Goal: Task Accomplishment & Management: Use online tool/utility

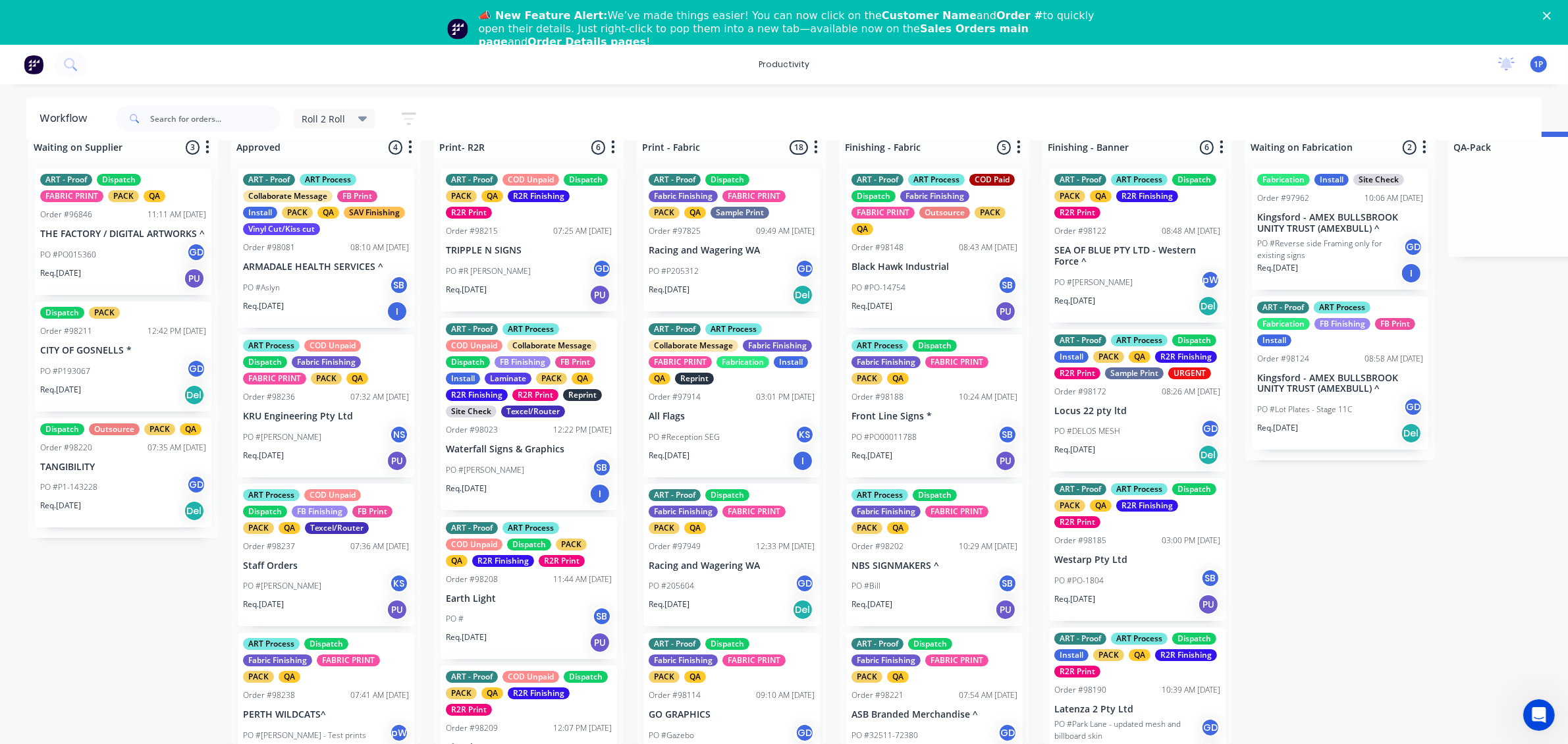
scroll to position [30, 0]
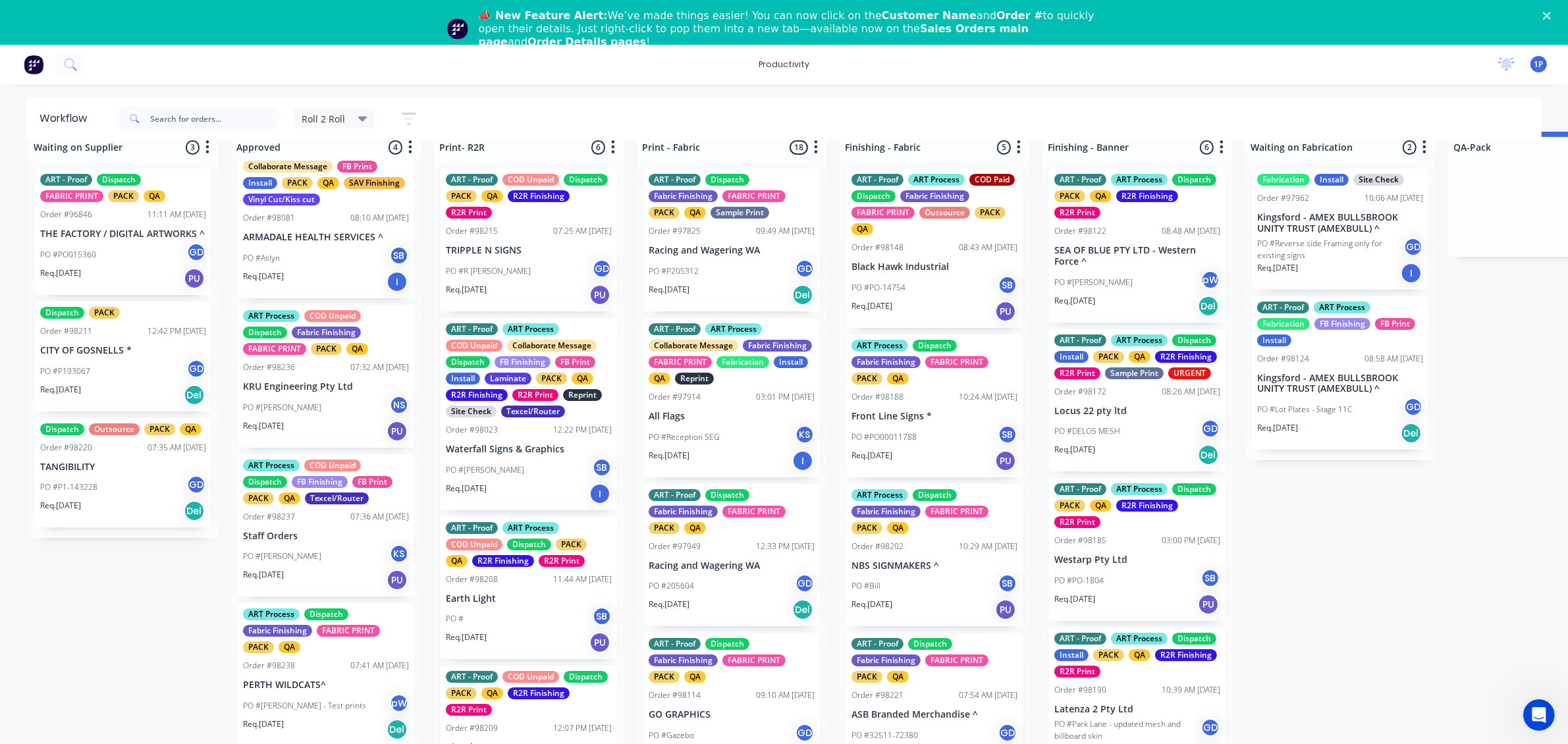
click at [516, 259] on div "PO #R [PERSON_NAME]" at bounding box center [528, 271] width 166 height 25
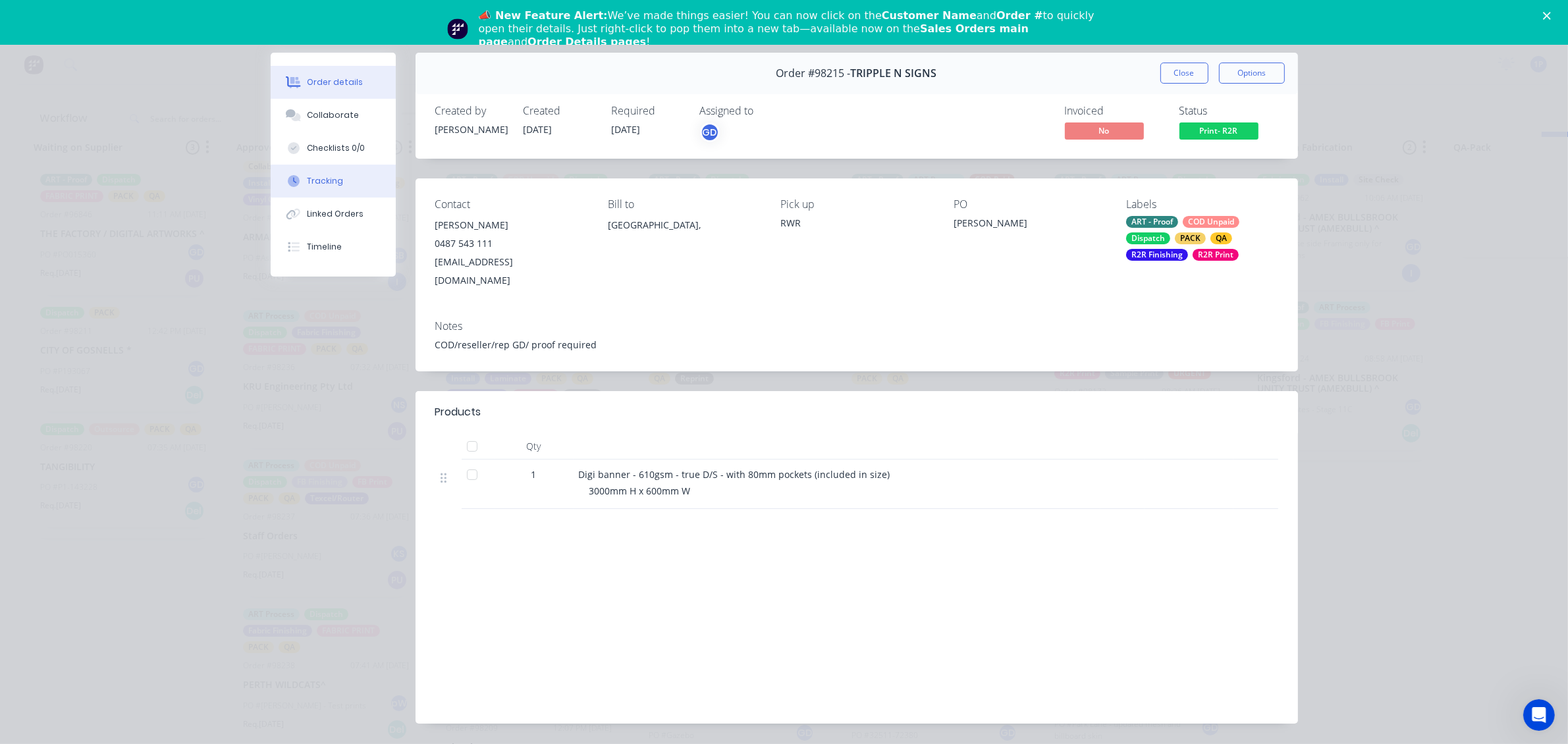
click at [347, 167] on button "Tracking" at bounding box center [333, 180] width 125 height 32
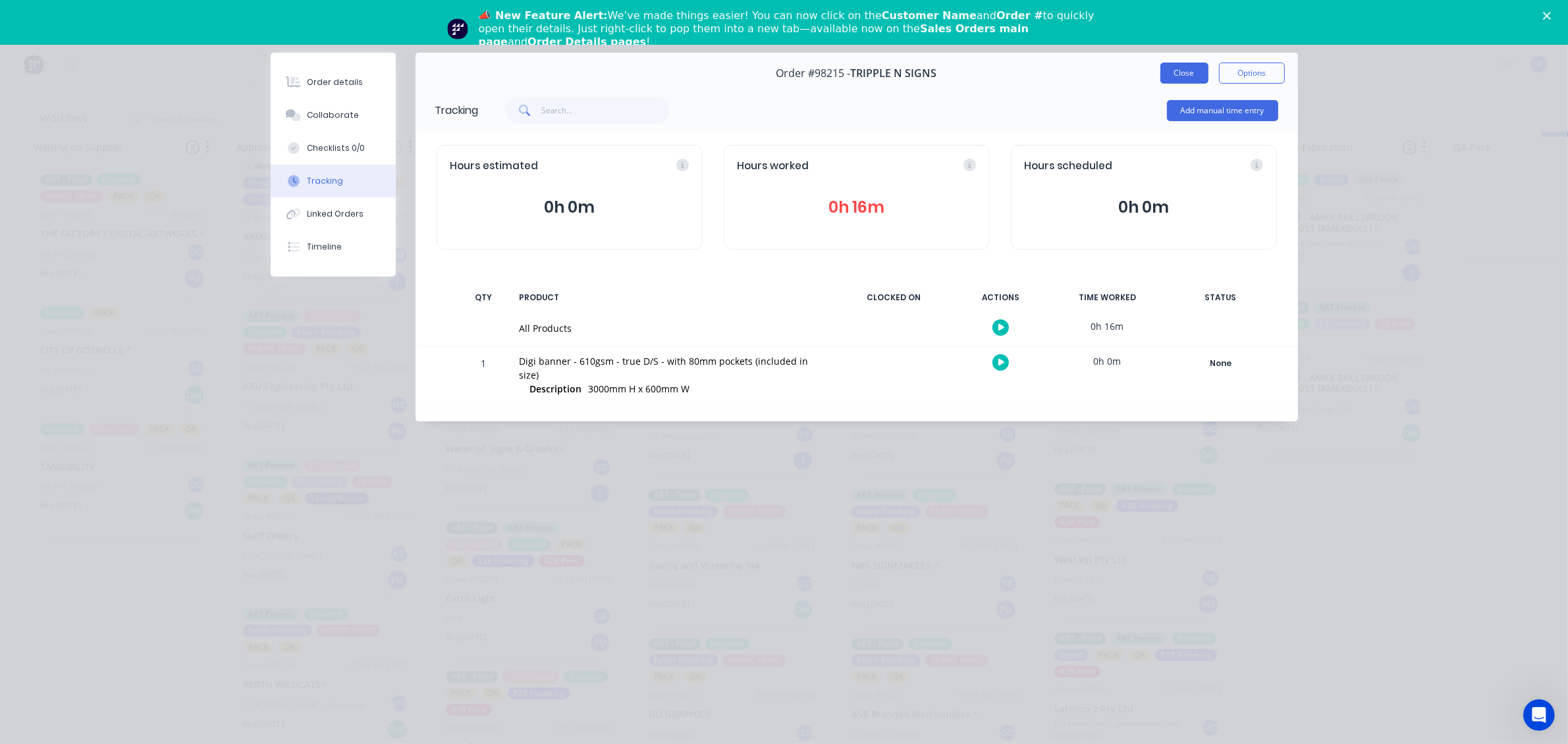
click at [1197, 67] on button "Close" at bounding box center [1185, 72] width 48 height 21
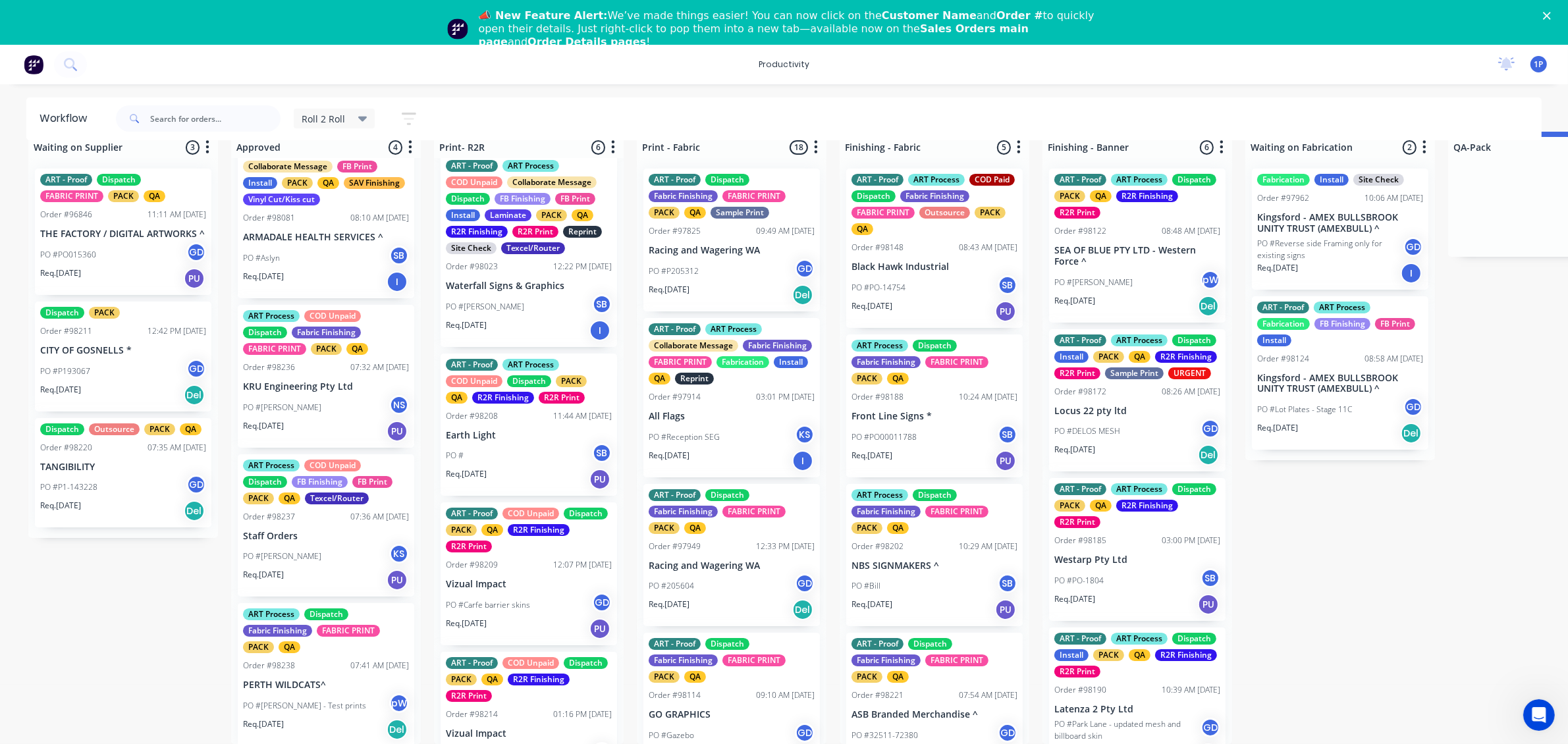
scroll to position [164, 0]
click at [521, 296] on div "PO #[PERSON_NAME] Waterfall SB" at bounding box center [528, 305] width 166 height 25
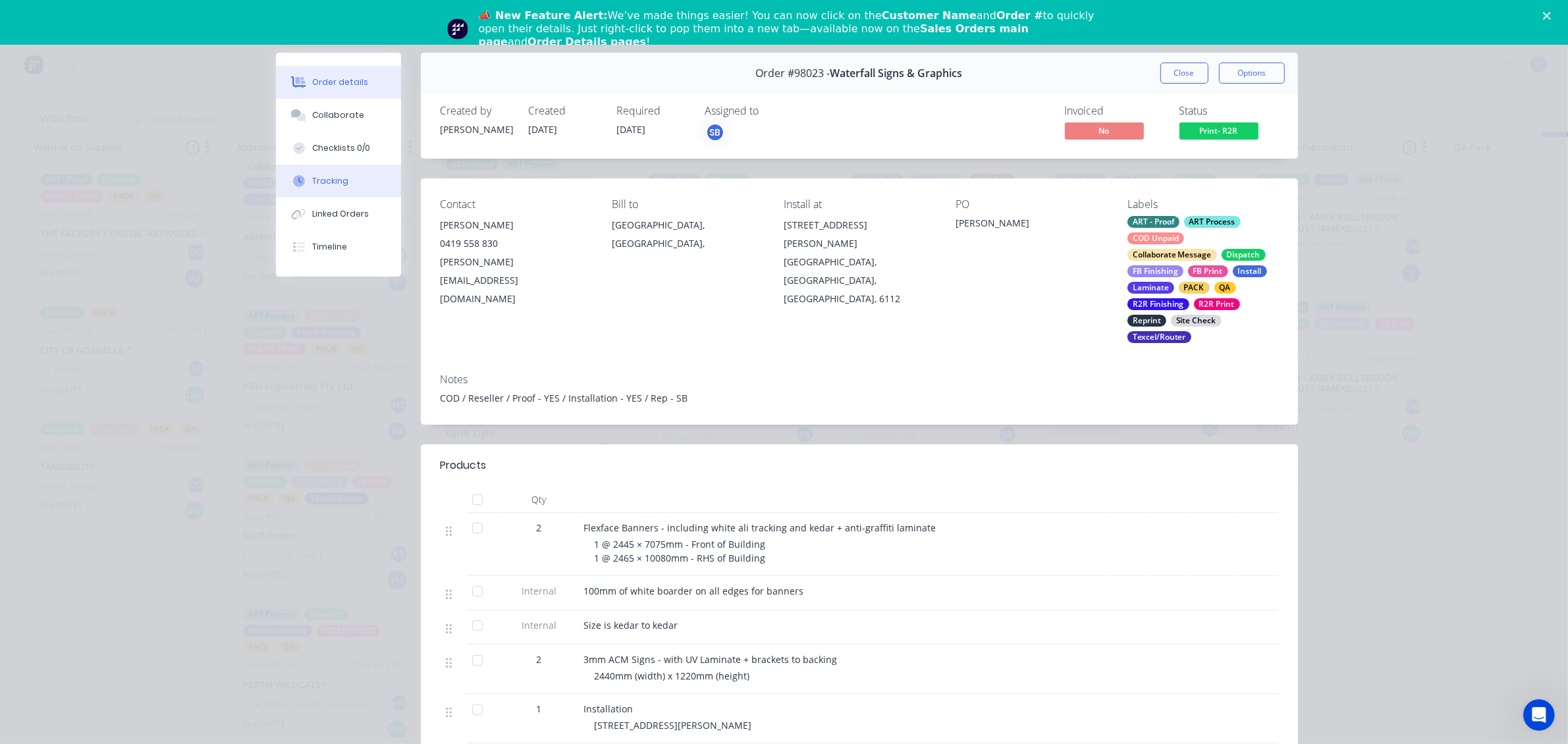
click at [331, 186] on div "Tracking" at bounding box center [329, 181] width 36 height 12
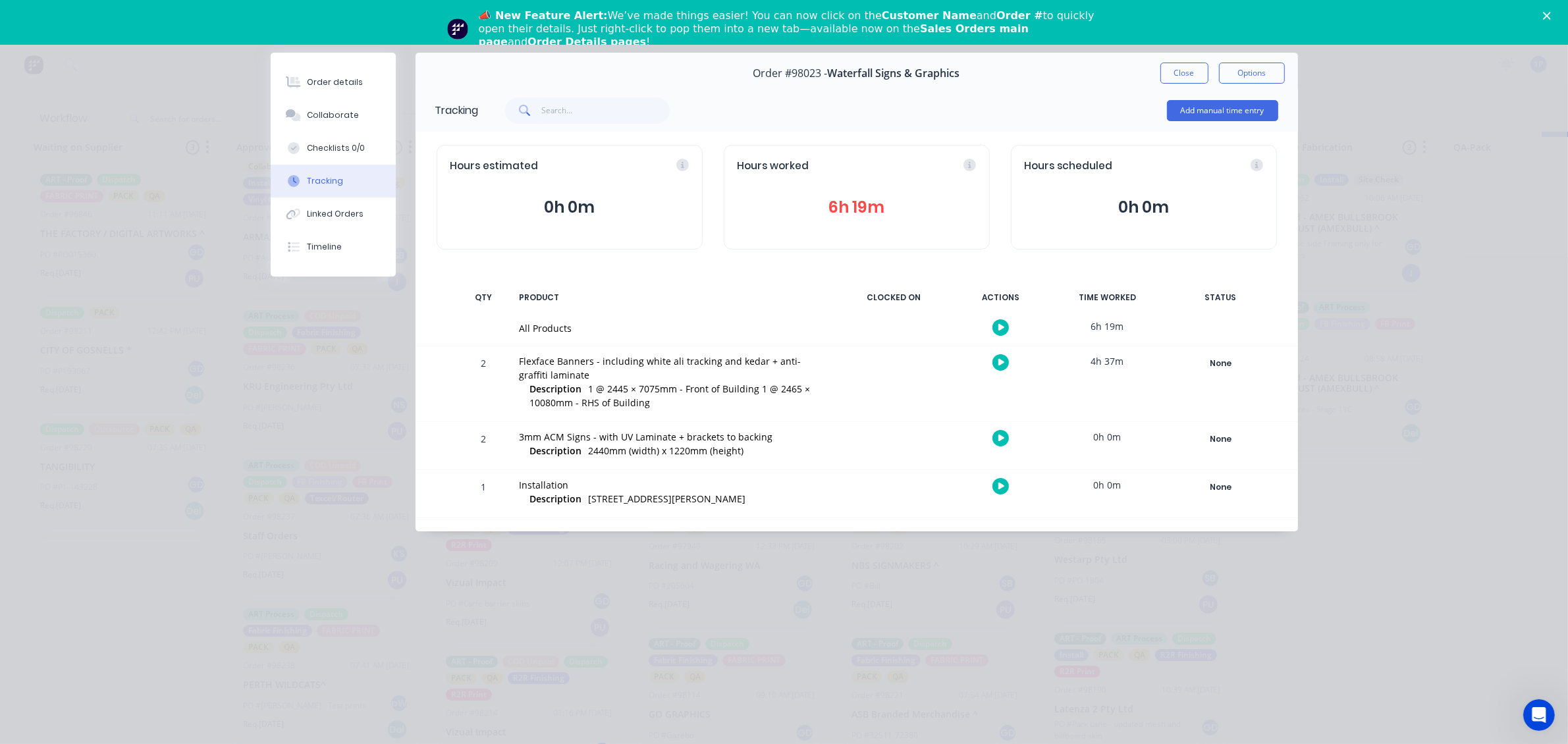
click at [988, 360] on div at bounding box center [1001, 362] width 98 height 32
click at [1008, 360] on button "button" at bounding box center [1001, 363] width 17 height 17
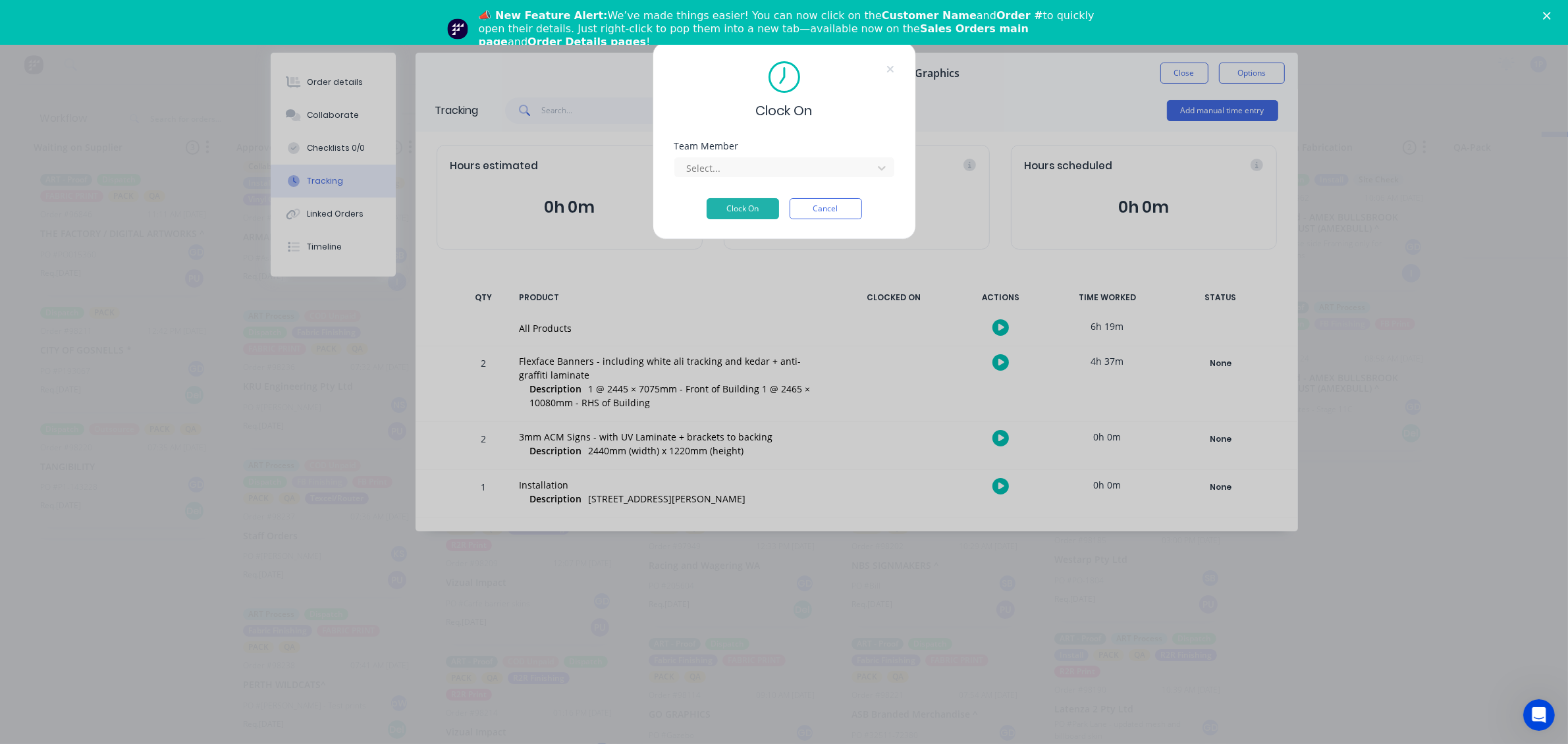
scroll to position [24, 0]
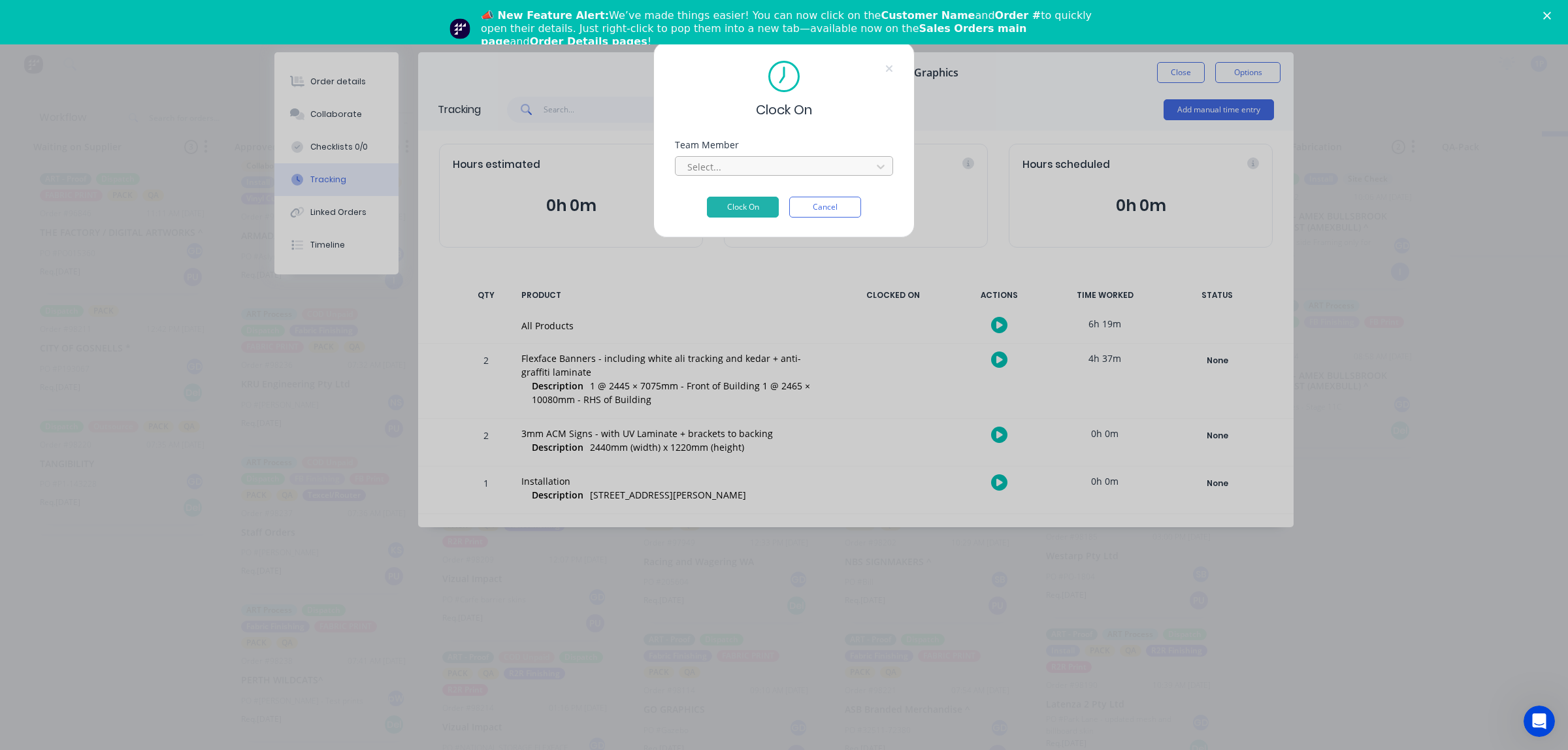
click at [721, 171] on div at bounding box center [775, 167] width 179 height 17
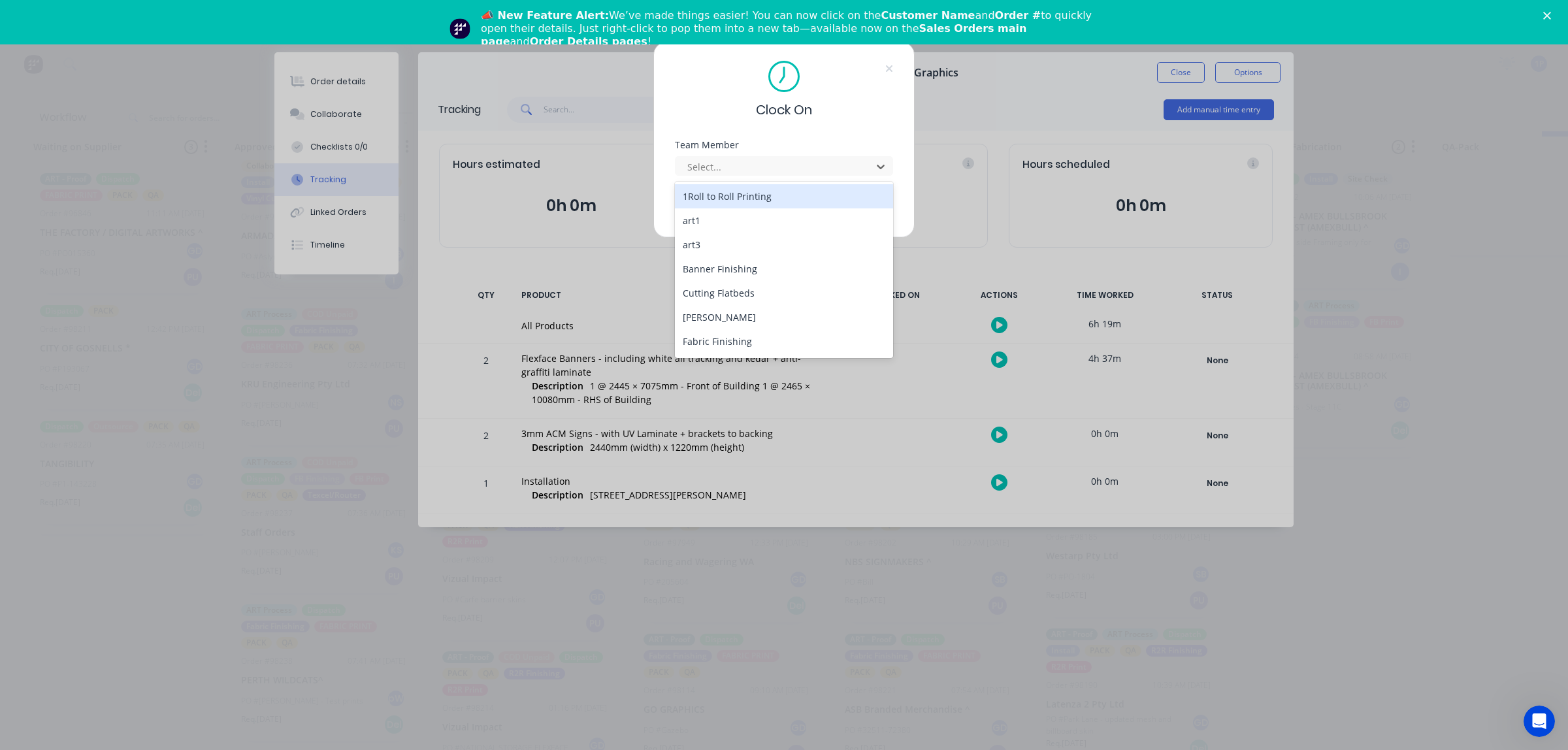
click at [713, 197] on div "1Roll to Roll Printing" at bounding box center [784, 196] width 218 height 24
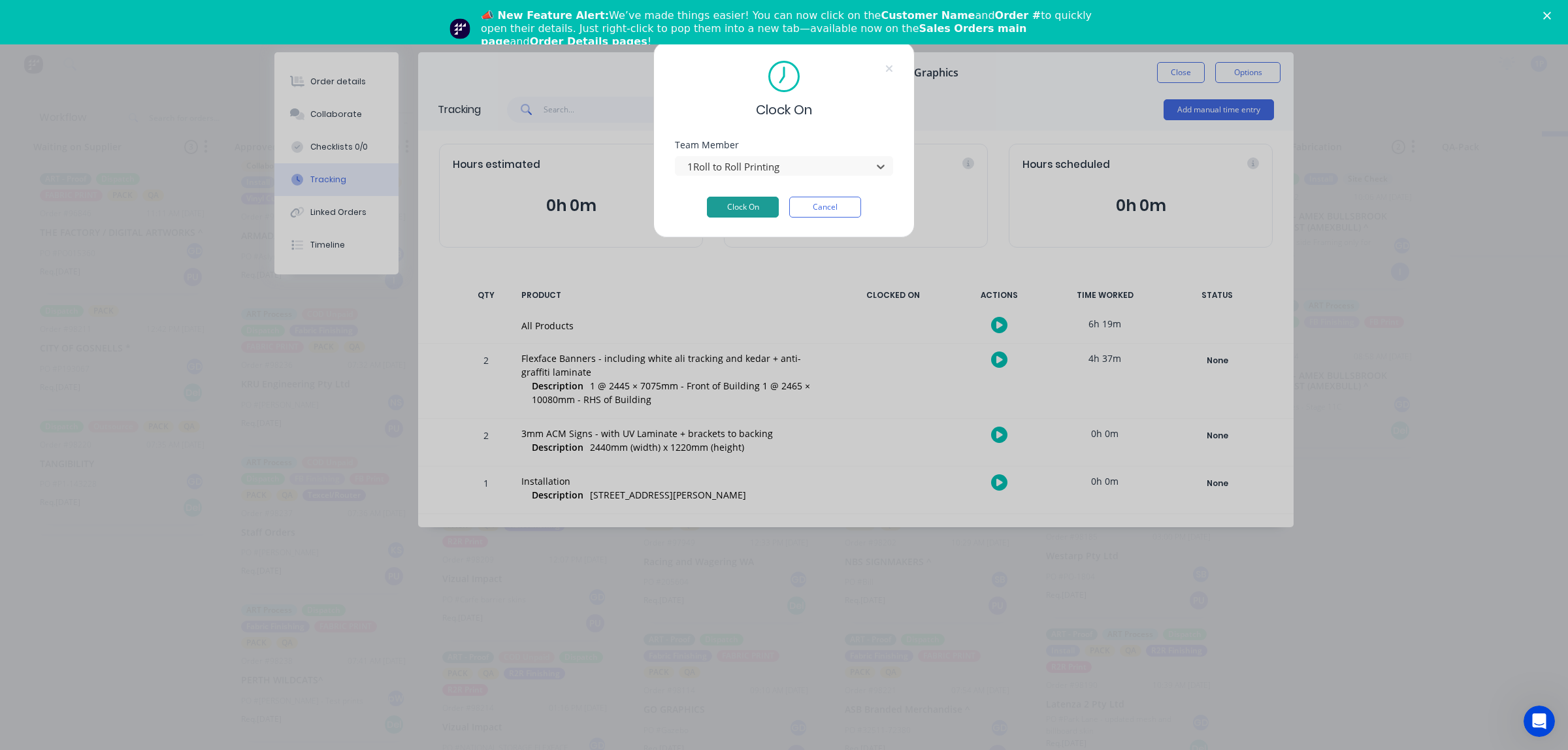
click at [711, 200] on button "Clock On" at bounding box center [743, 207] width 72 height 21
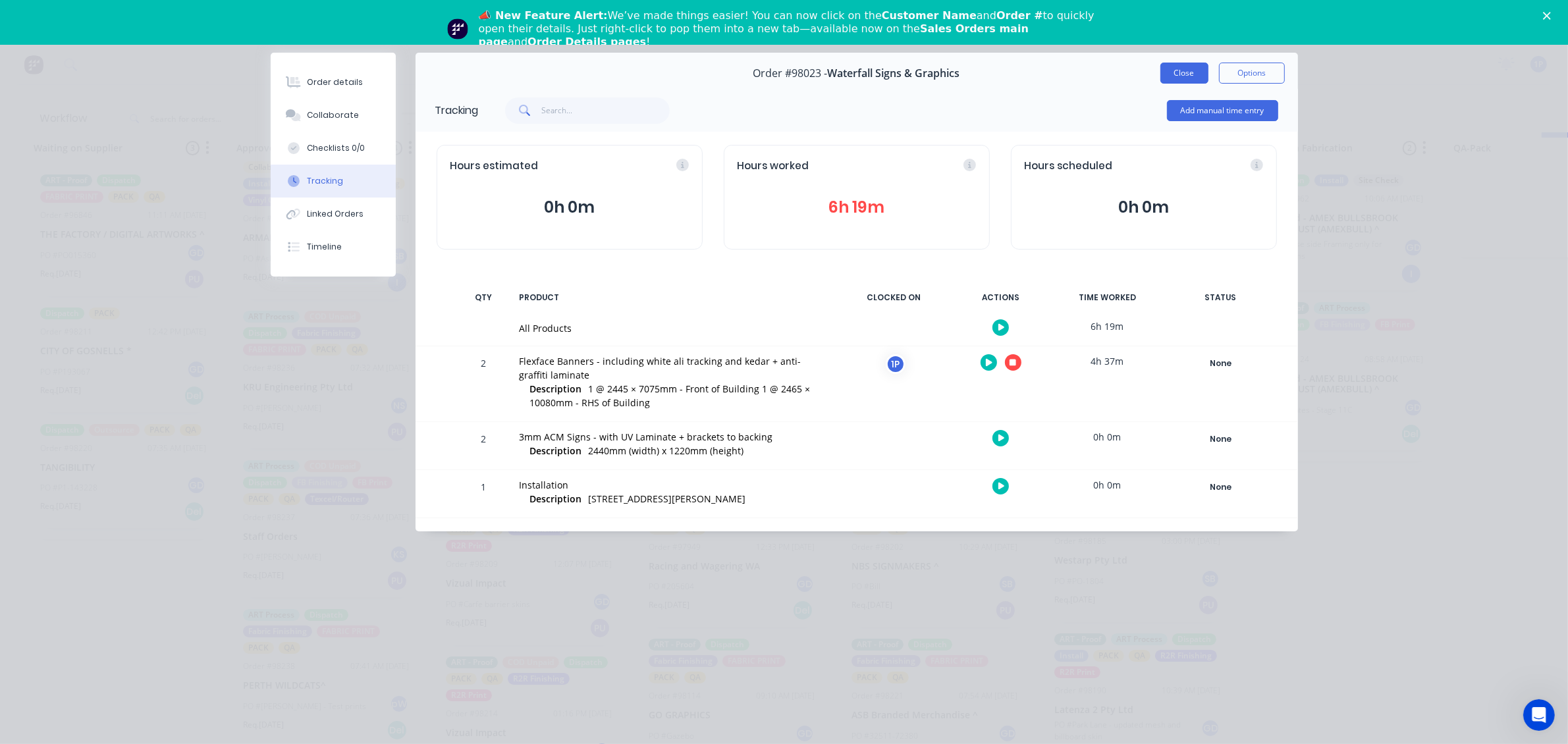
click at [1173, 78] on button "Close" at bounding box center [1185, 72] width 48 height 21
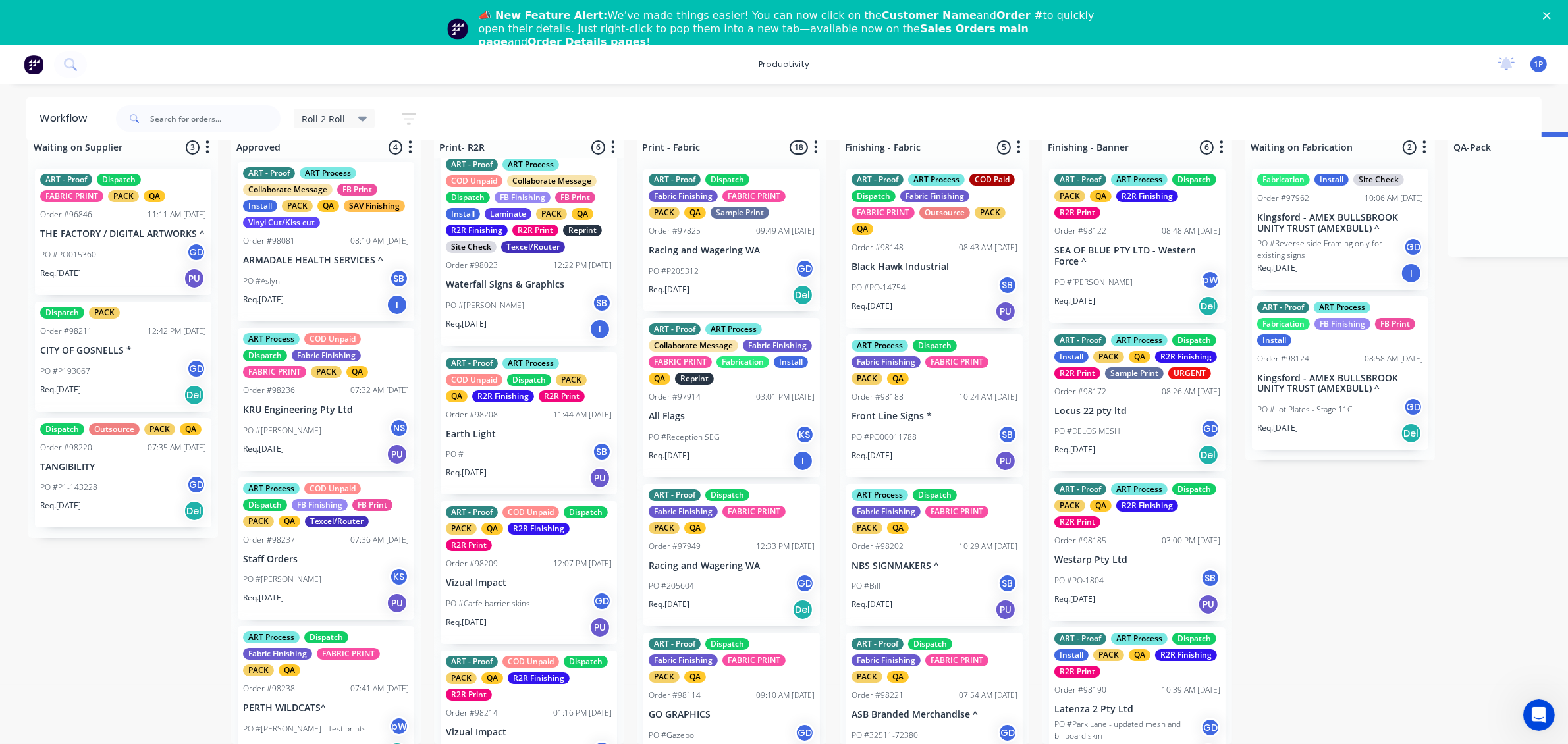
scroll to position [0, 0]
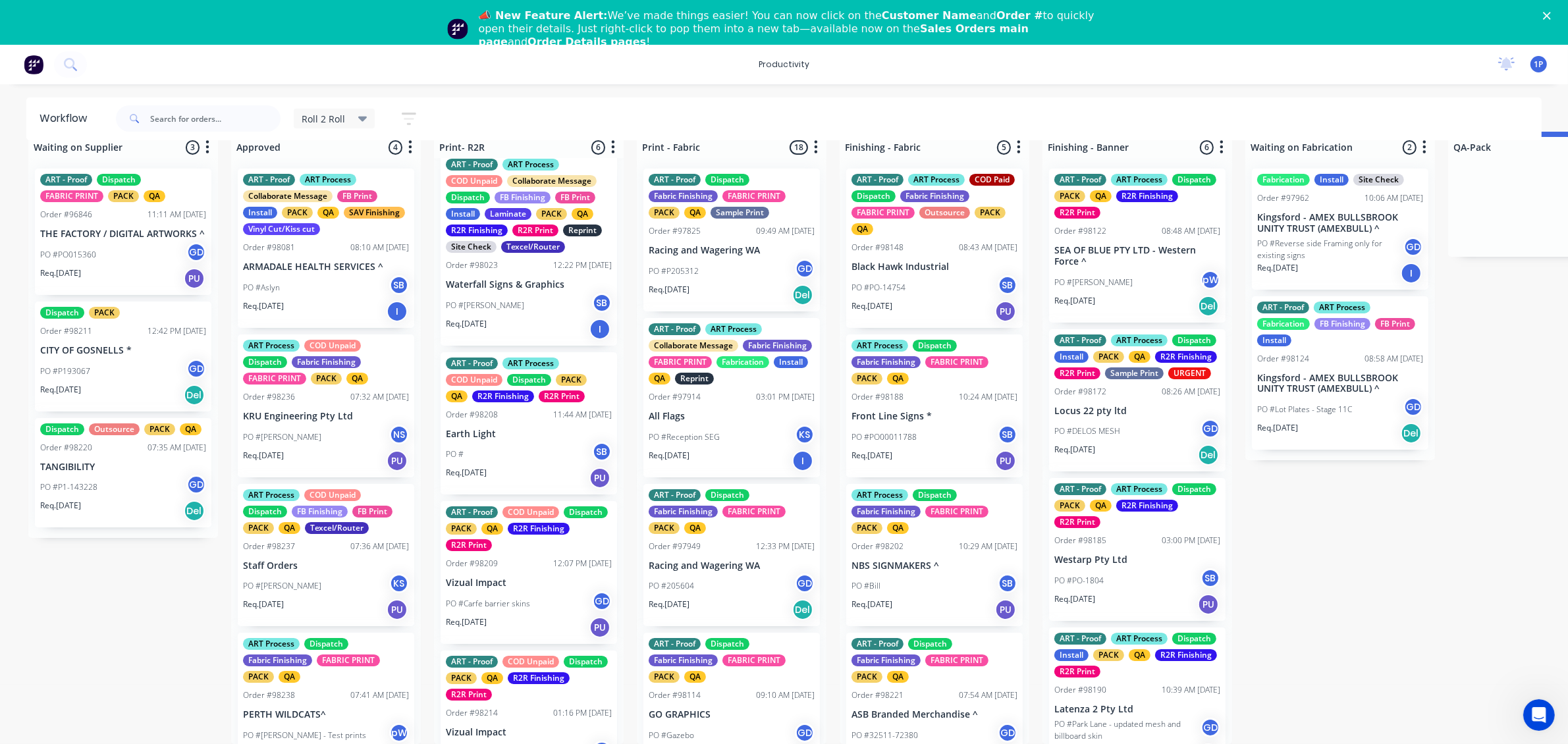
click at [314, 484] on div "ART Process COD Unpaid Dispatch FB Finishing FB Print PACK QA Texcel/Router Ord…" at bounding box center [326, 556] width 176 height 143
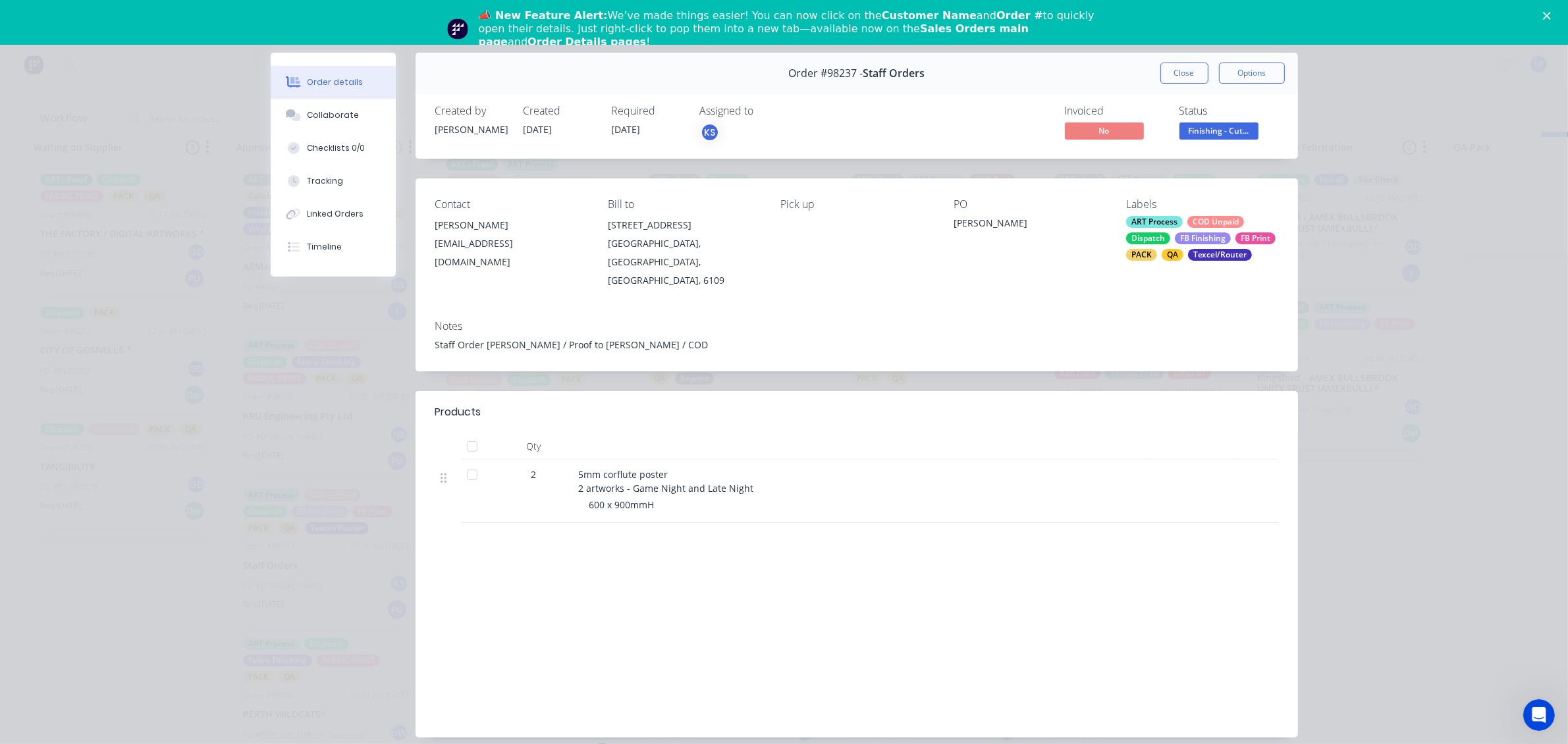
click at [1152, 74] on div "Order #98237 - Staff Orders Close Options" at bounding box center [856, 73] width 882 height 42
click at [1163, 70] on button "Close" at bounding box center [1185, 72] width 48 height 21
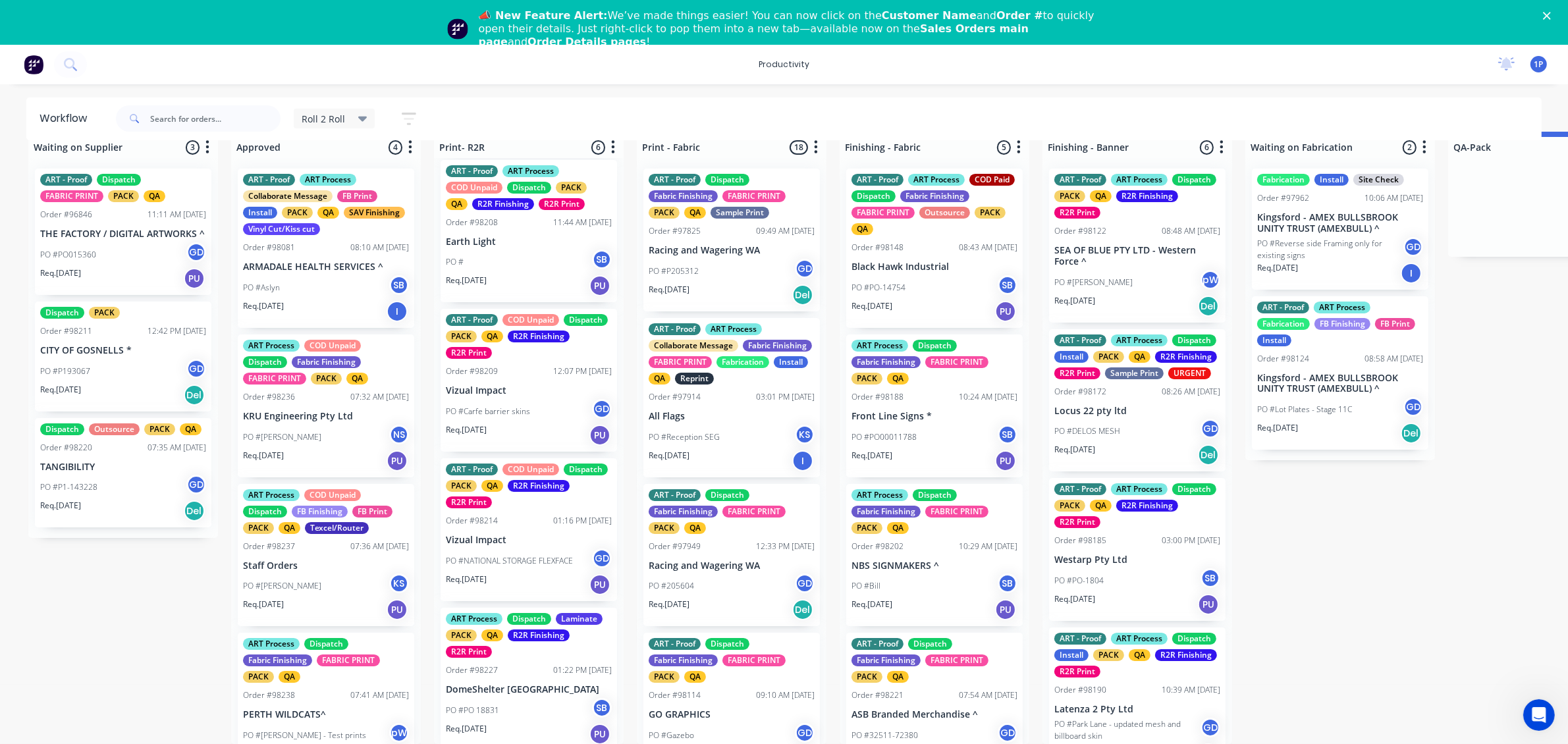
scroll to position [360, 0]
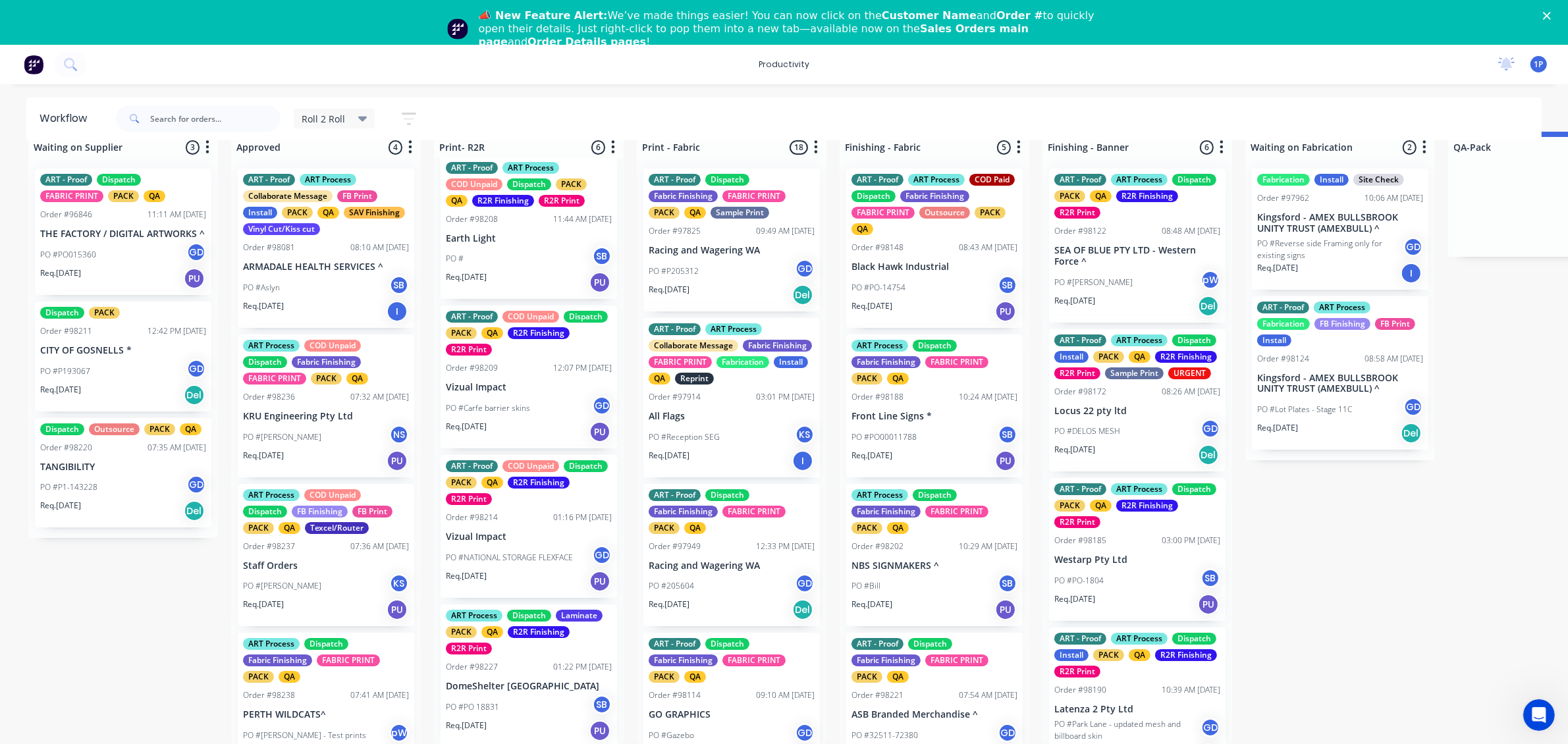
click at [528, 695] on div "PO #PO 18831 SB" at bounding box center [528, 707] width 166 height 25
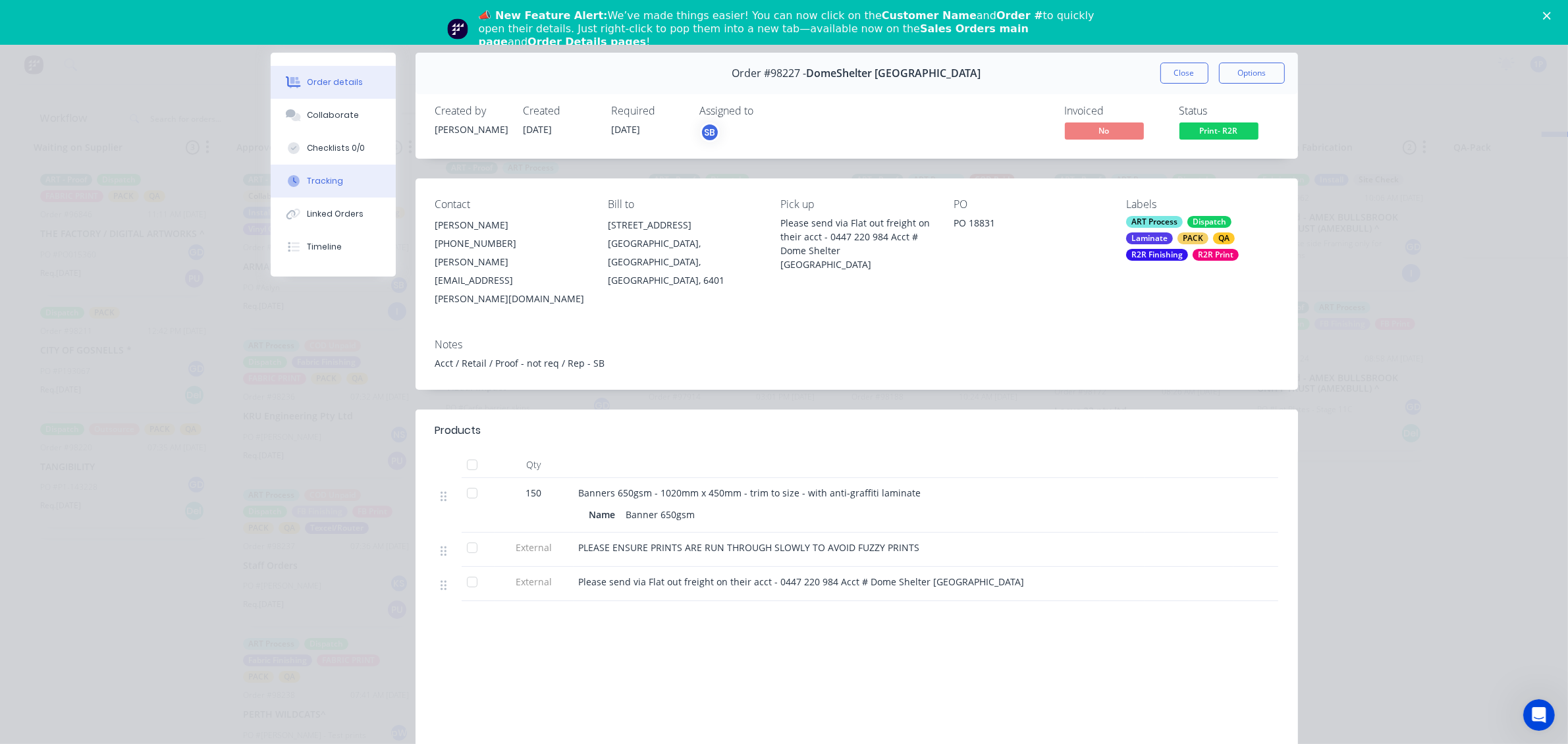
click at [356, 175] on button "Tracking" at bounding box center [333, 180] width 125 height 32
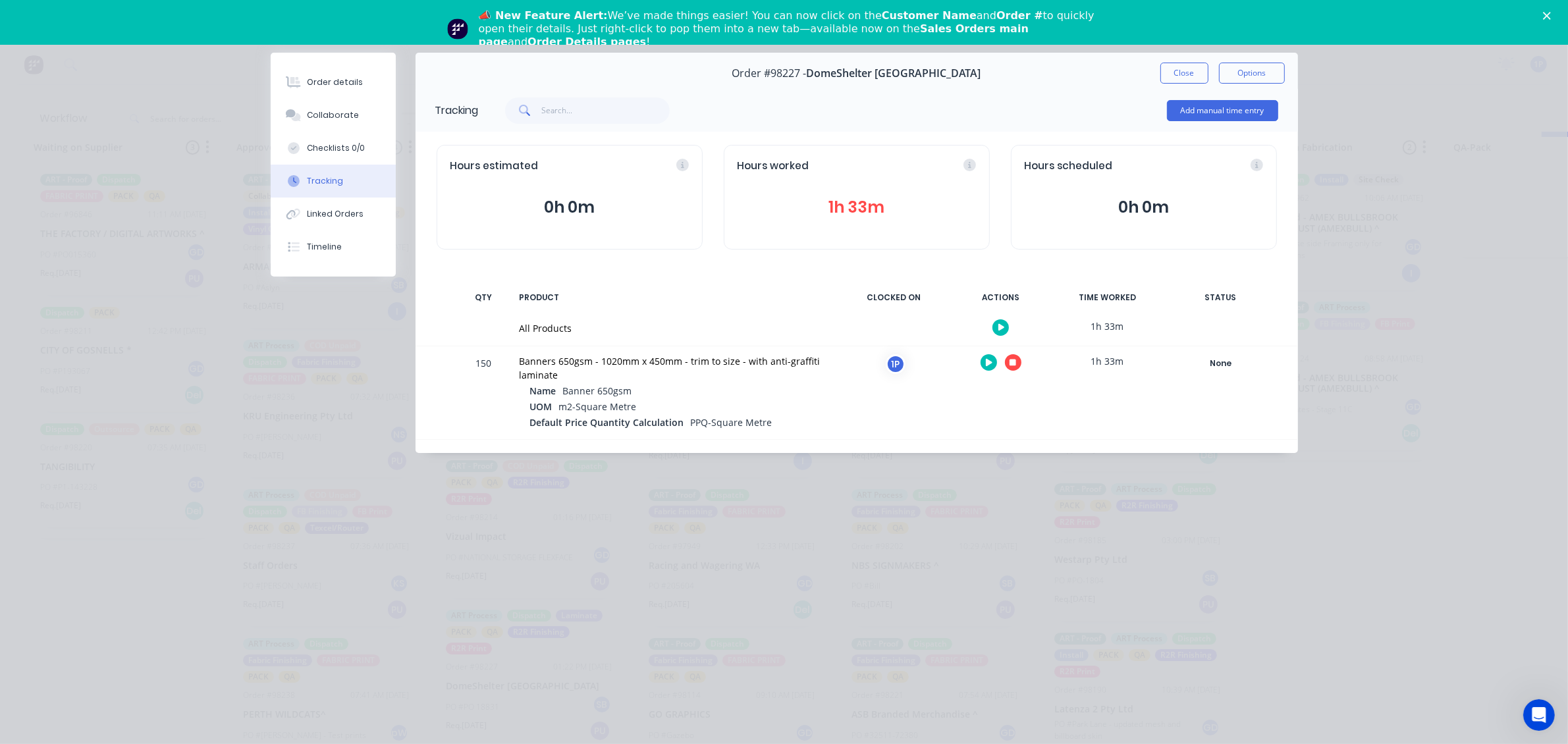
click at [1014, 355] on button "button" at bounding box center [1013, 363] width 17 height 17
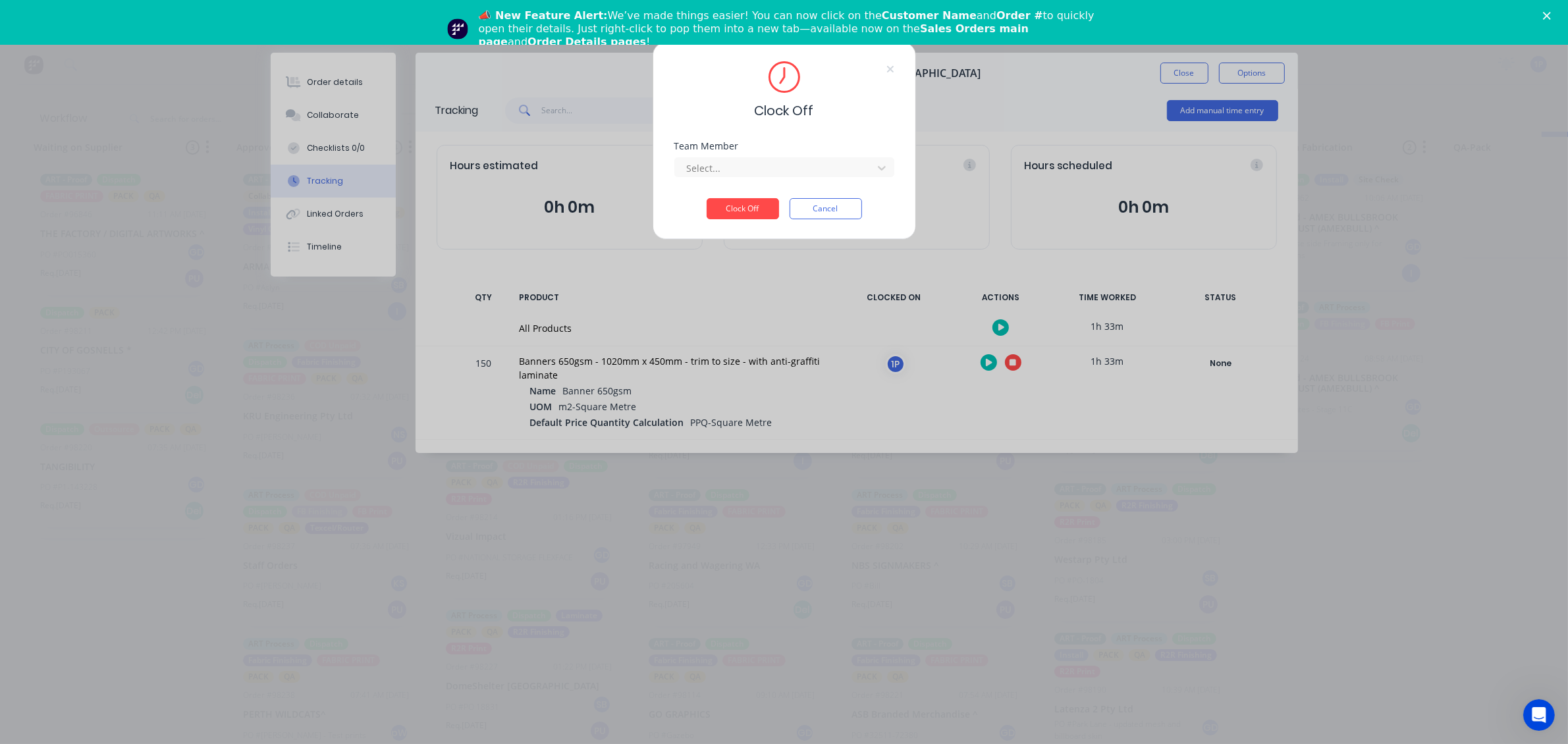
scroll to position [24, 0]
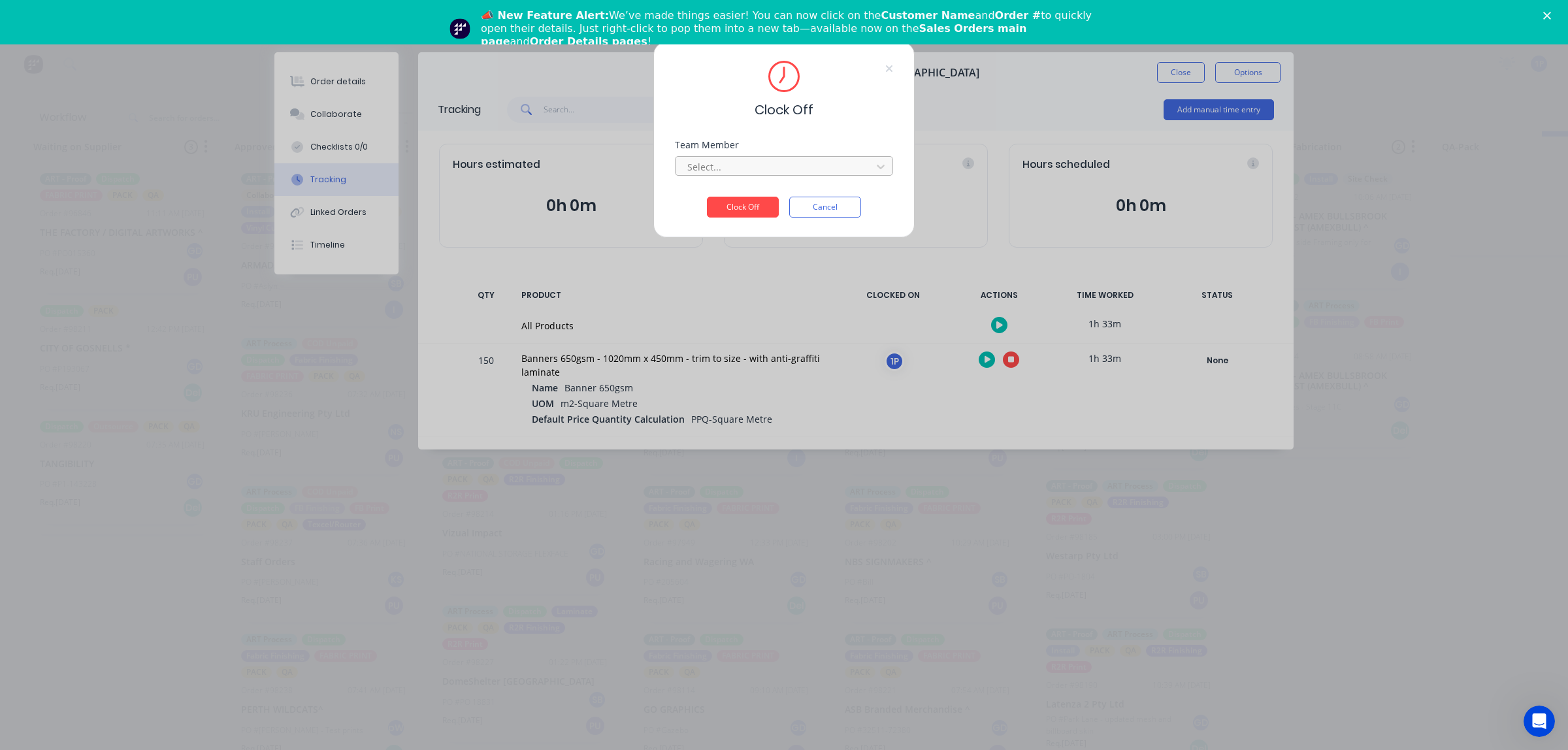
click at [760, 161] on div at bounding box center [775, 167] width 179 height 17
click at [742, 190] on div "1Roll to Roll Printing" at bounding box center [784, 196] width 218 height 24
click at [740, 197] on button "Clock Off" at bounding box center [743, 207] width 72 height 21
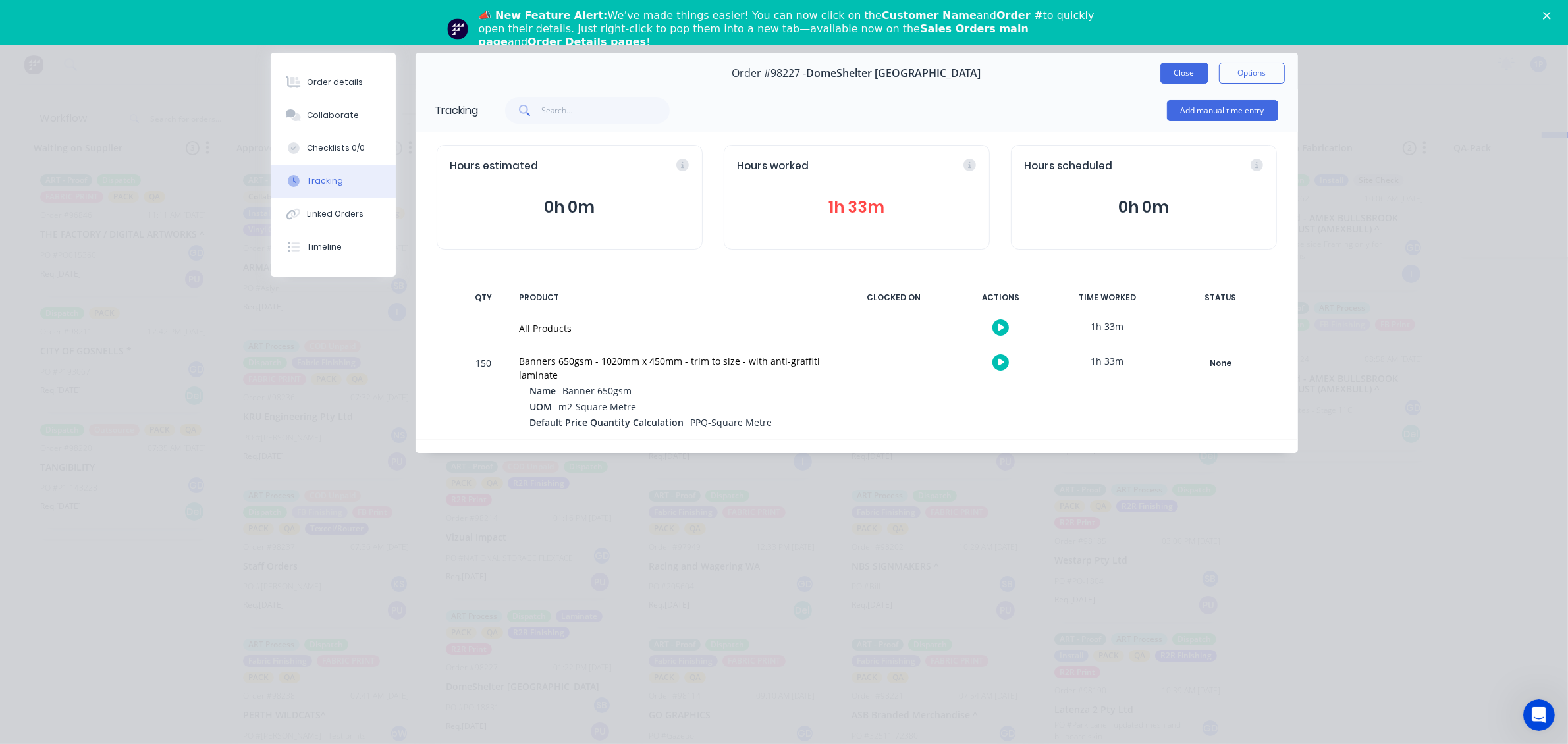
click at [1170, 73] on button "Close" at bounding box center [1185, 72] width 48 height 21
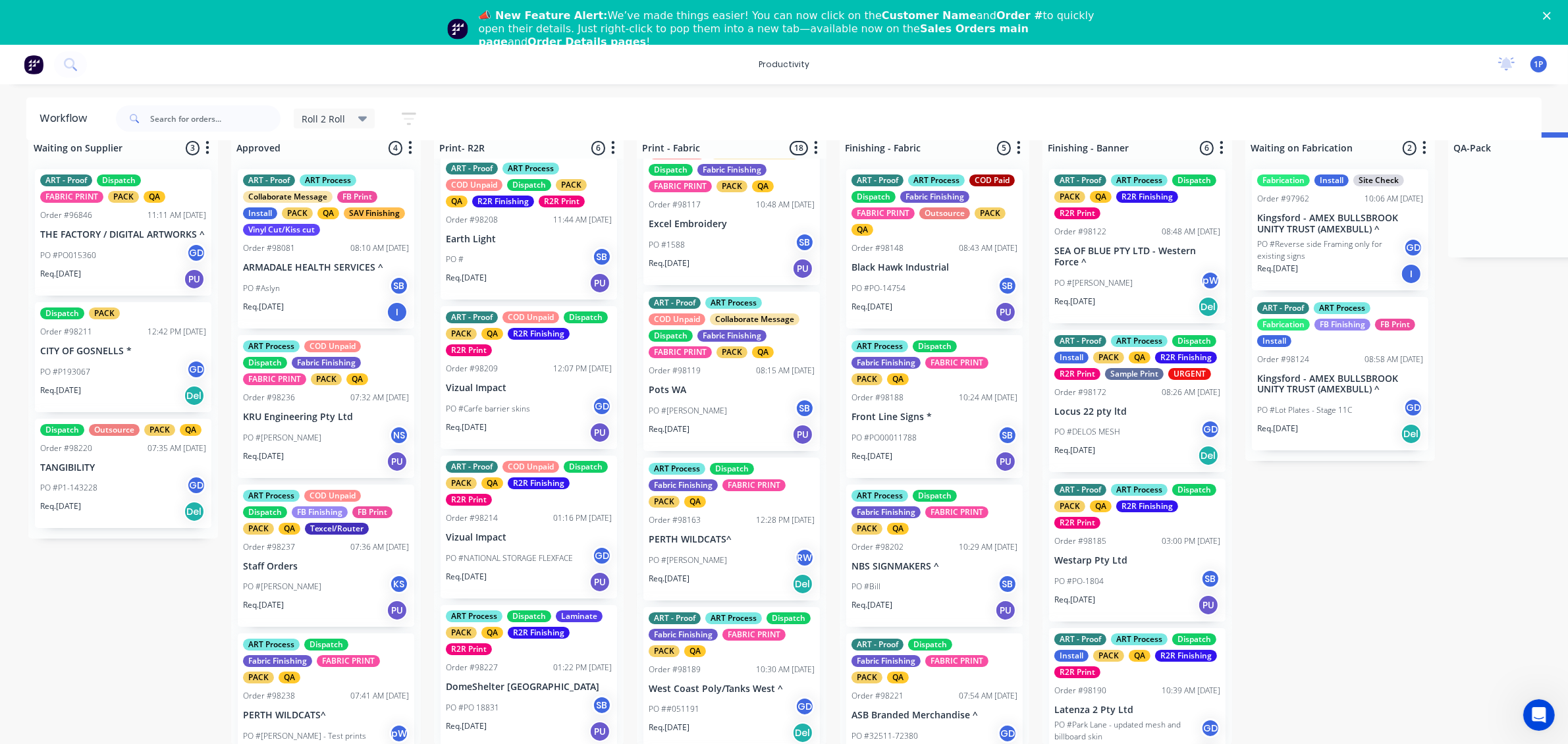
scroll to position [659, 0]
click at [745, 422] on div "PO #[PERSON_NAME] SB" at bounding box center [731, 409] width 166 height 25
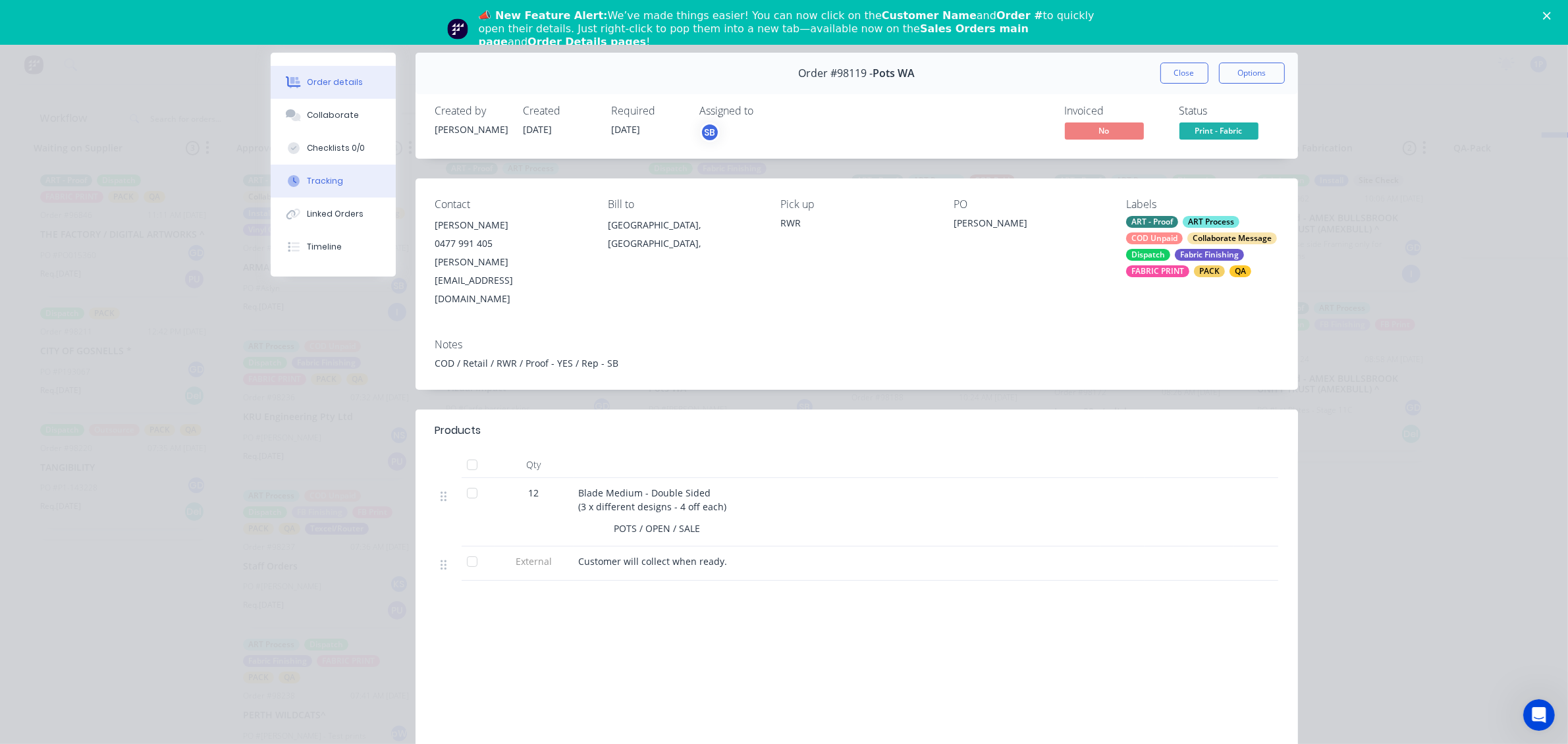
click at [343, 179] on button "Tracking" at bounding box center [333, 180] width 125 height 32
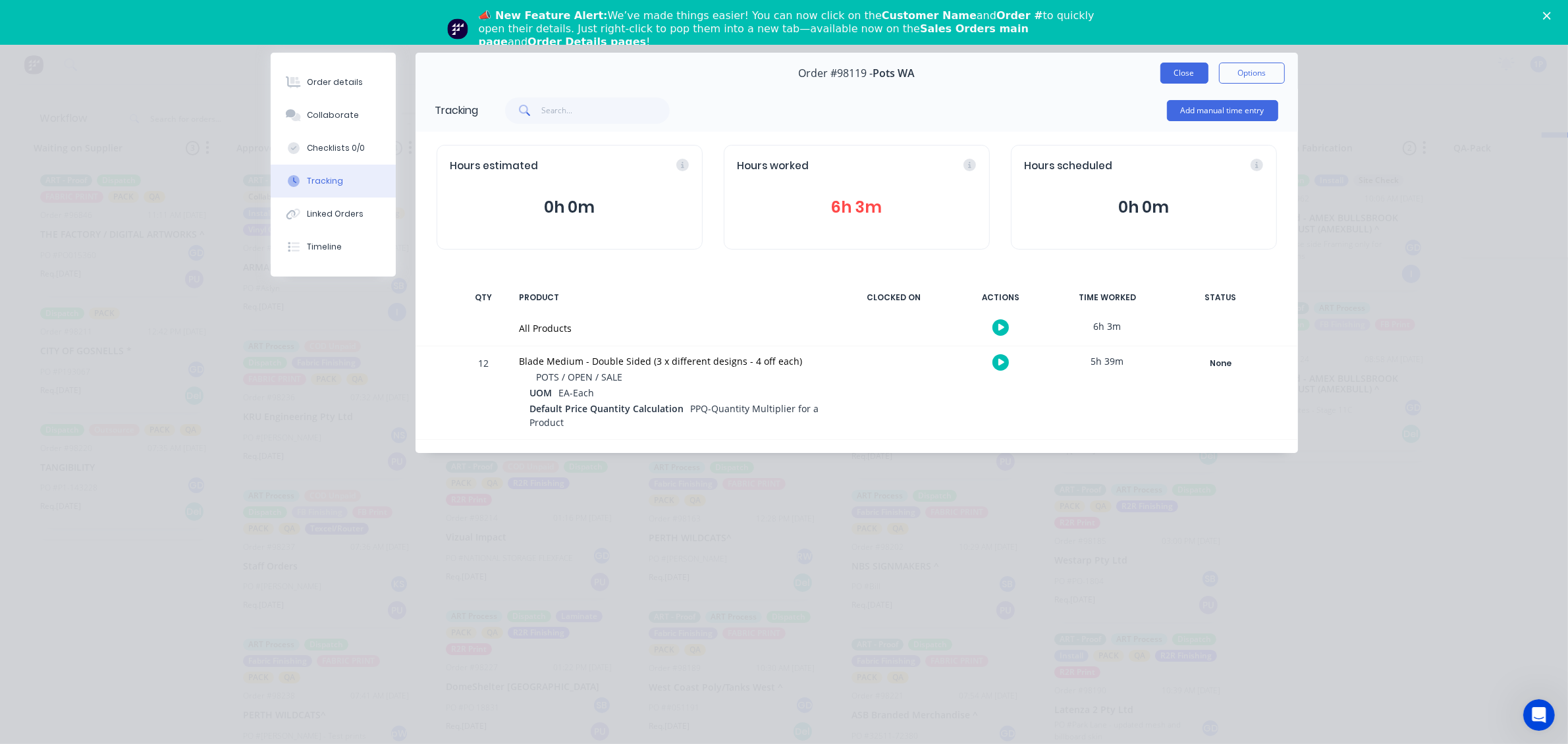
click at [1206, 72] on button "Close" at bounding box center [1185, 72] width 48 height 21
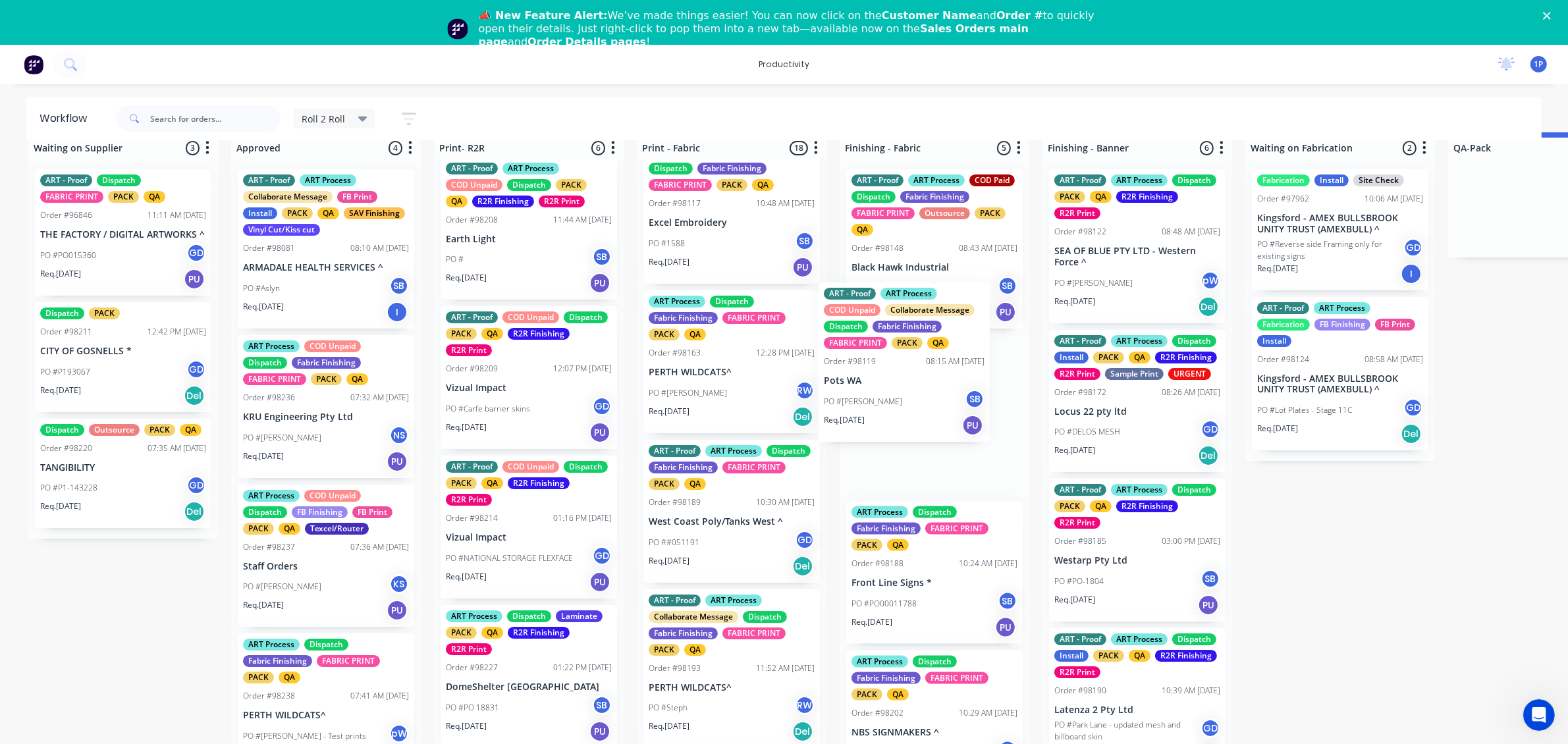
drag, startPoint x: 743, startPoint y: 395, endPoint x: 937, endPoint y: 370, distance: 195.6
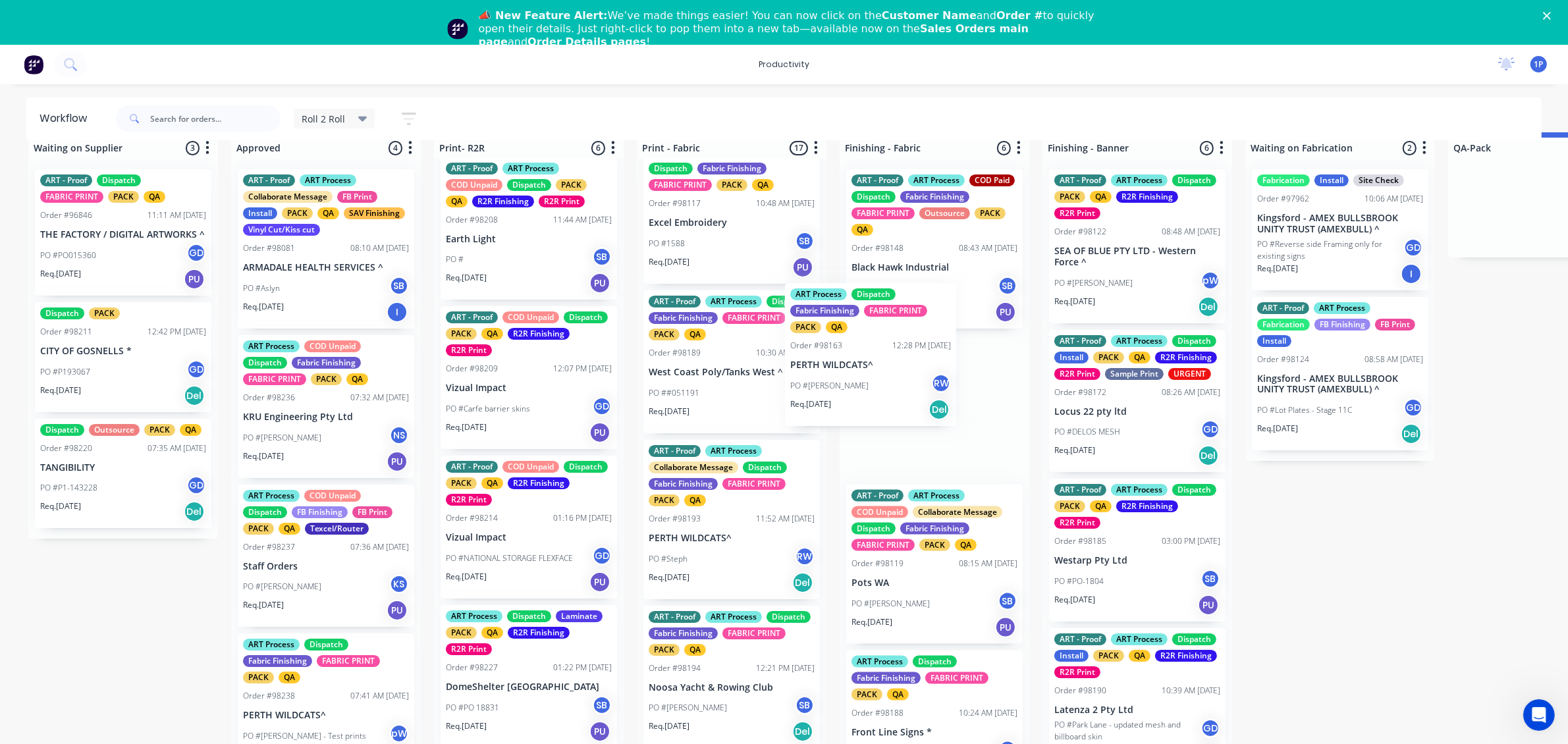
drag, startPoint x: 735, startPoint y: 409, endPoint x: 880, endPoint y: 386, distance: 146.8
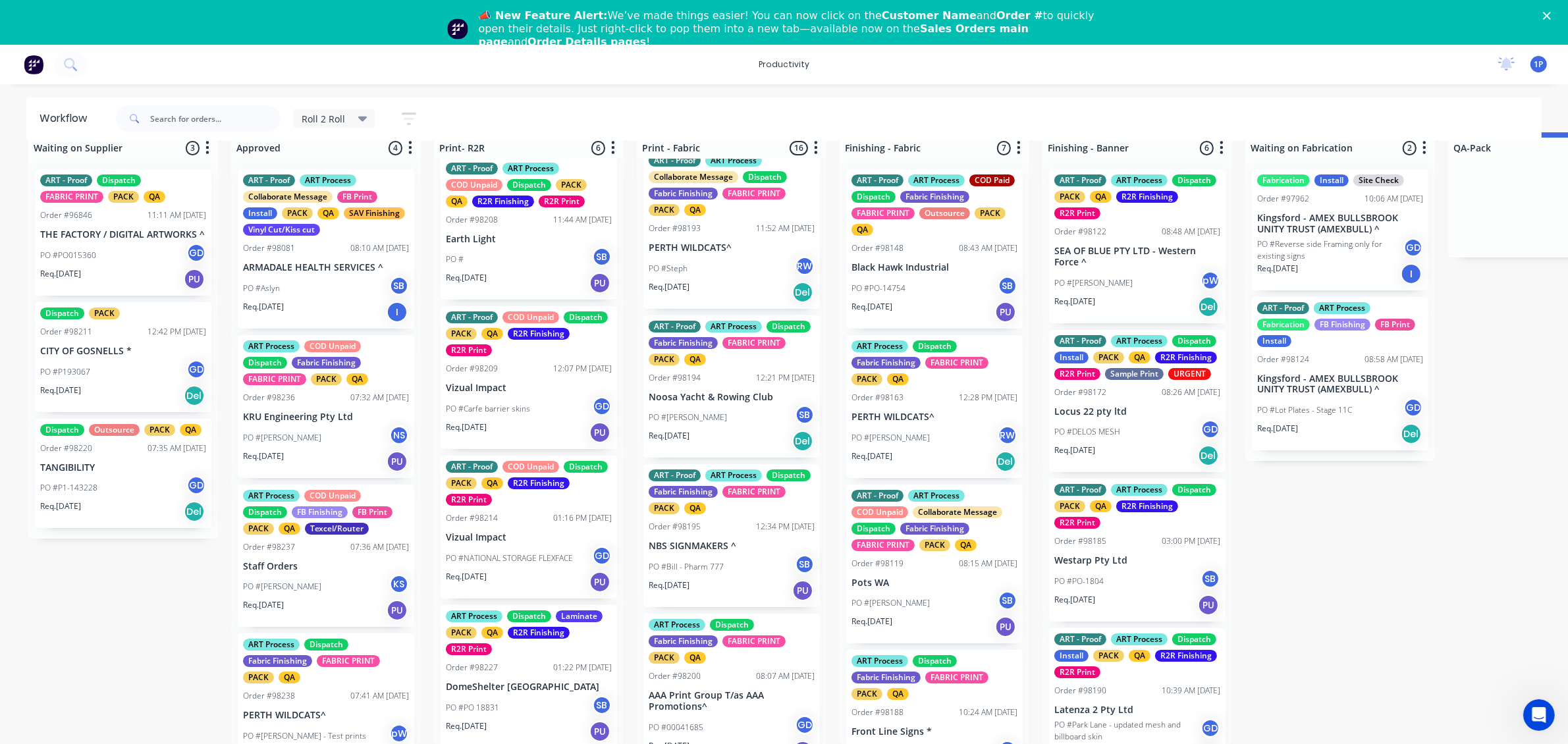
scroll to position [988, 0]
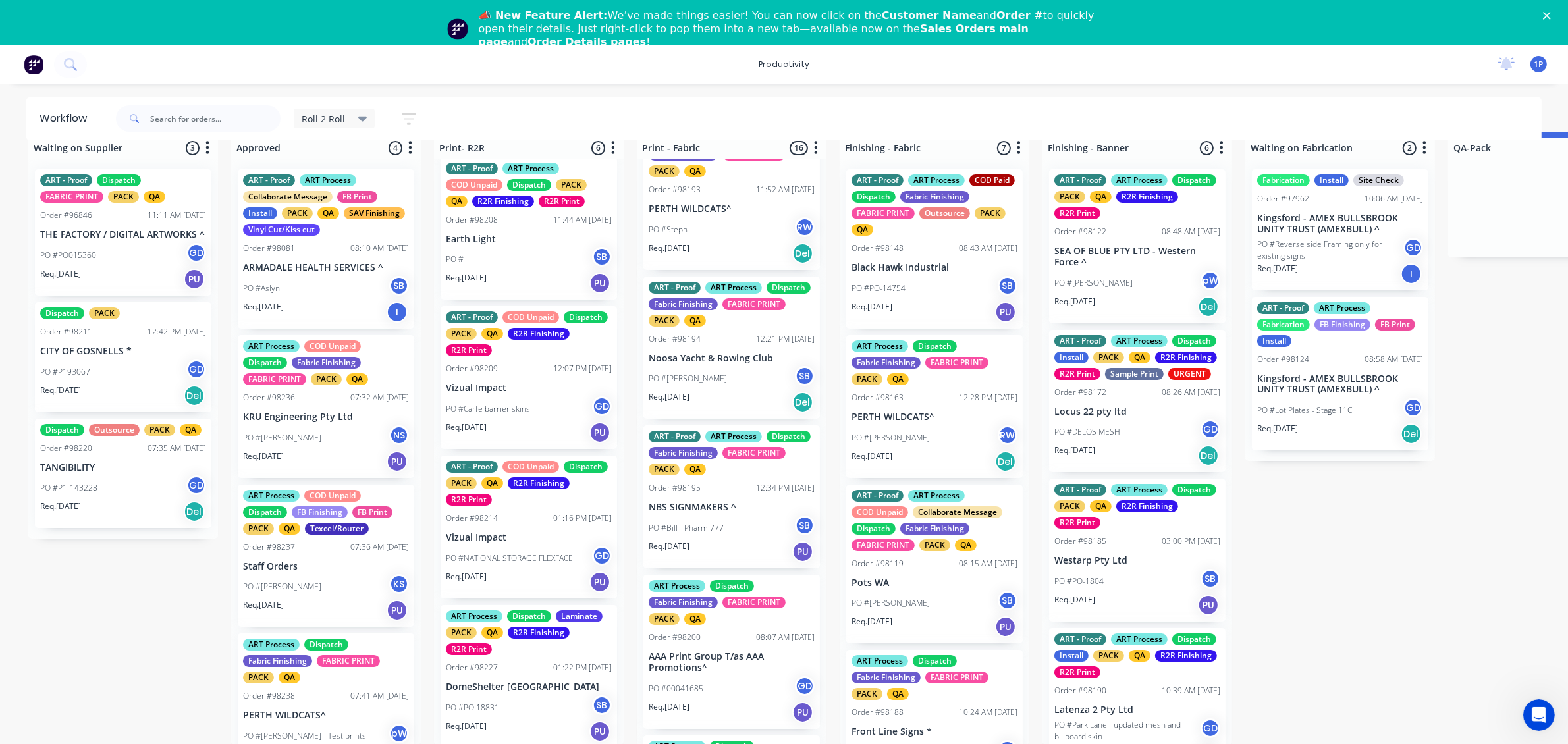
click at [758, 563] on div "Req. [DATE] PU" at bounding box center [731, 552] width 166 height 22
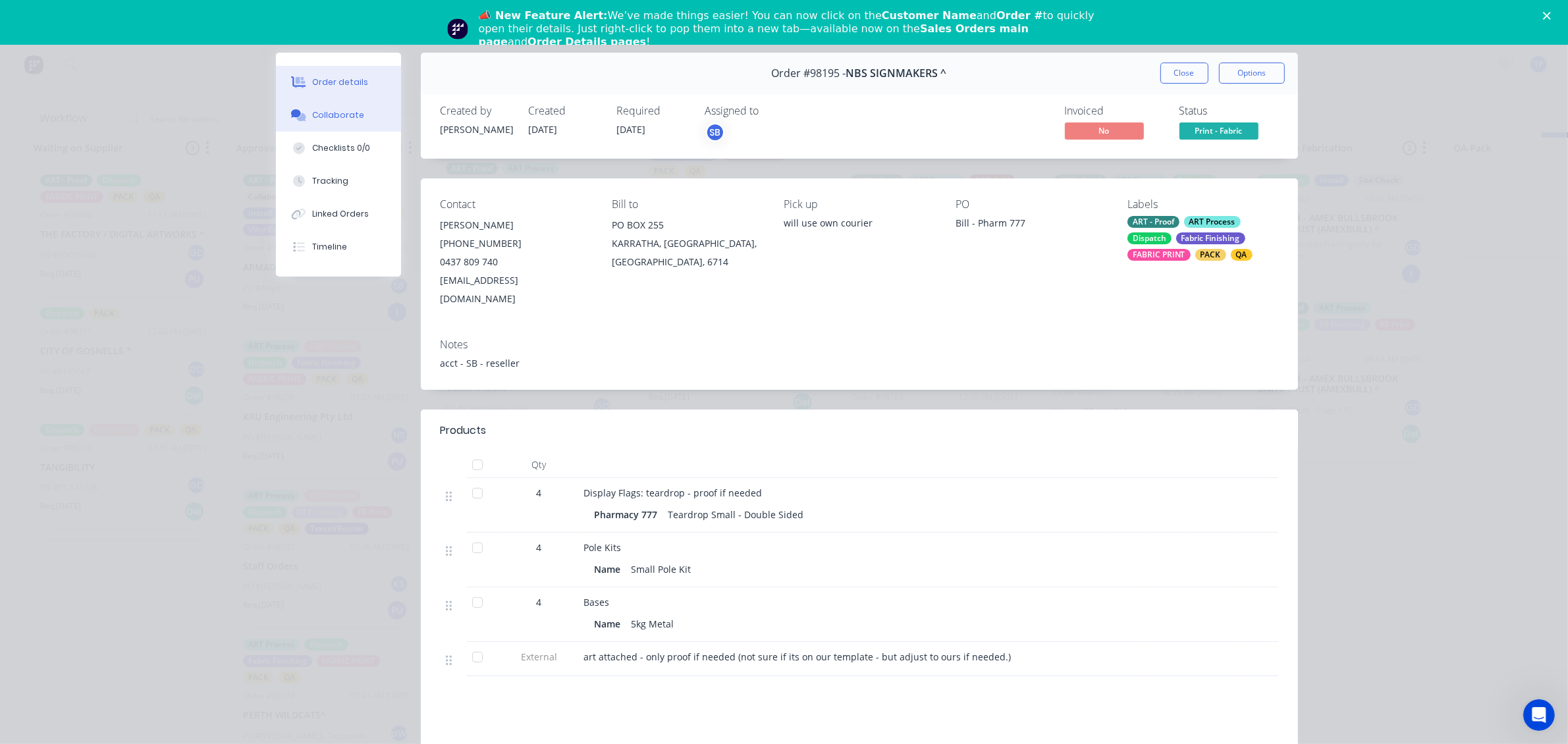
click at [355, 112] on button "Collaborate" at bounding box center [338, 114] width 125 height 32
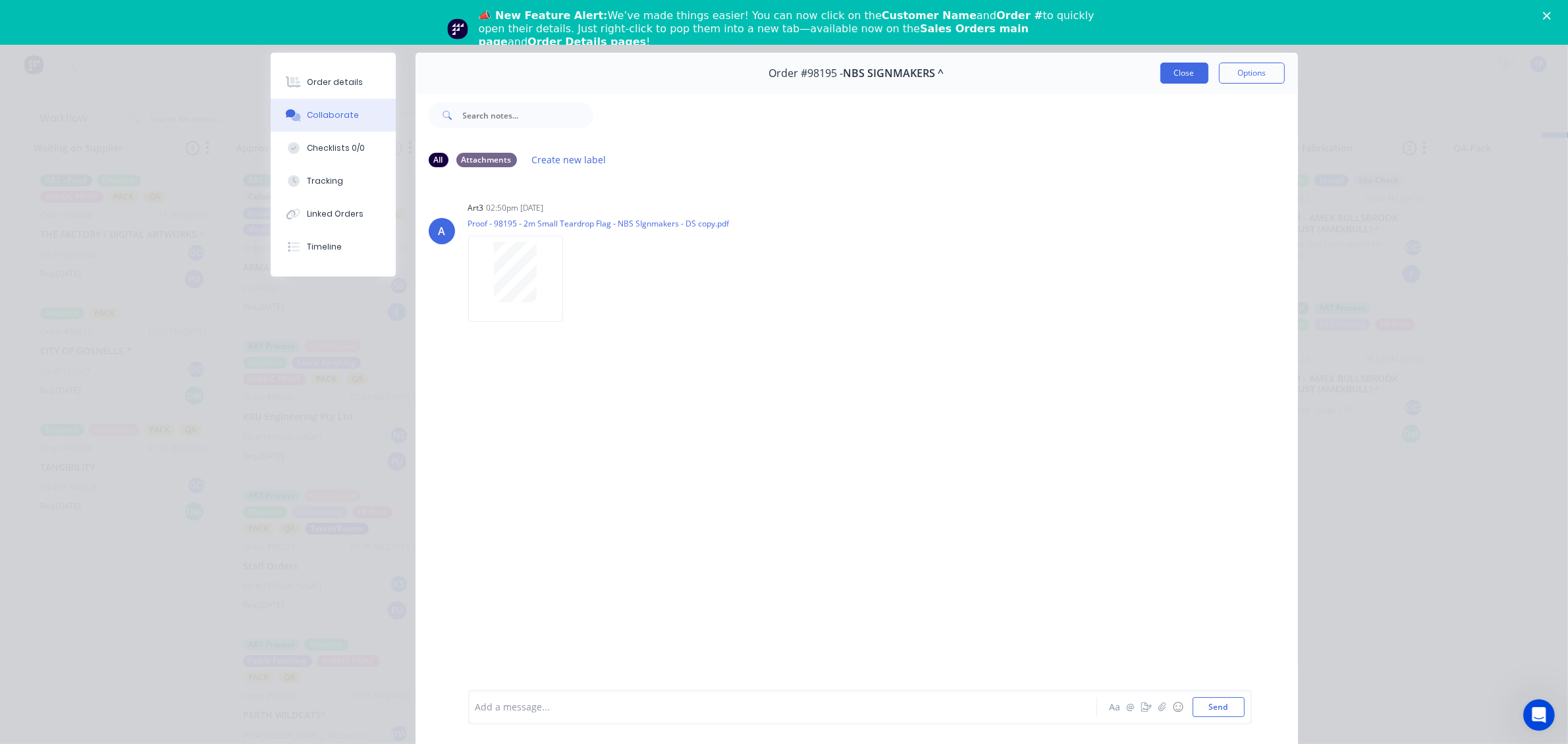
click at [1169, 66] on button "Close" at bounding box center [1185, 72] width 48 height 21
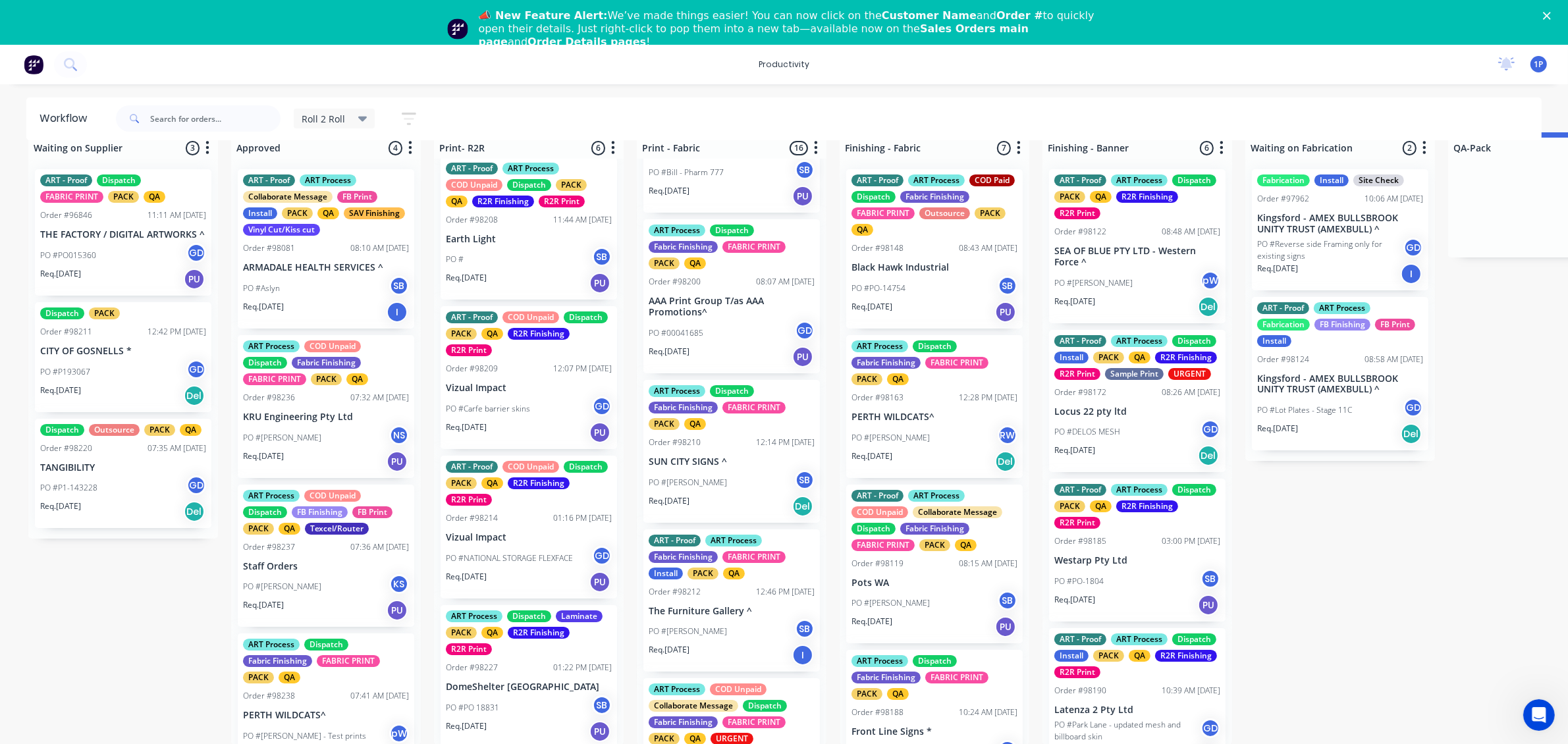
scroll to position [1399, 0]
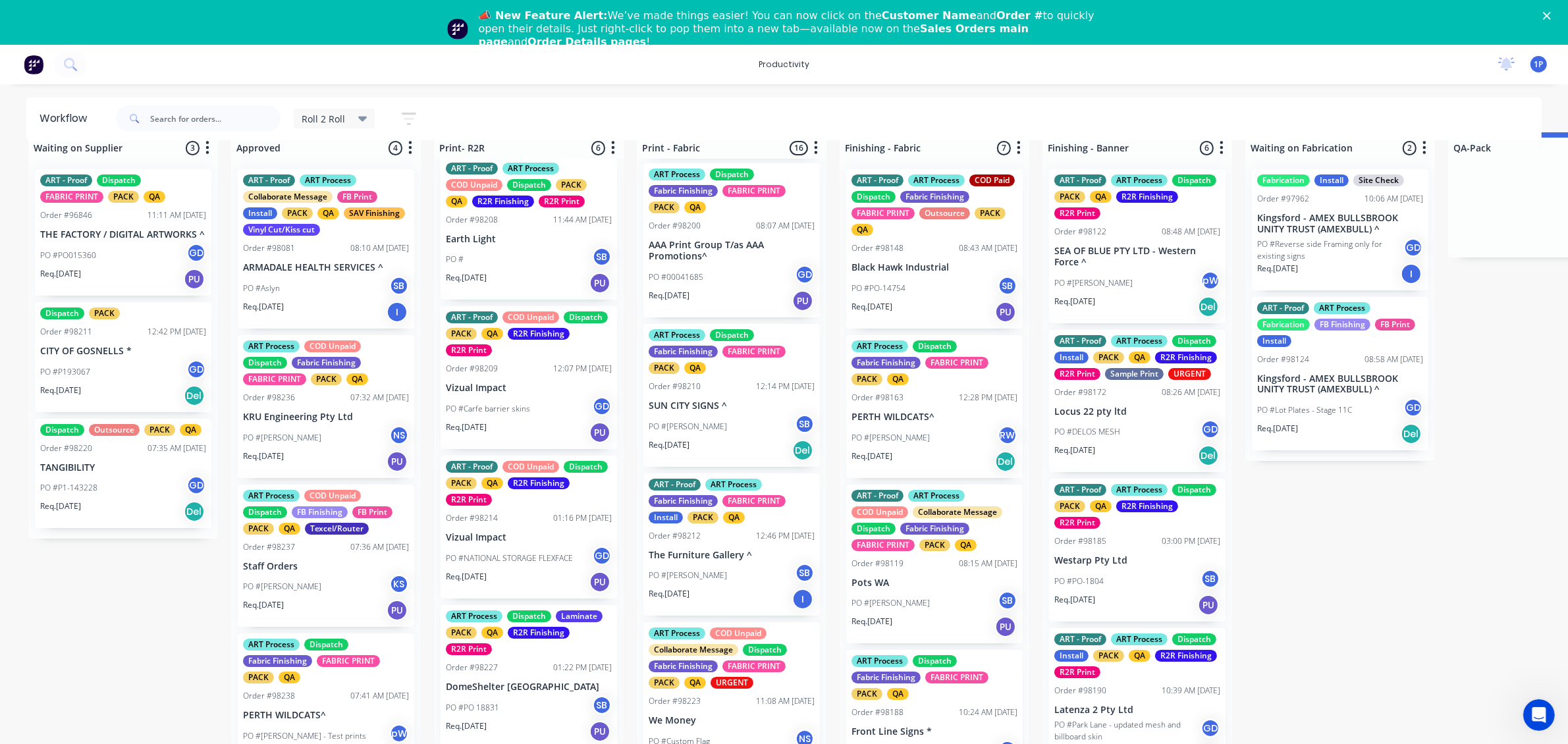
click at [754, 462] on div "Req. [DATE] Del" at bounding box center [731, 450] width 166 height 22
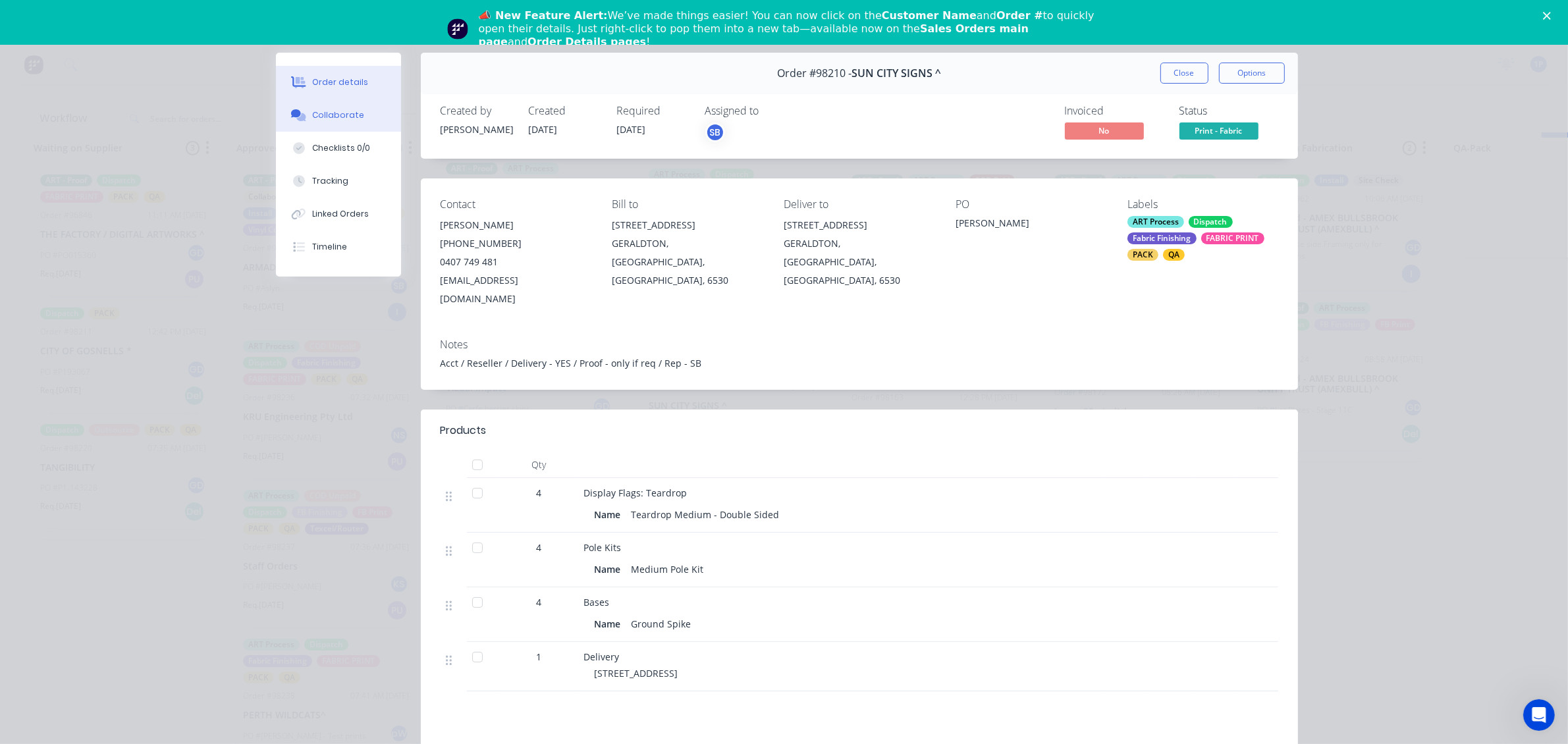
click at [337, 110] on div "Collaborate" at bounding box center [338, 115] width 52 height 12
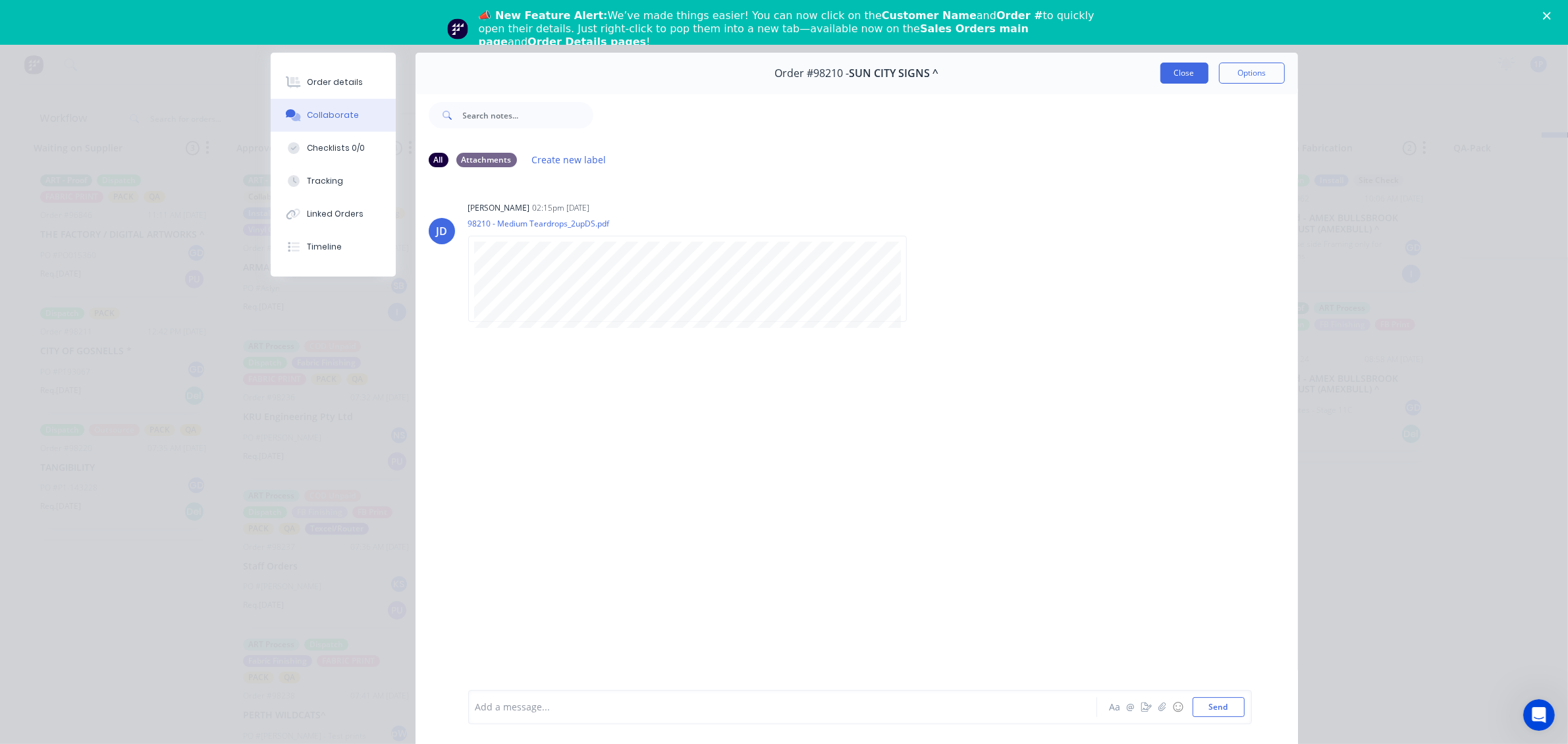
click at [1174, 66] on button "Close" at bounding box center [1185, 72] width 48 height 21
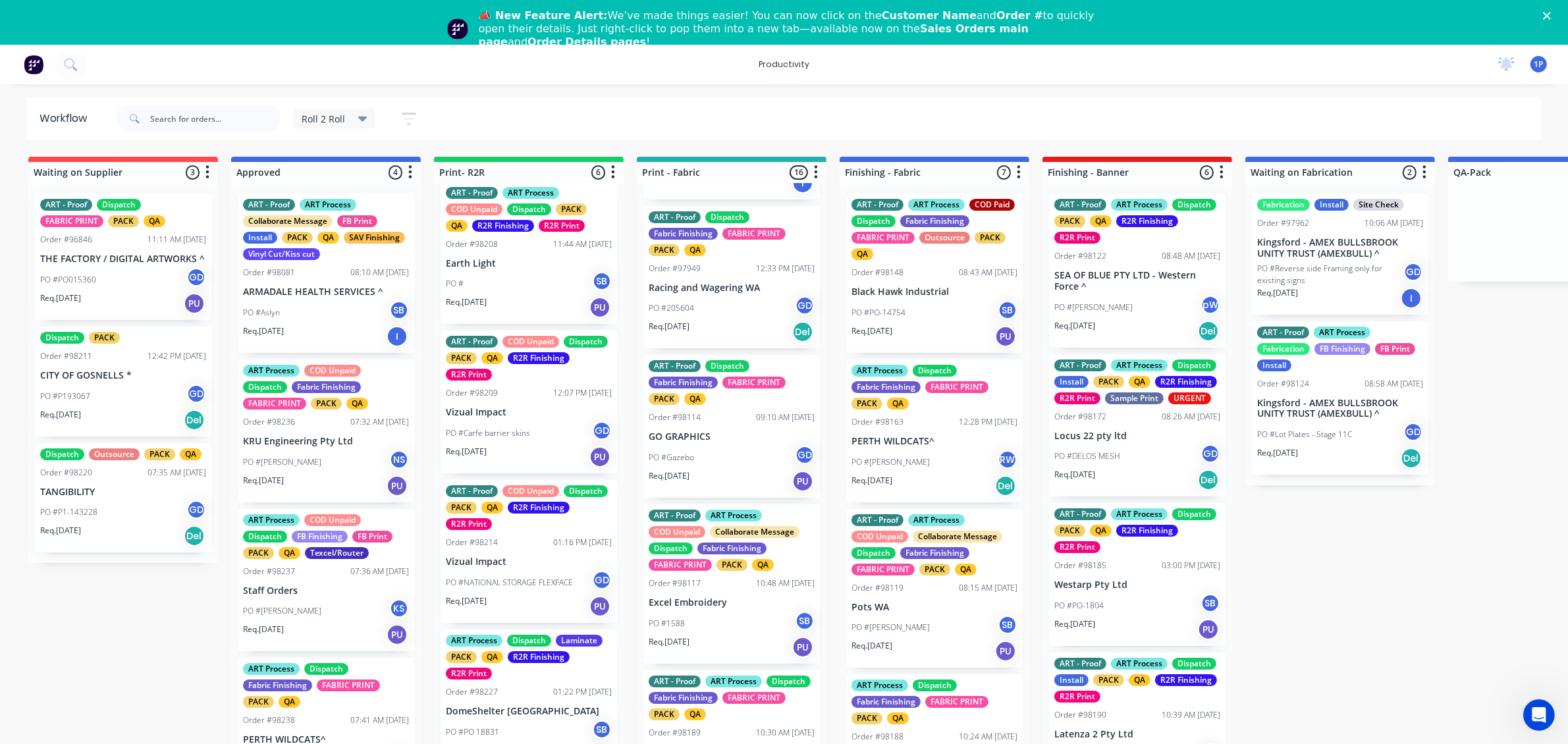
scroll to position [329, 0]
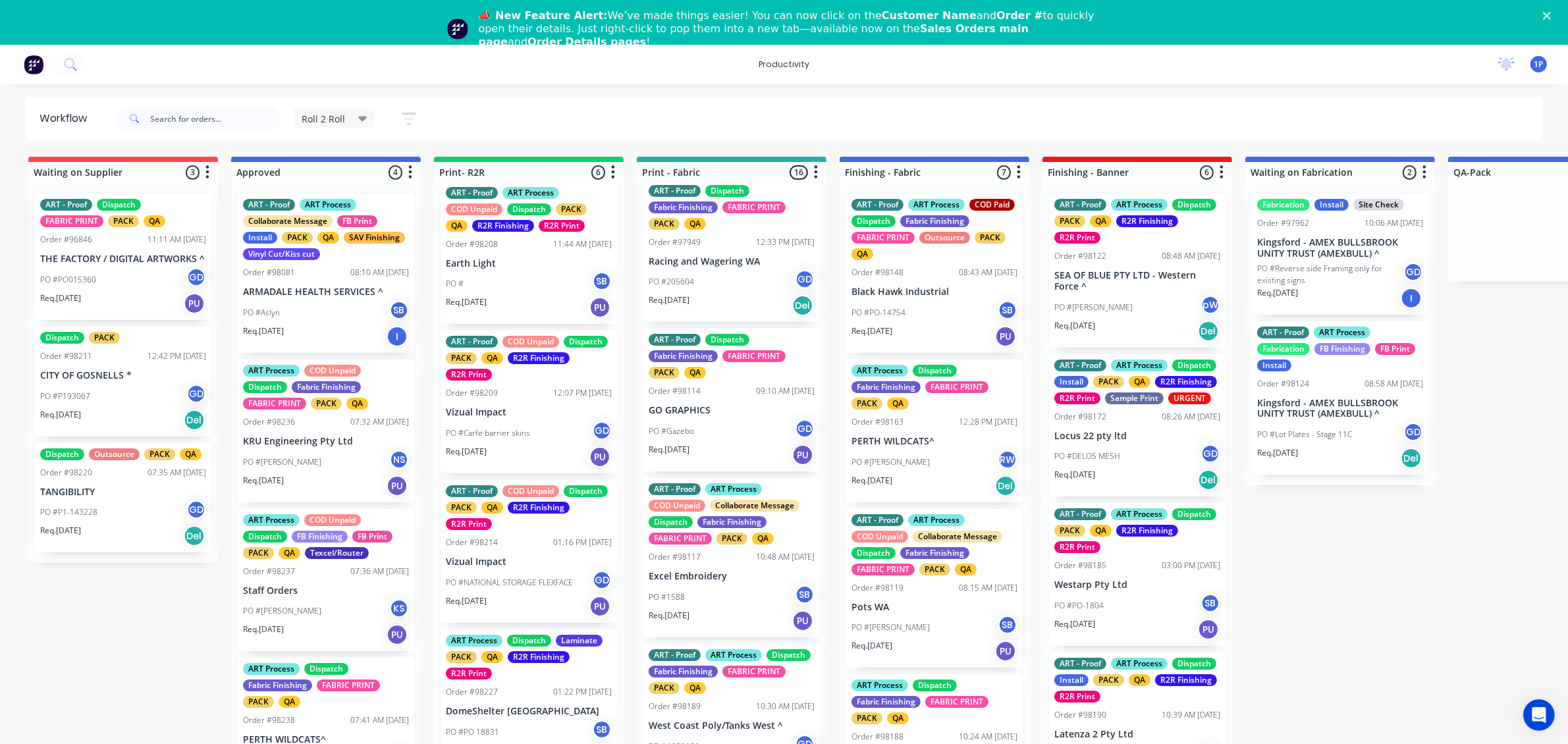
click at [756, 466] on div "Req. [DATE] PU" at bounding box center [731, 455] width 166 height 22
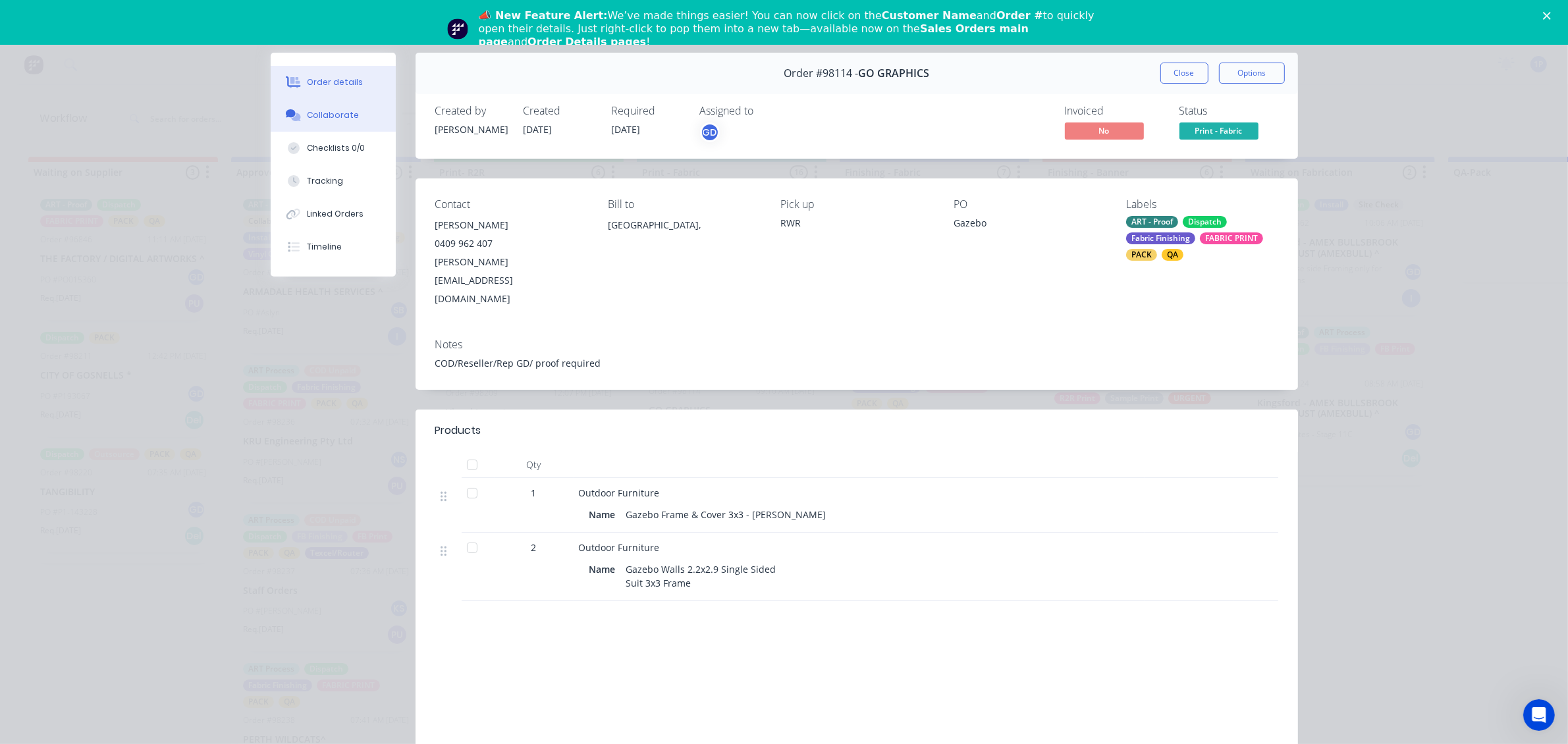
click at [316, 110] on div "Collaborate" at bounding box center [333, 115] width 52 height 12
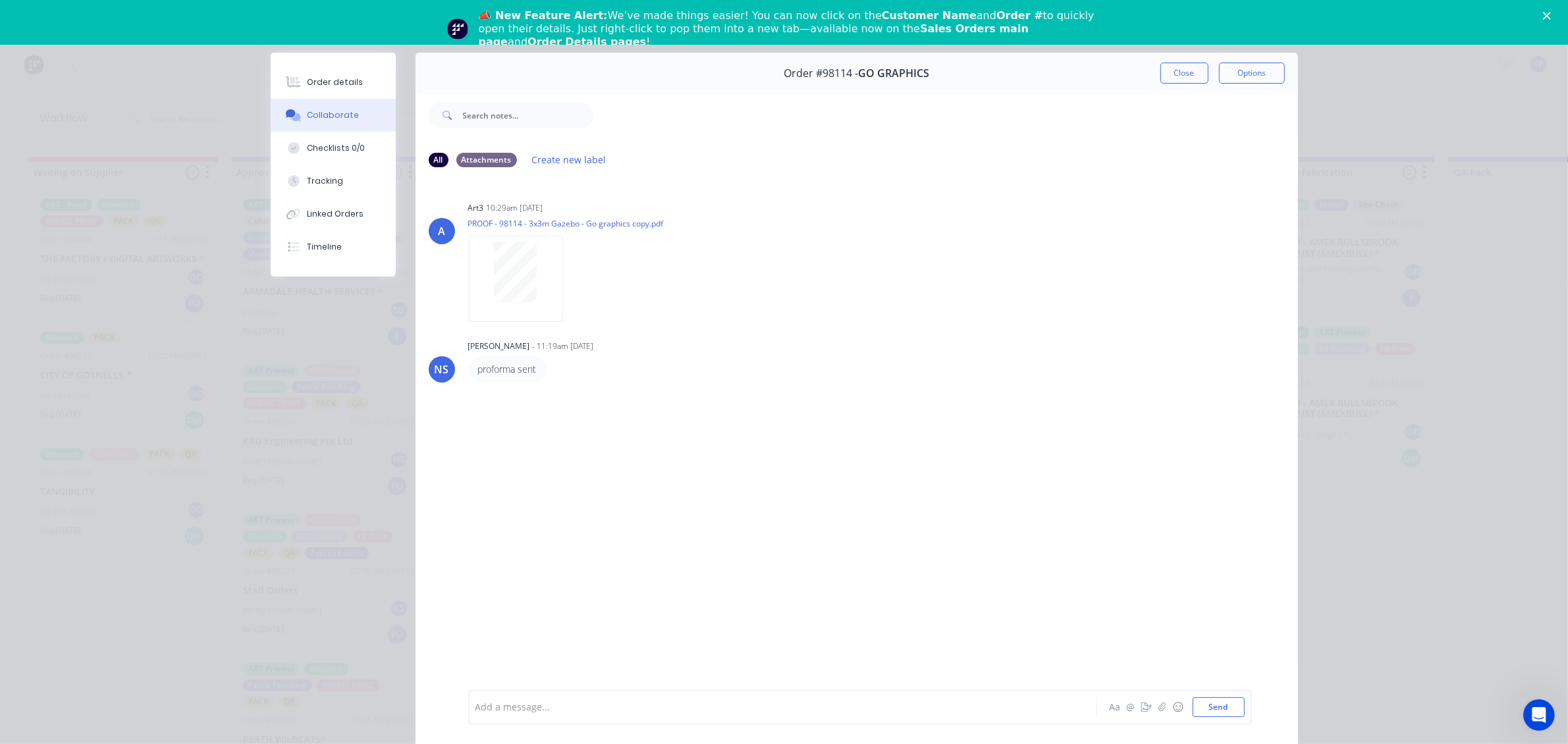
drag, startPoint x: 1186, startPoint y: 71, endPoint x: 1153, endPoint y: 91, distance: 38.6
click at [1187, 71] on button "Close" at bounding box center [1185, 72] width 48 height 21
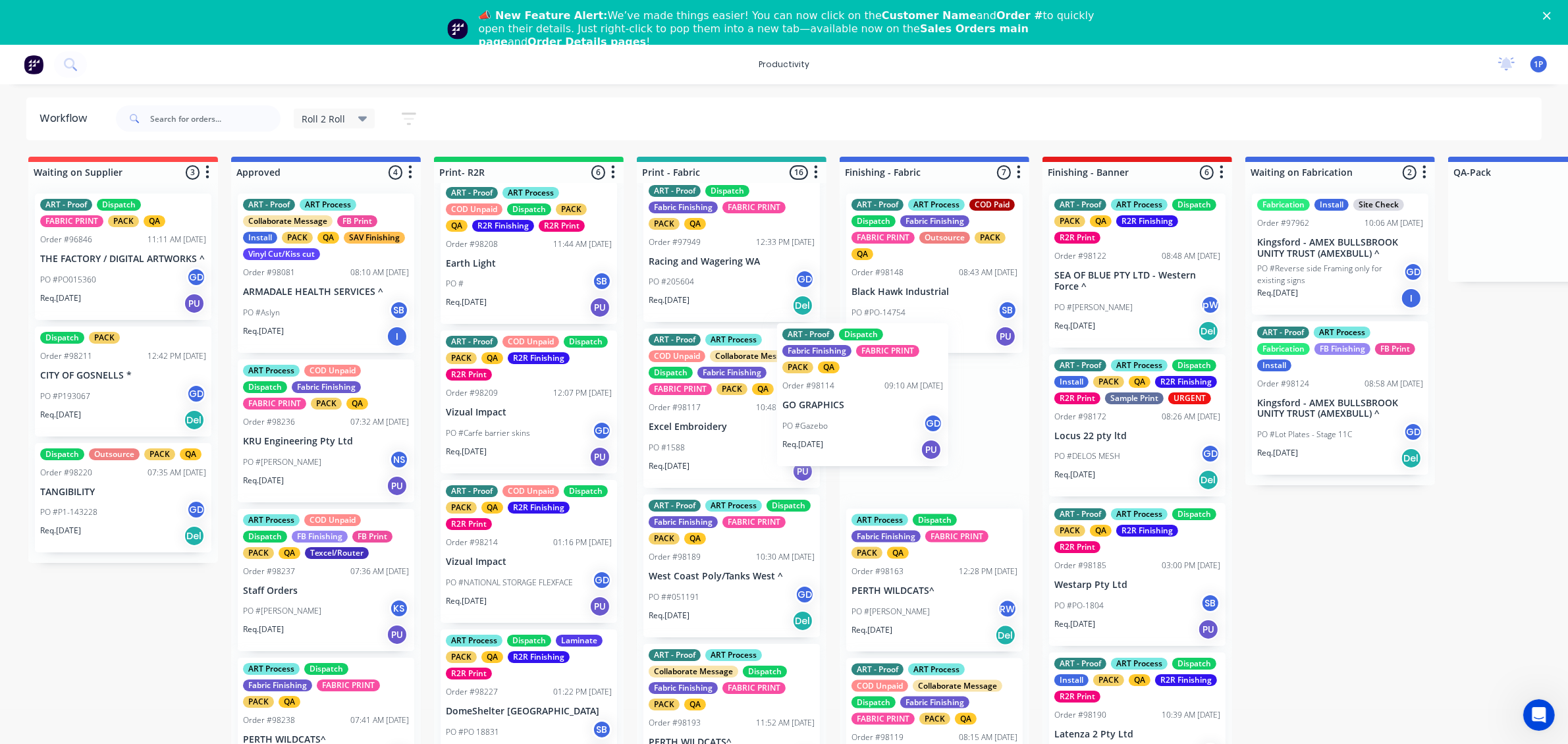
drag, startPoint x: 759, startPoint y: 438, endPoint x: 897, endPoint y: 417, distance: 139.6
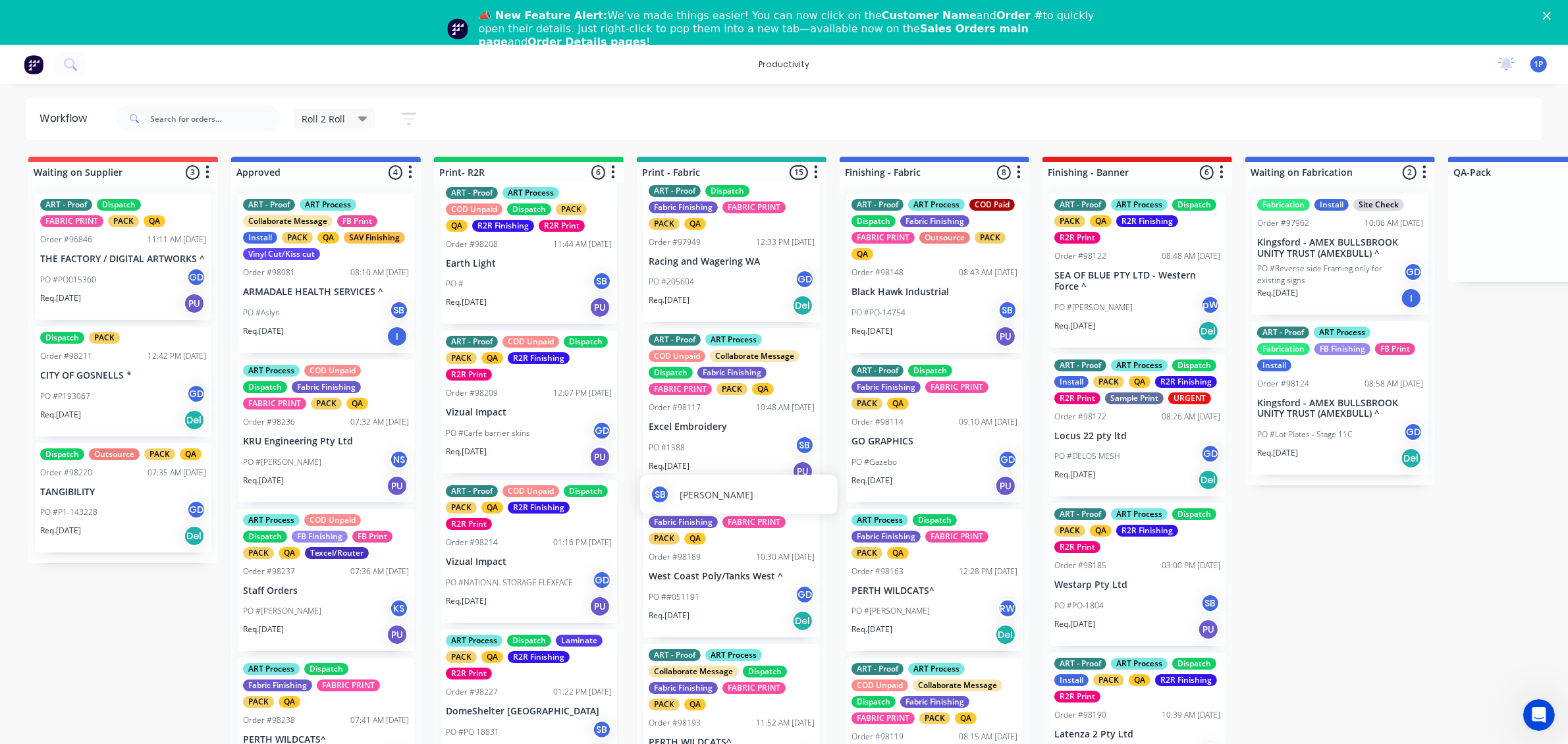
click at [753, 499] on span "[PERSON_NAME]" at bounding box center [715, 494] width 73 height 14
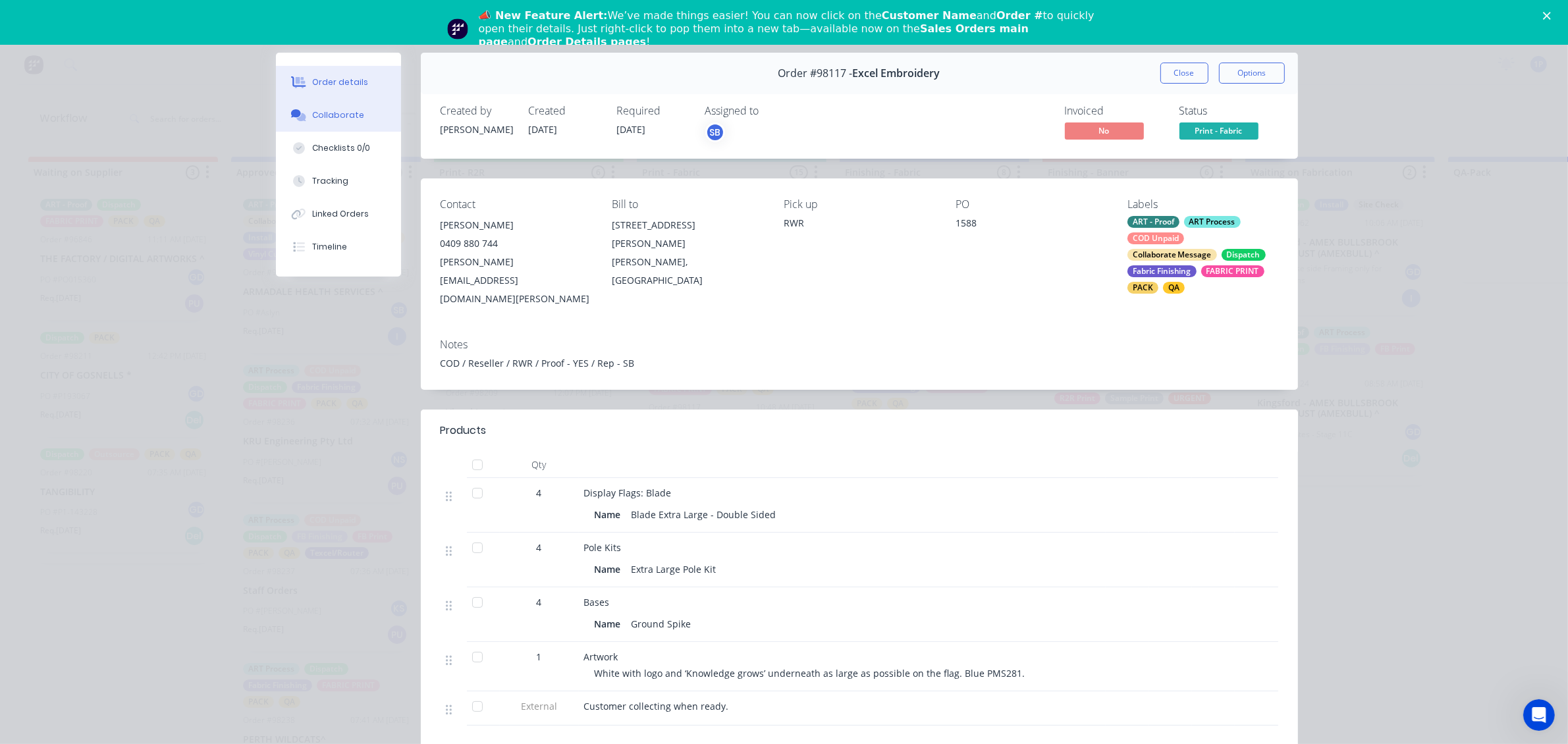
click at [340, 117] on div "Collaborate" at bounding box center [338, 115] width 52 height 12
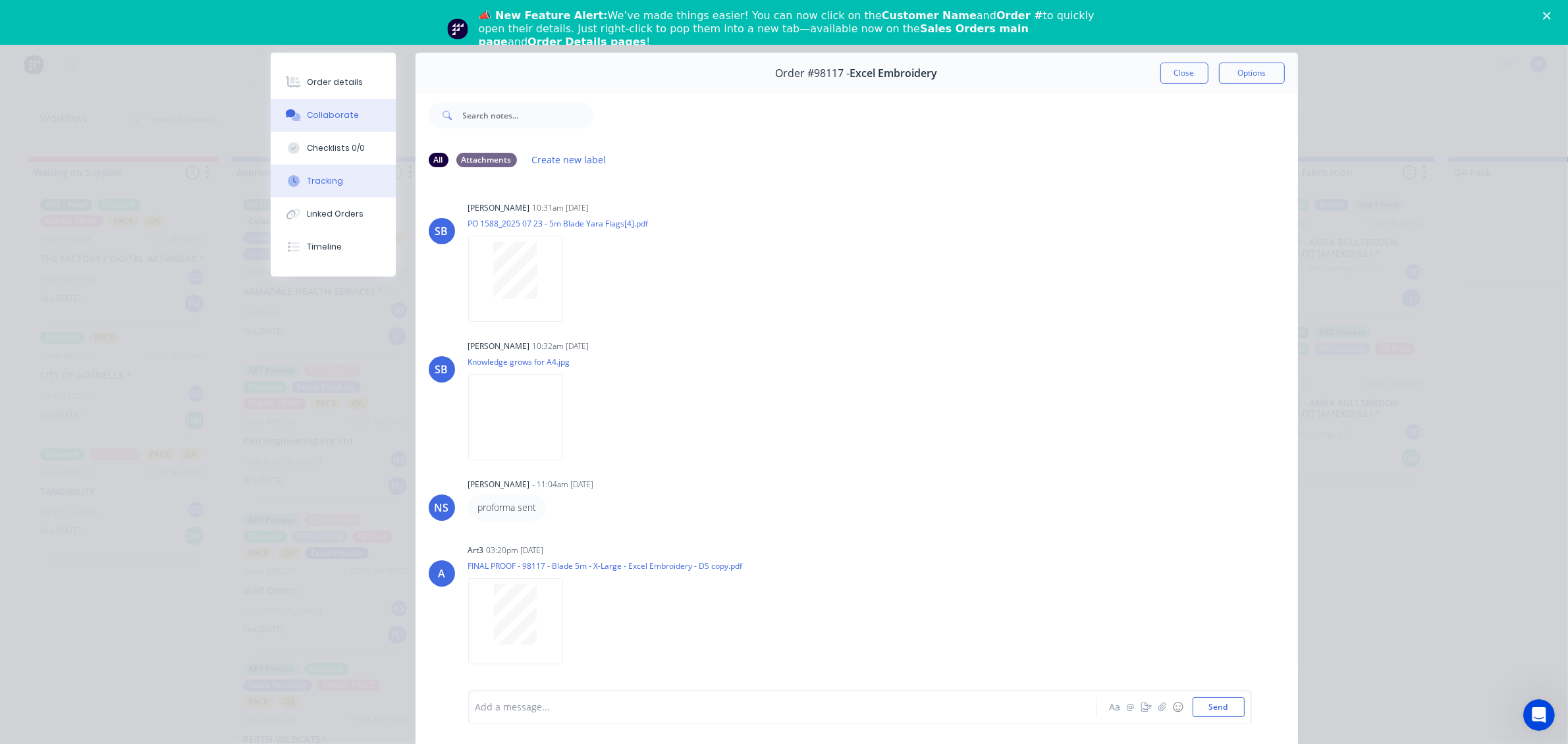
click at [323, 185] on div "Tracking" at bounding box center [325, 181] width 36 height 12
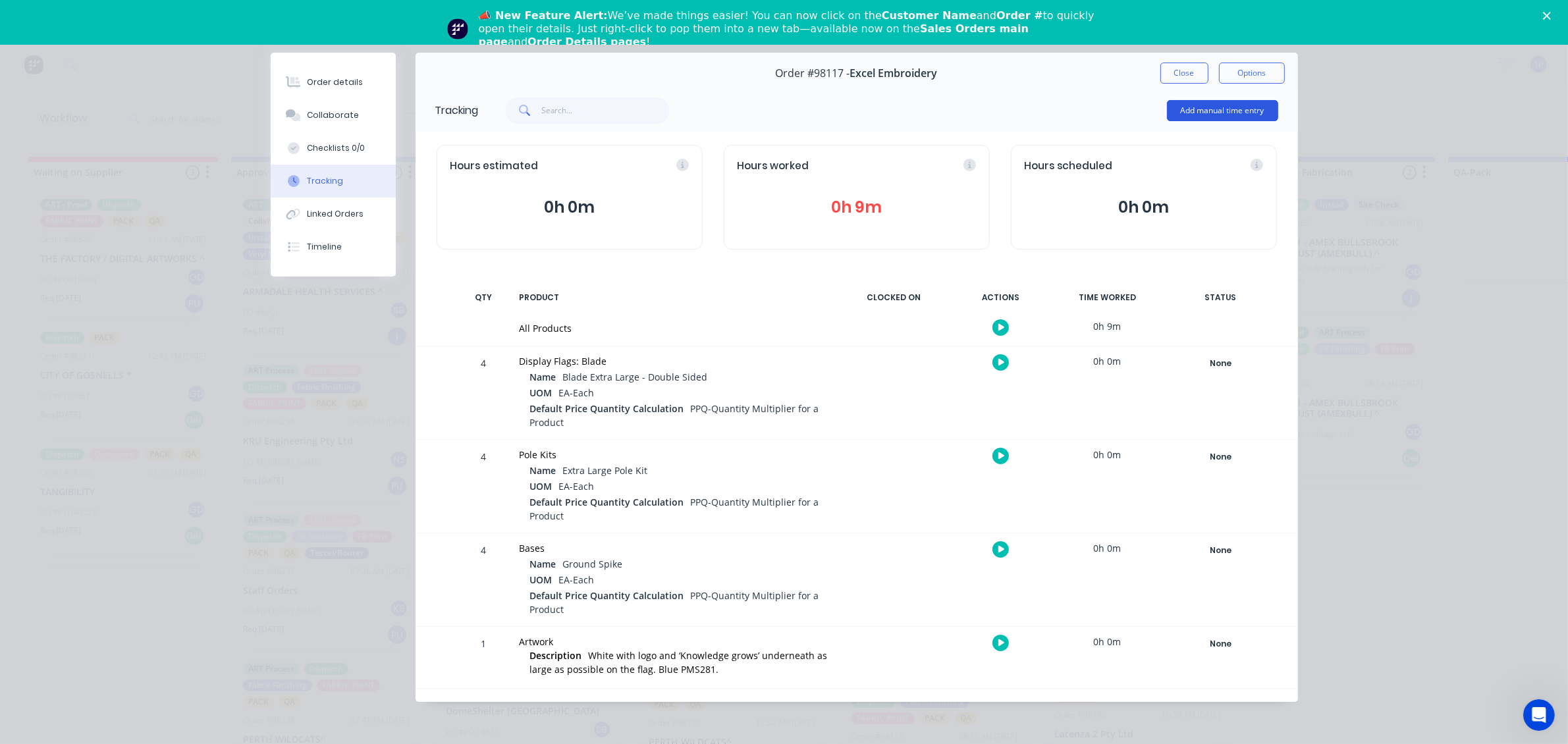
click at [1218, 115] on button "Add manual time entry" at bounding box center [1223, 110] width 111 height 21
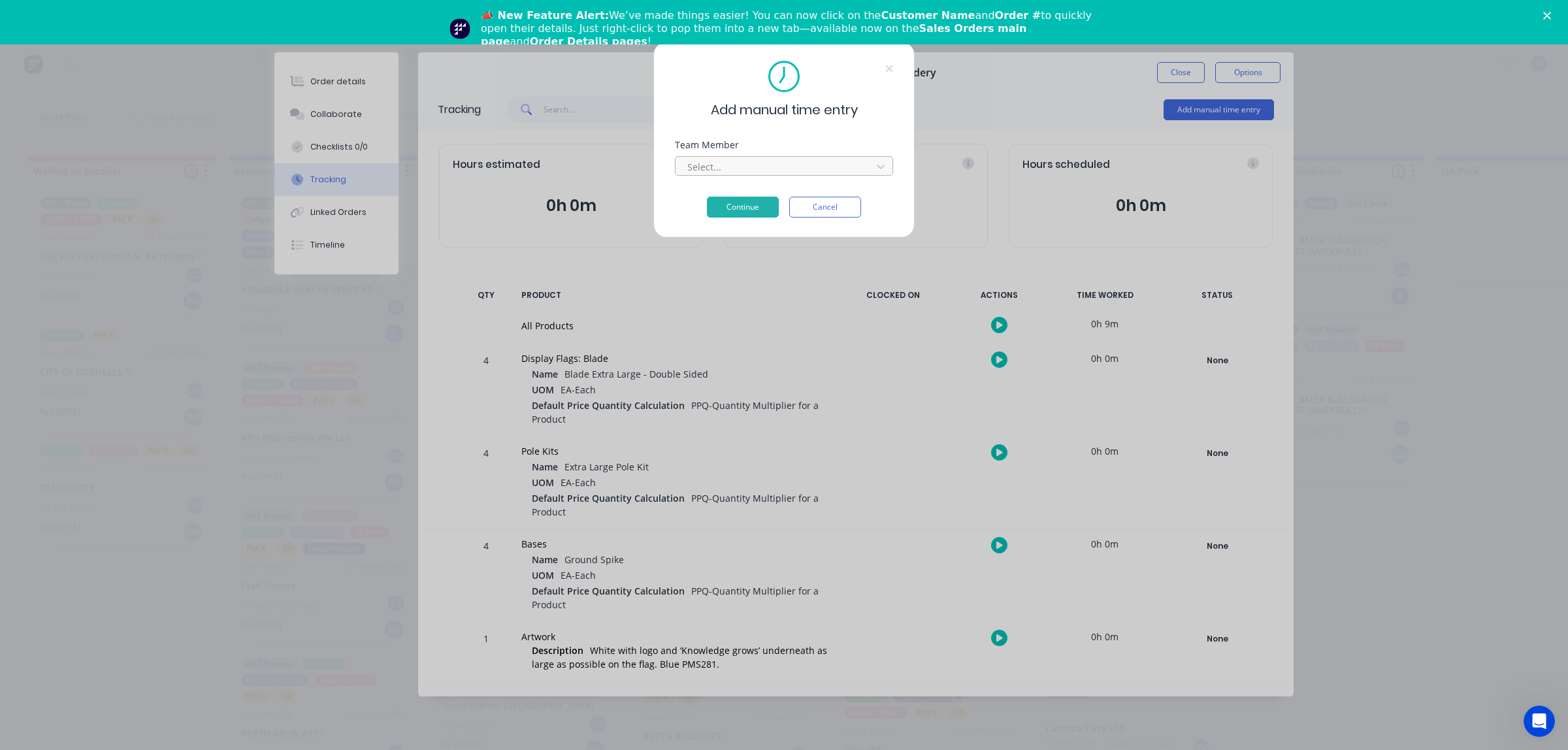
click at [744, 163] on div at bounding box center [775, 167] width 179 height 17
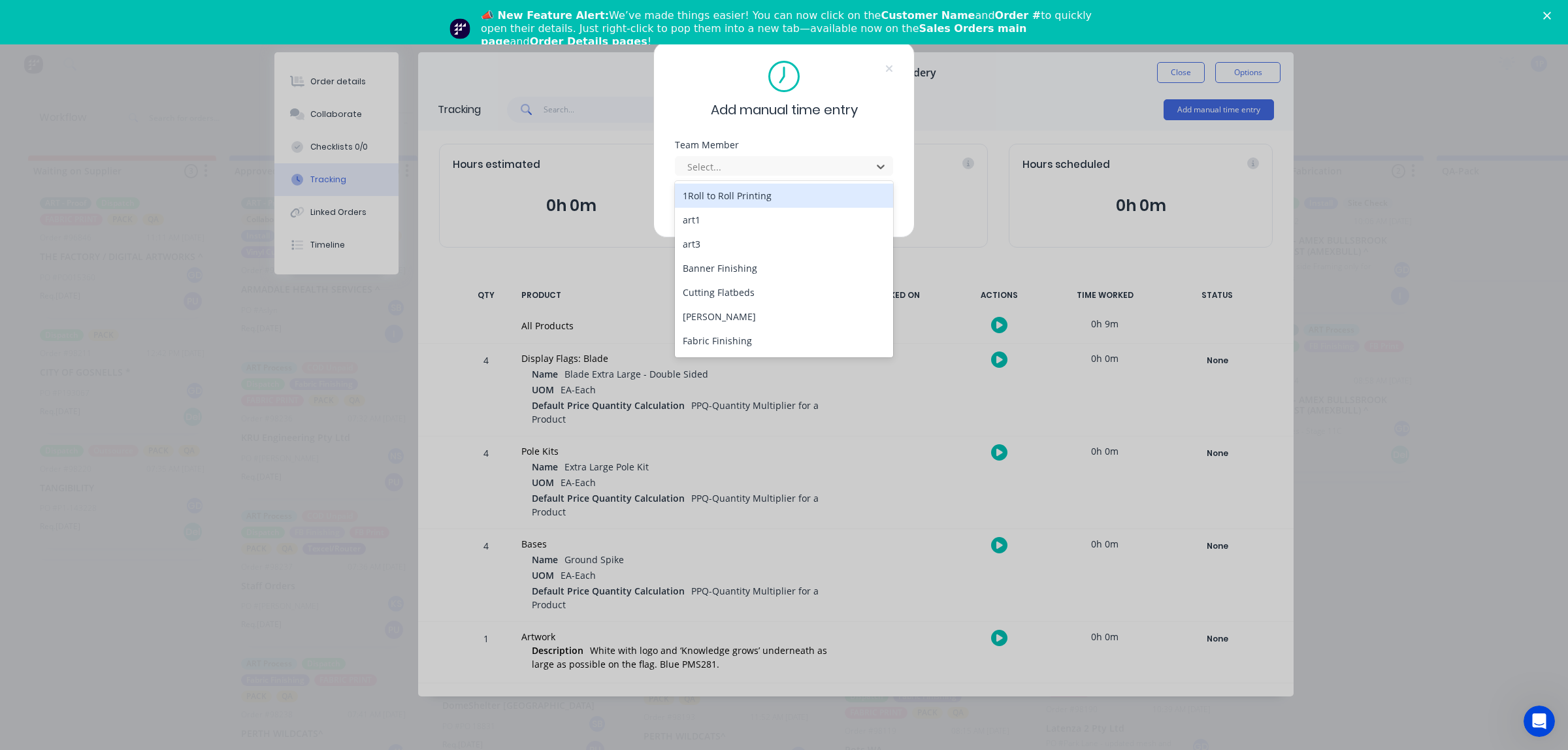
click at [742, 197] on div "1Roll to Roll Printing" at bounding box center [784, 195] width 218 height 24
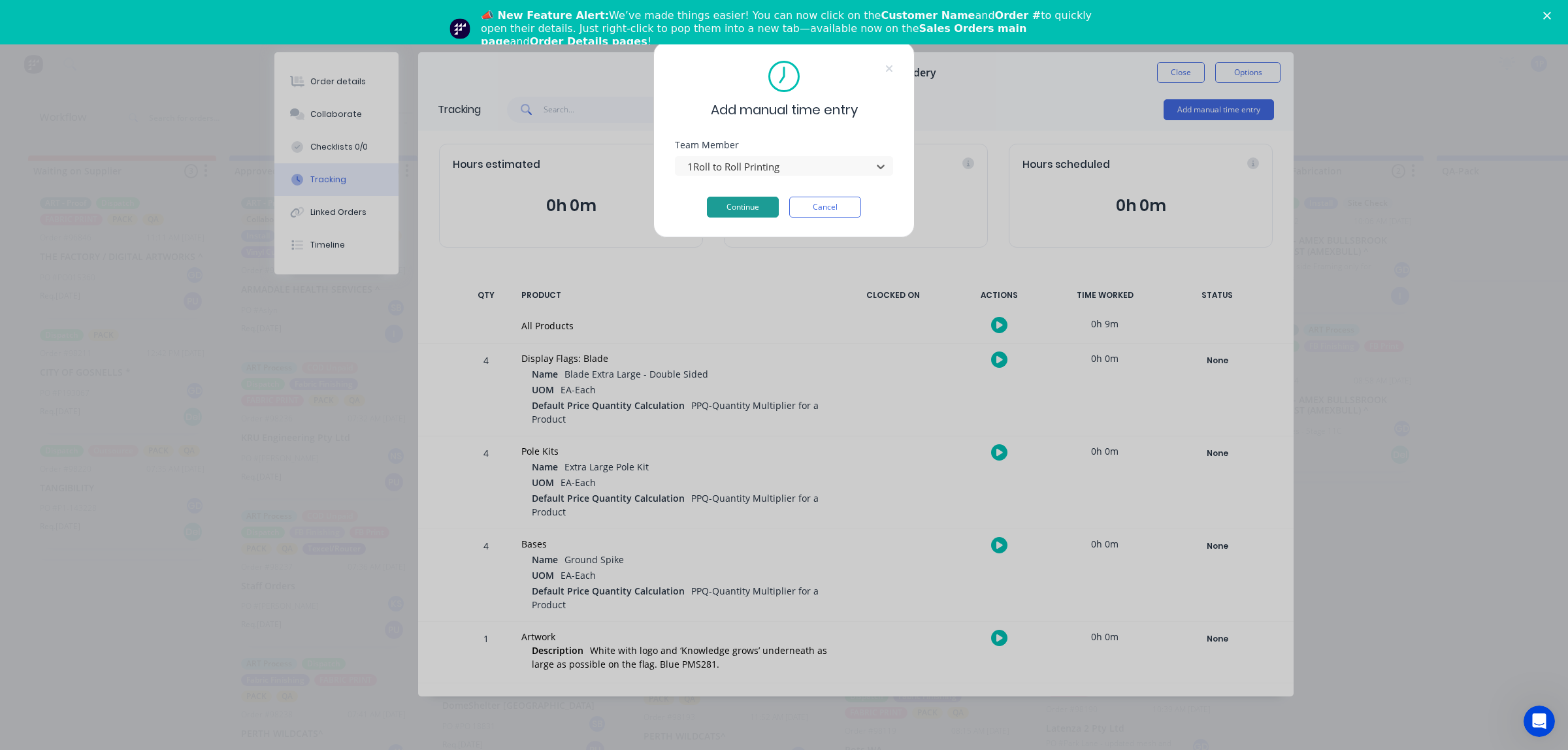
click at [733, 209] on button "Continue" at bounding box center [743, 207] width 72 height 21
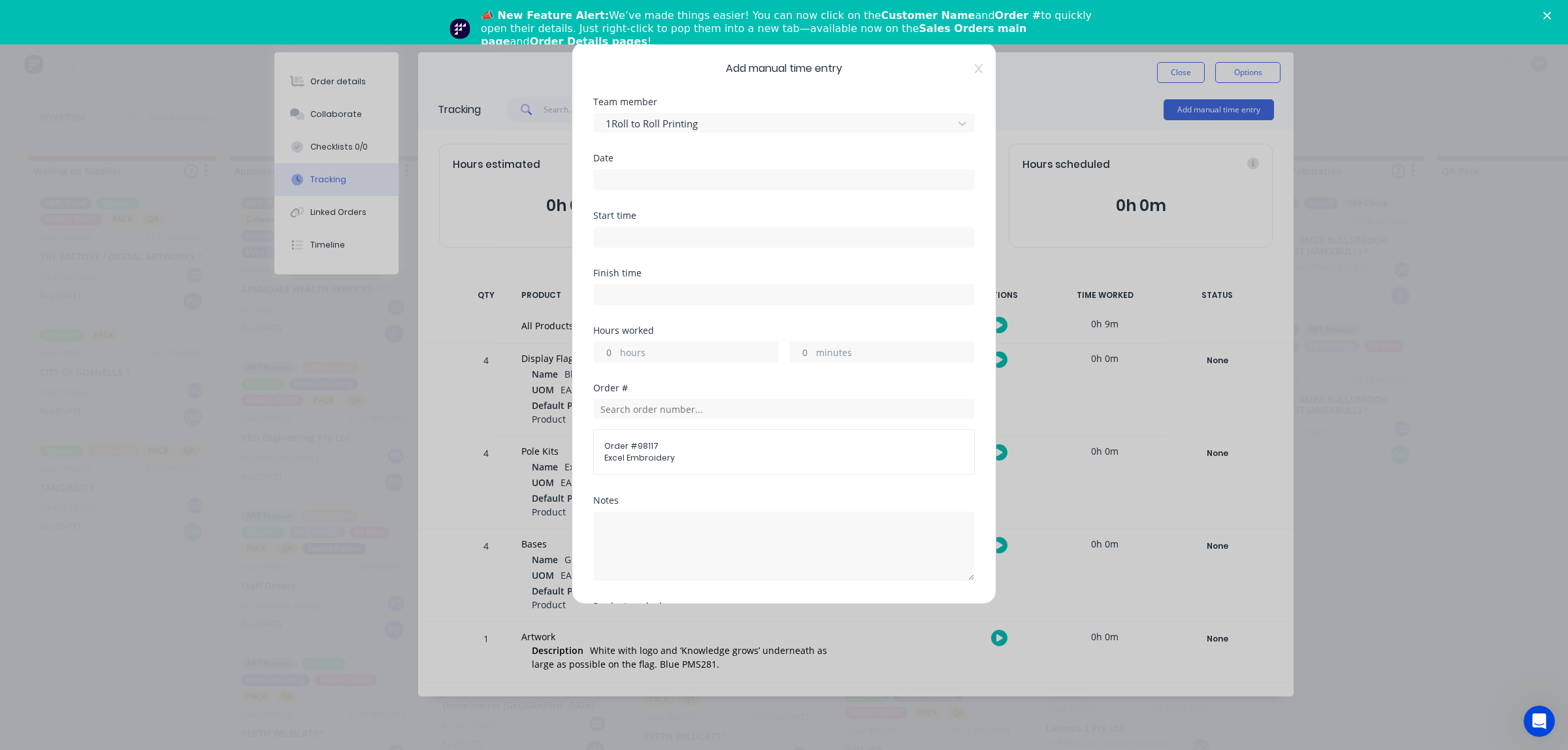
click at [726, 167] on div at bounding box center [784, 178] width 381 height 24
click at [716, 181] on input at bounding box center [784, 179] width 380 height 19
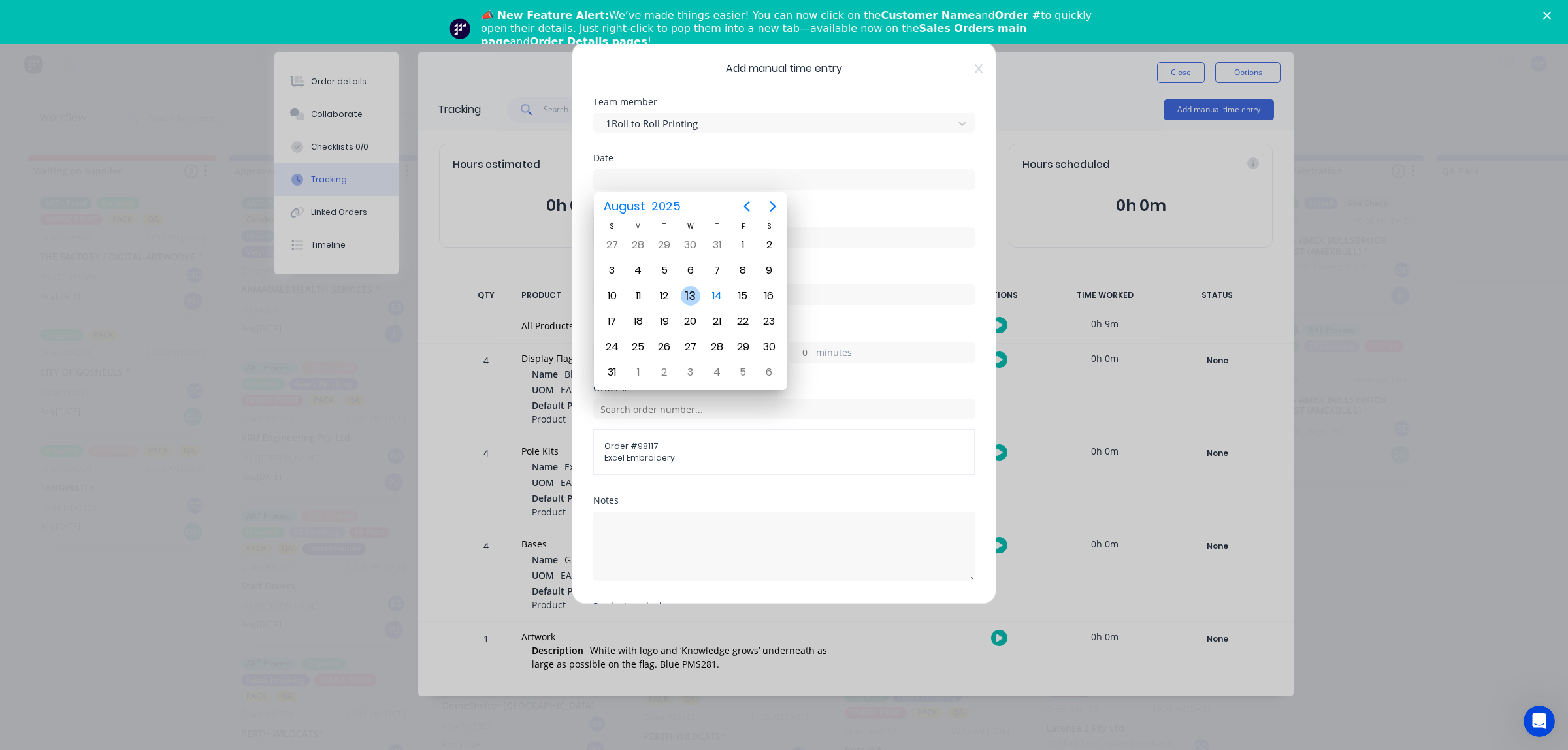
click at [697, 297] on div "13" at bounding box center [691, 295] width 19 height 19
type input "[DATE]"
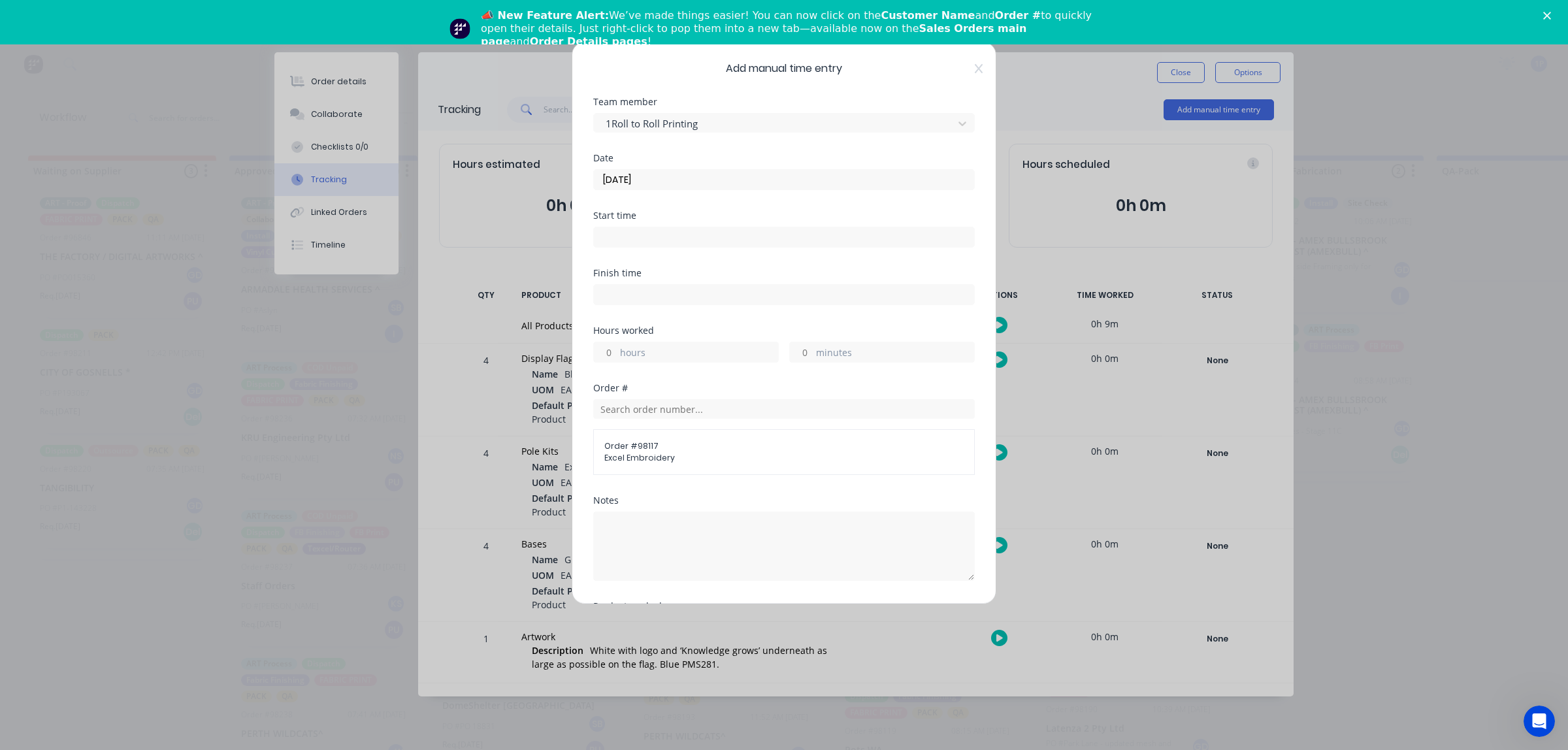
click at [717, 239] on input at bounding box center [784, 237] width 380 height 19
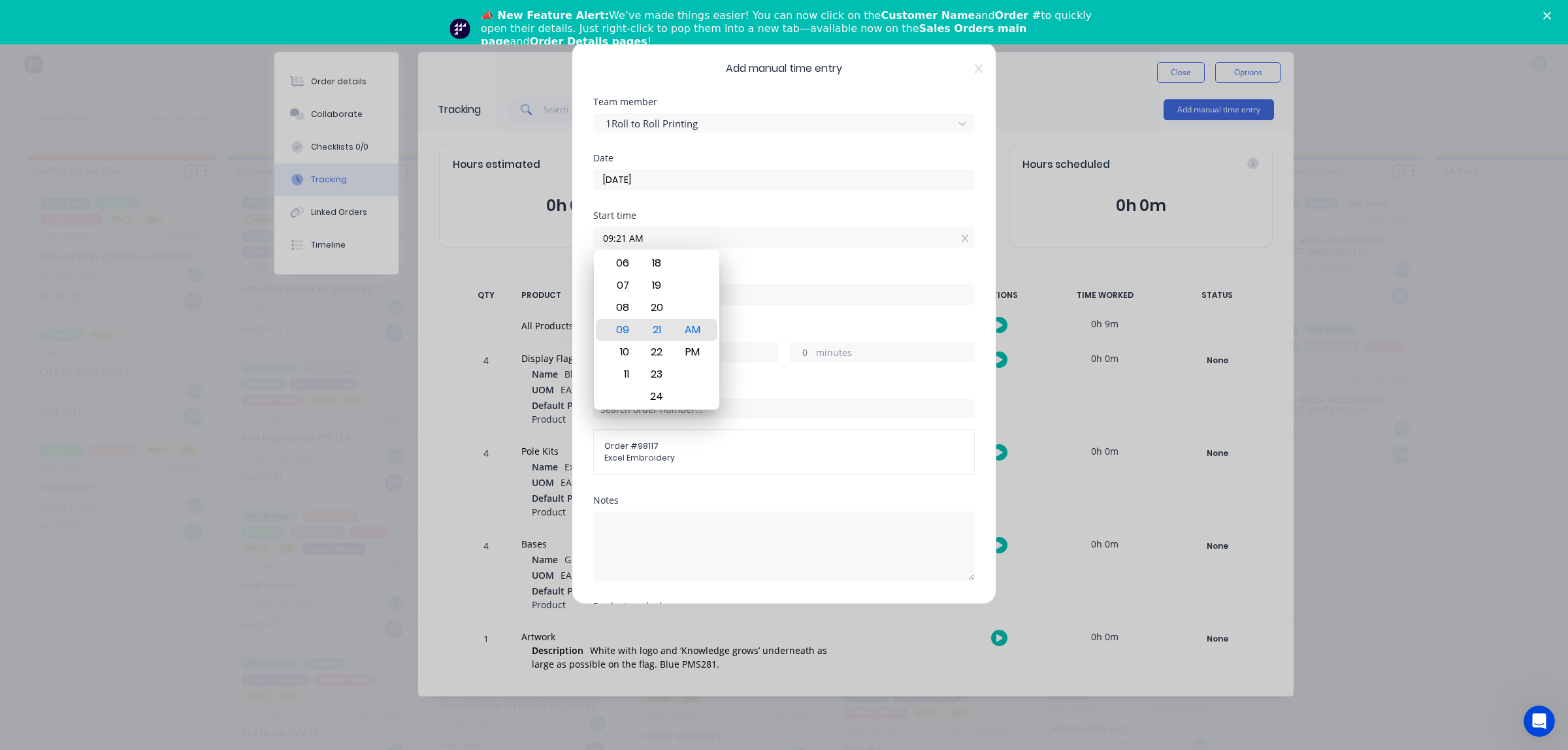
click at [749, 160] on div "Date" at bounding box center [784, 158] width 381 height 9
drag, startPoint x: 626, startPoint y: 341, endPoint x: 637, endPoint y: 293, distance: 49.2
click at [637, 293] on div "12 01 02 03 04 05 06 07 08 09 10 11" at bounding box center [621, 325] width 36 height 1799
drag, startPoint x: 626, startPoint y: 312, endPoint x: 642, endPoint y: 251, distance: 63.1
click at [642, 251] on div "12 01 02 03 04 05 06 07 08 09 10 11 00 01 02 03 04 05 06 07 08 09 10 11 12 13 1…" at bounding box center [656, 329] width 125 height 159
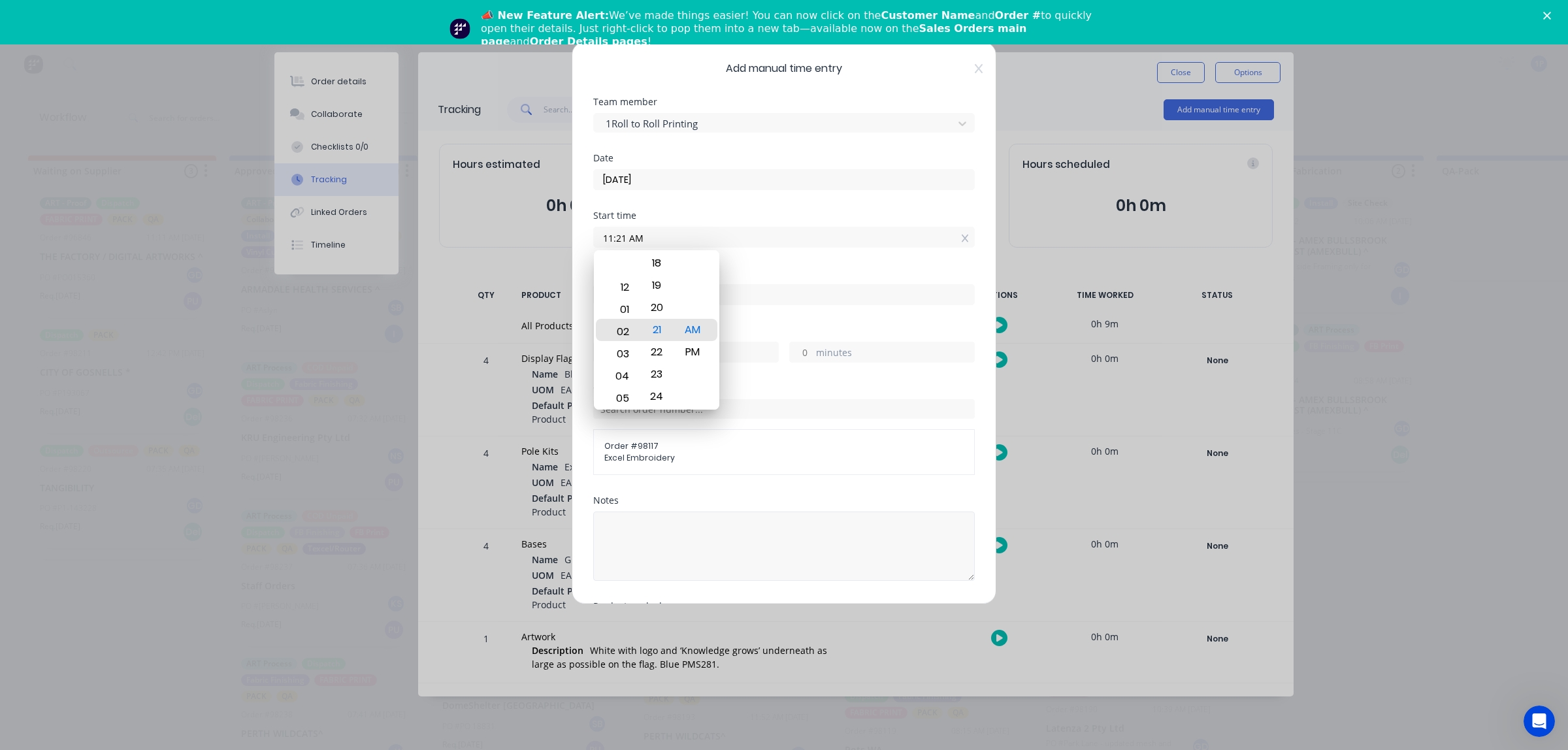
drag, startPoint x: 628, startPoint y: 343, endPoint x: 679, endPoint y: 525, distance: 189.0
click at [679, 525] on body "productivity productivity Workflow Planner Delivery Scheduling Timesheets No ne…" at bounding box center [784, 380] width 1568 height 672
drag, startPoint x: 673, startPoint y: 394, endPoint x: 683, endPoint y: 321, distance: 73.7
click at [674, 328] on div "00 01 02 03 04 05 06 07 08 09 10 11 12 13 14 15 16 17 18 19 20 21 22 23 24 25 2…" at bounding box center [656, 330] width 36 height 1799
drag, startPoint x: 688, startPoint y: 323, endPoint x: 696, endPoint y: 247, distance: 76.4
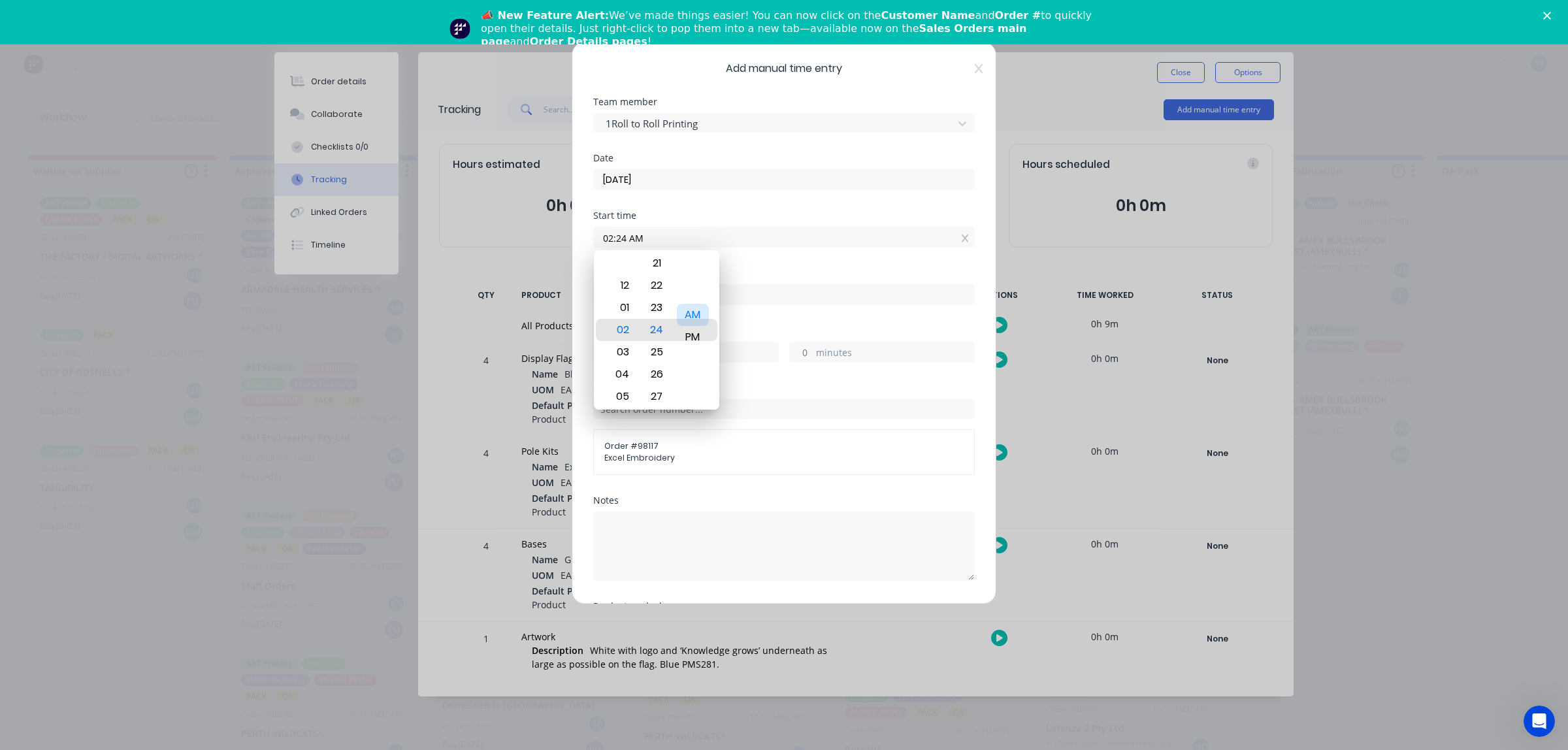
click at [696, 269] on div "AM PM" at bounding box center [692, 337] width 36 height 1799
type input "02:24 PM"
drag, startPoint x: 729, startPoint y: 249, endPoint x: 728, endPoint y: 257, distance: 8.1
click at [729, 251] on div "Start time 02:24 PM" at bounding box center [784, 239] width 381 height 57
click at [724, 284] on label at bounding box center [784, 294] width 381 height 21
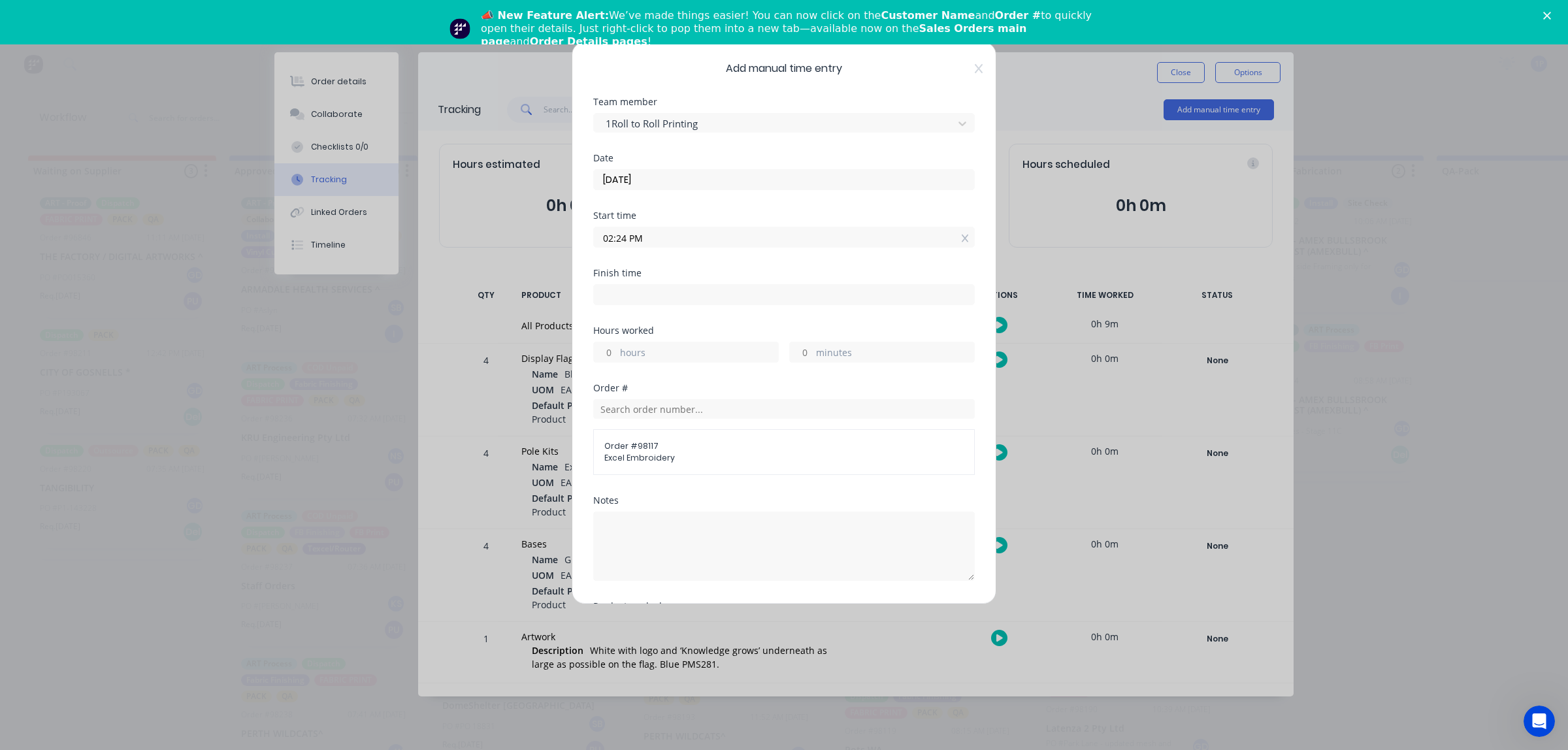
click at [724, 284] on input at bounding box center [784, 294] width 380 height 19
type input "09:22 AM"
type input "-5"
type input "-2"
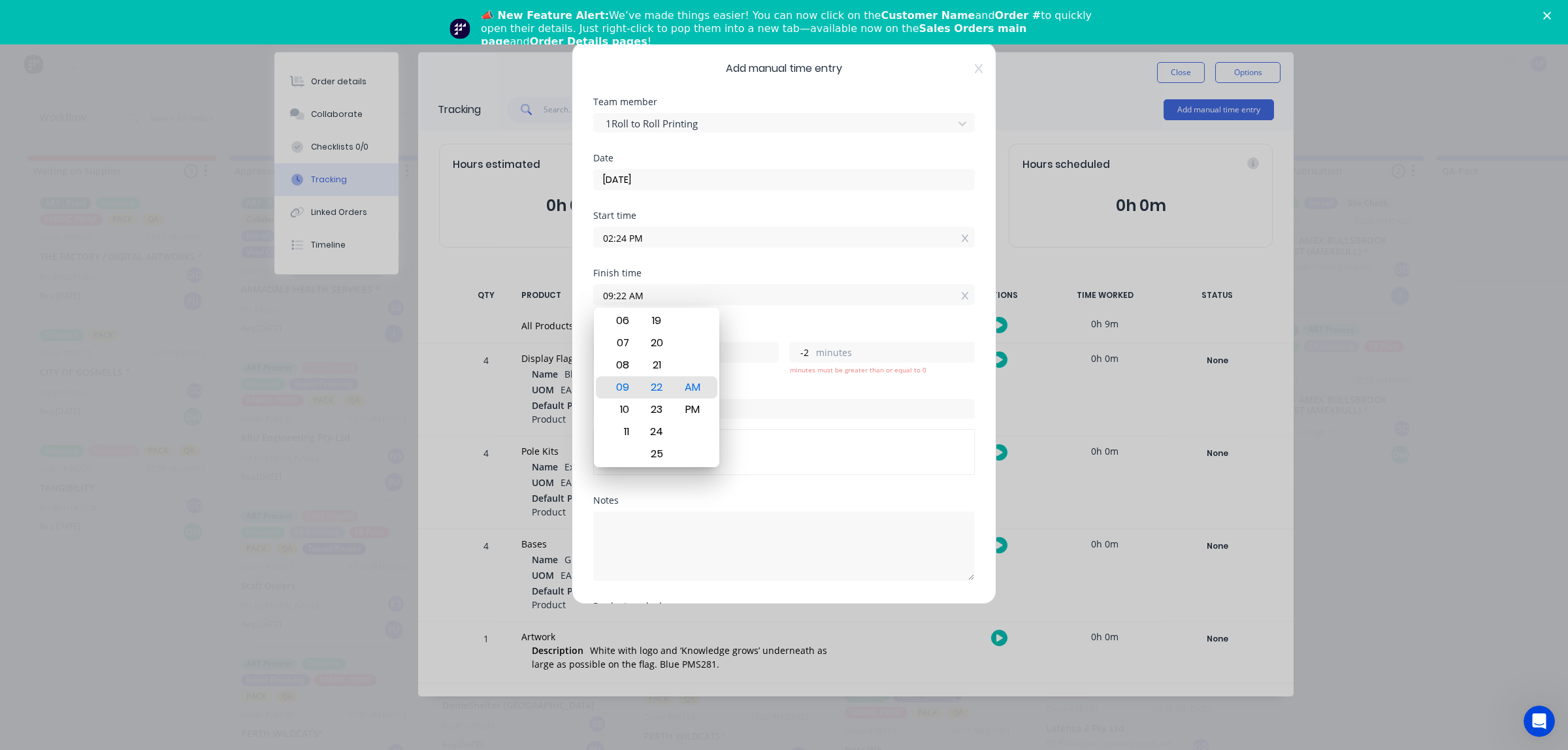
click at [724, 286] on input "09:22 AM" at bounding box center [784, 294] width 380 height 19
drag, startPoint x: 647, startPoint y: 397, endPoint x: 654, endPoint y: 354, distance: 43.6
click at [654, 354] on div "22" at bounding box center [656, 350] width 32 height 22
type input "09:24 AM"
type input "0"
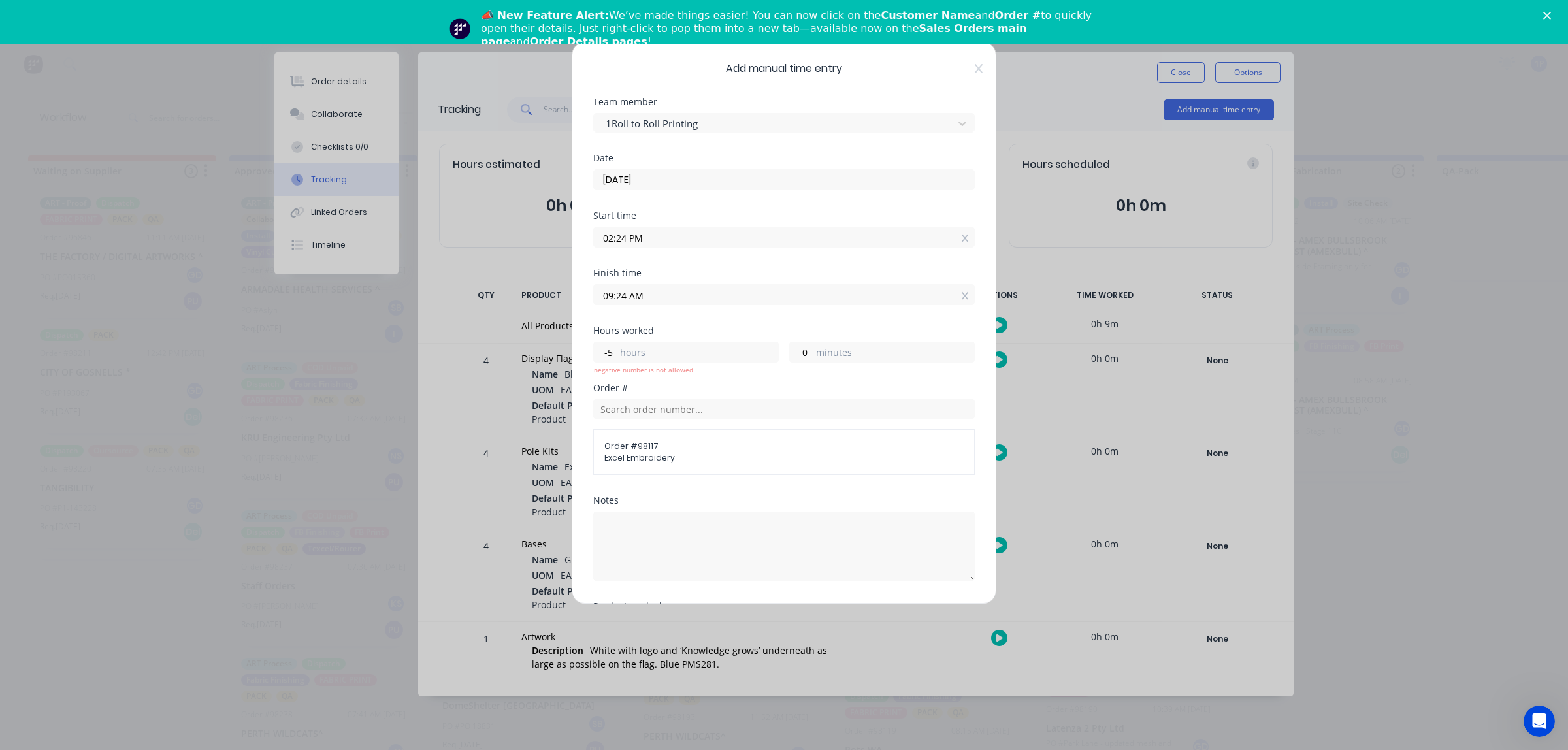
click at [650, 188] on input "[DATE]" at bounding box center [784, 179] width 380 height 19
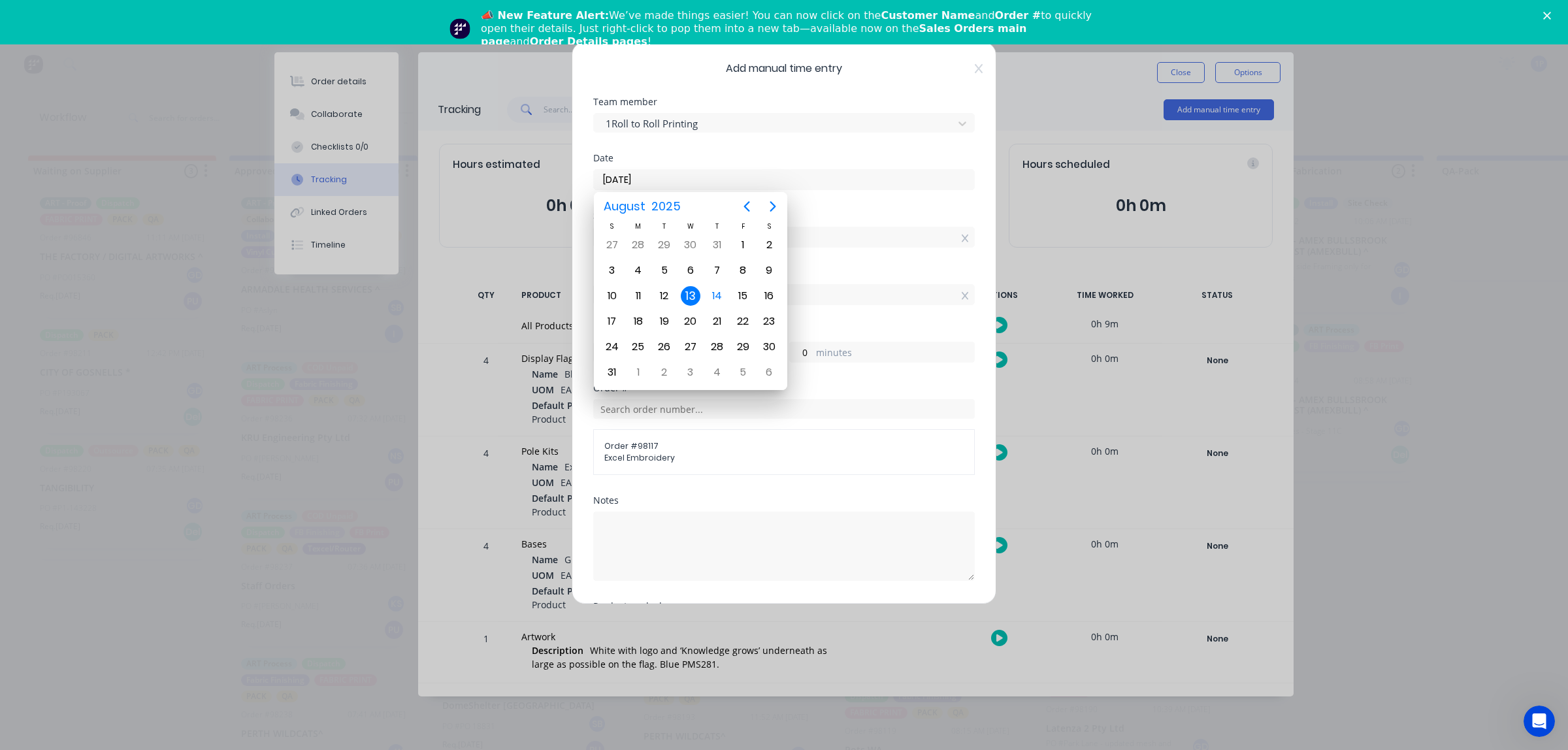
click at [692, 286] on div "13" at bounding box center [691, 295] width 19 height 19
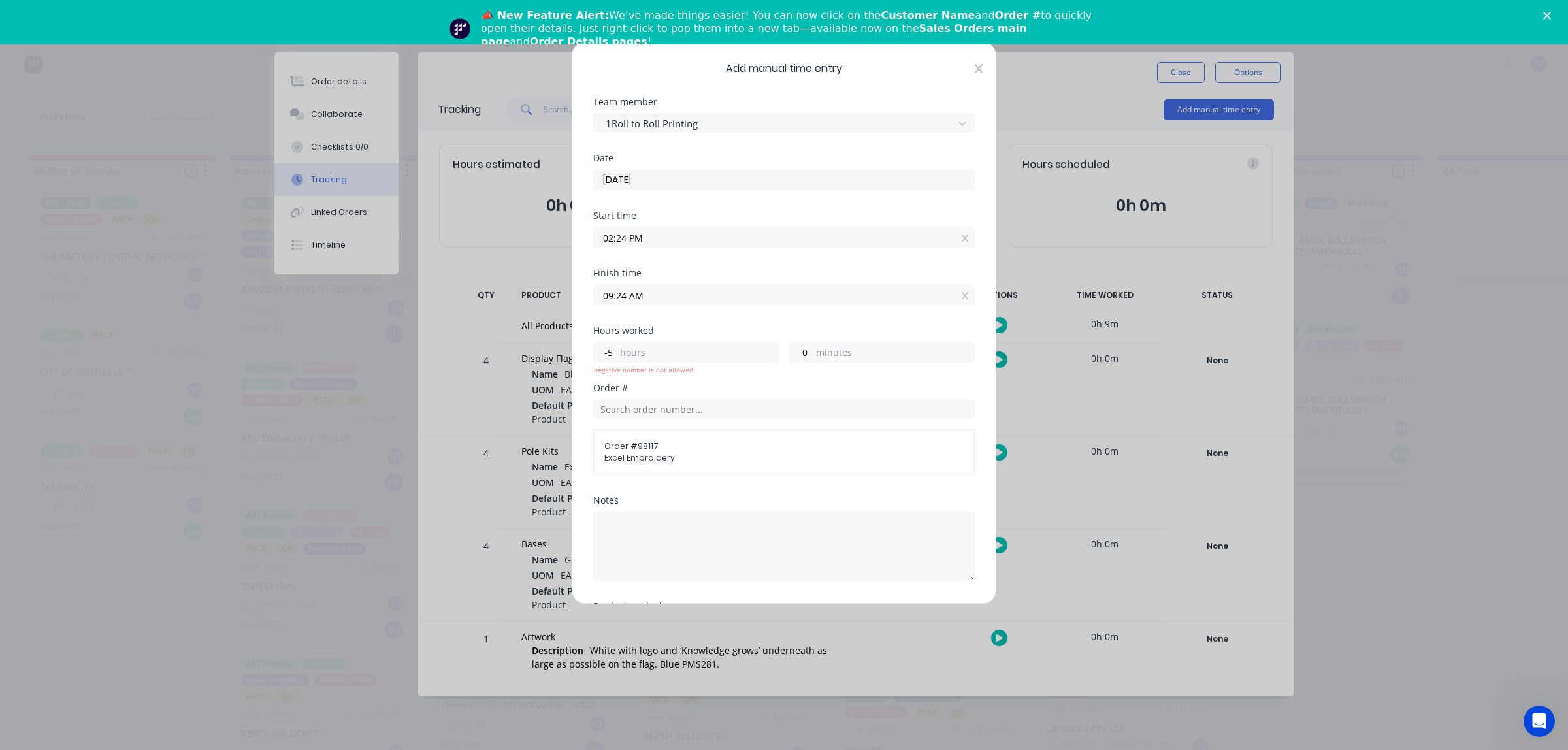
drag, startPoint x: 975, startPoint y: 57, endPoint x: 967, endPoint y: 64, distance: 10.6
click at [974, 60] on div "Add manual time entry Team member 1Roll to Roll Printing Date [DATE] Start time…" at bounding box center [784, 322] width 424 height 562
click at [975, 65] on icon at bounding box center [979, 68] width 8 height 10
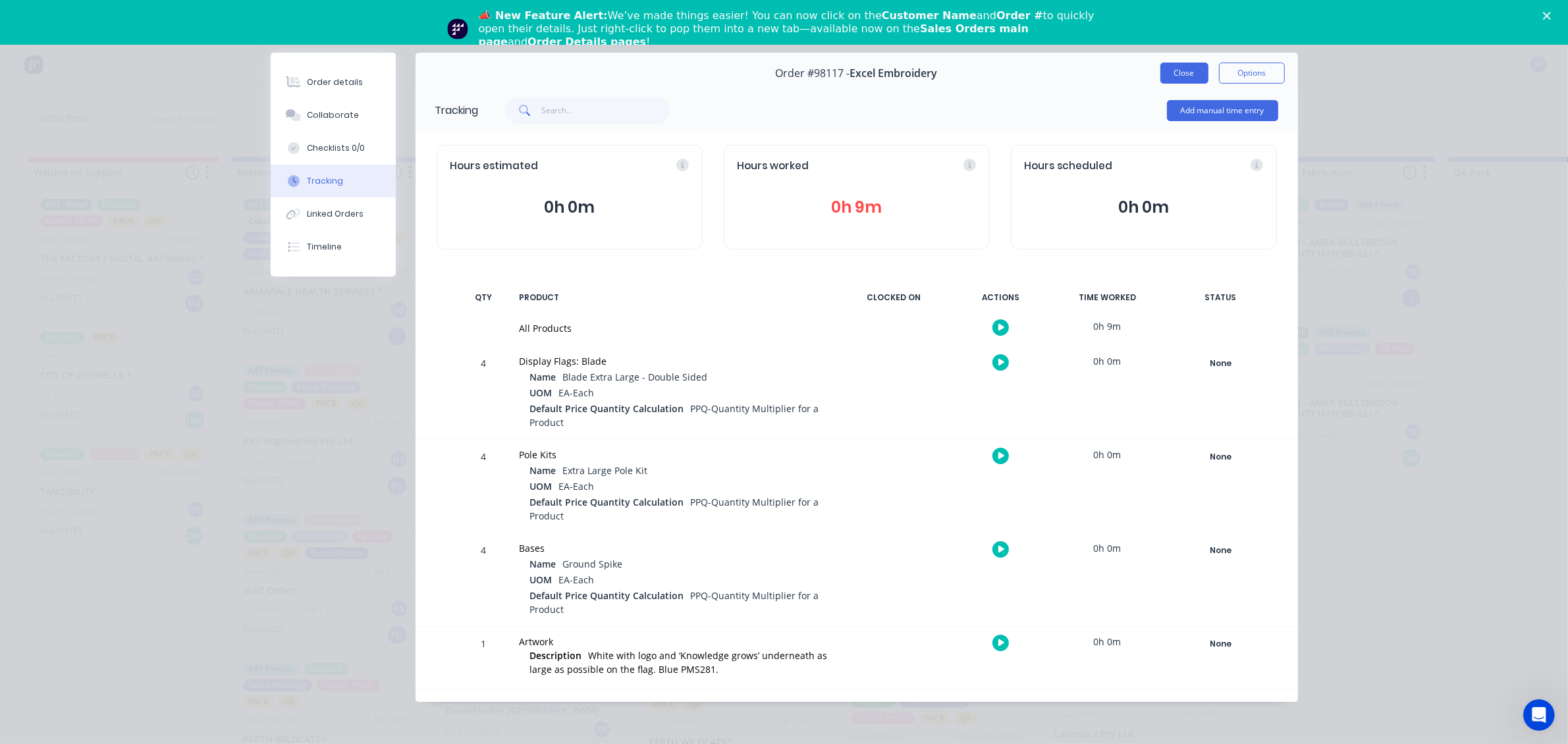
click at [1163, 78] on button "Close" at bounding box center [1185, 72] width 48 height 21
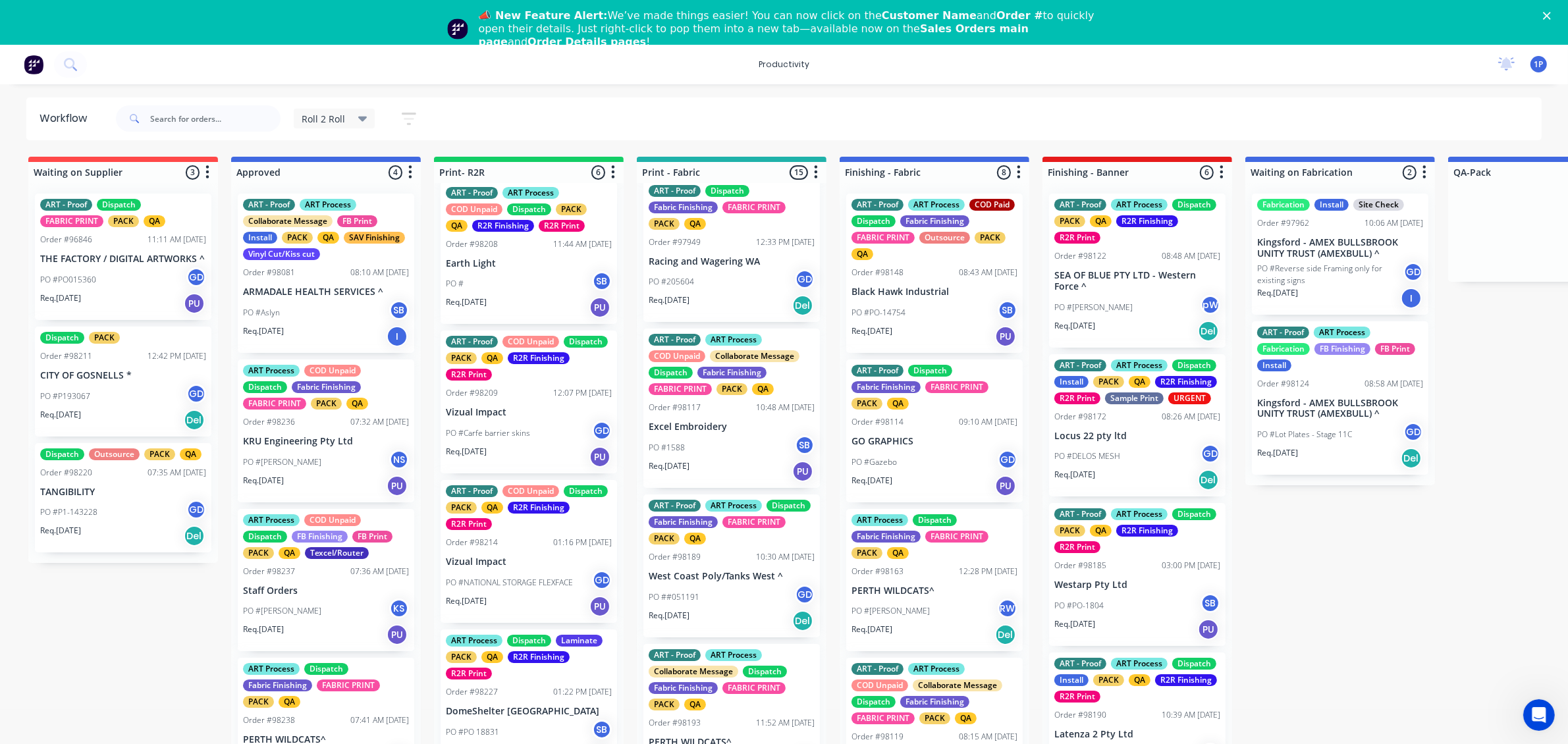
click at [729, 460] on div "PO #1588 SB" at bounding box center [731, 447] width 166 height 25
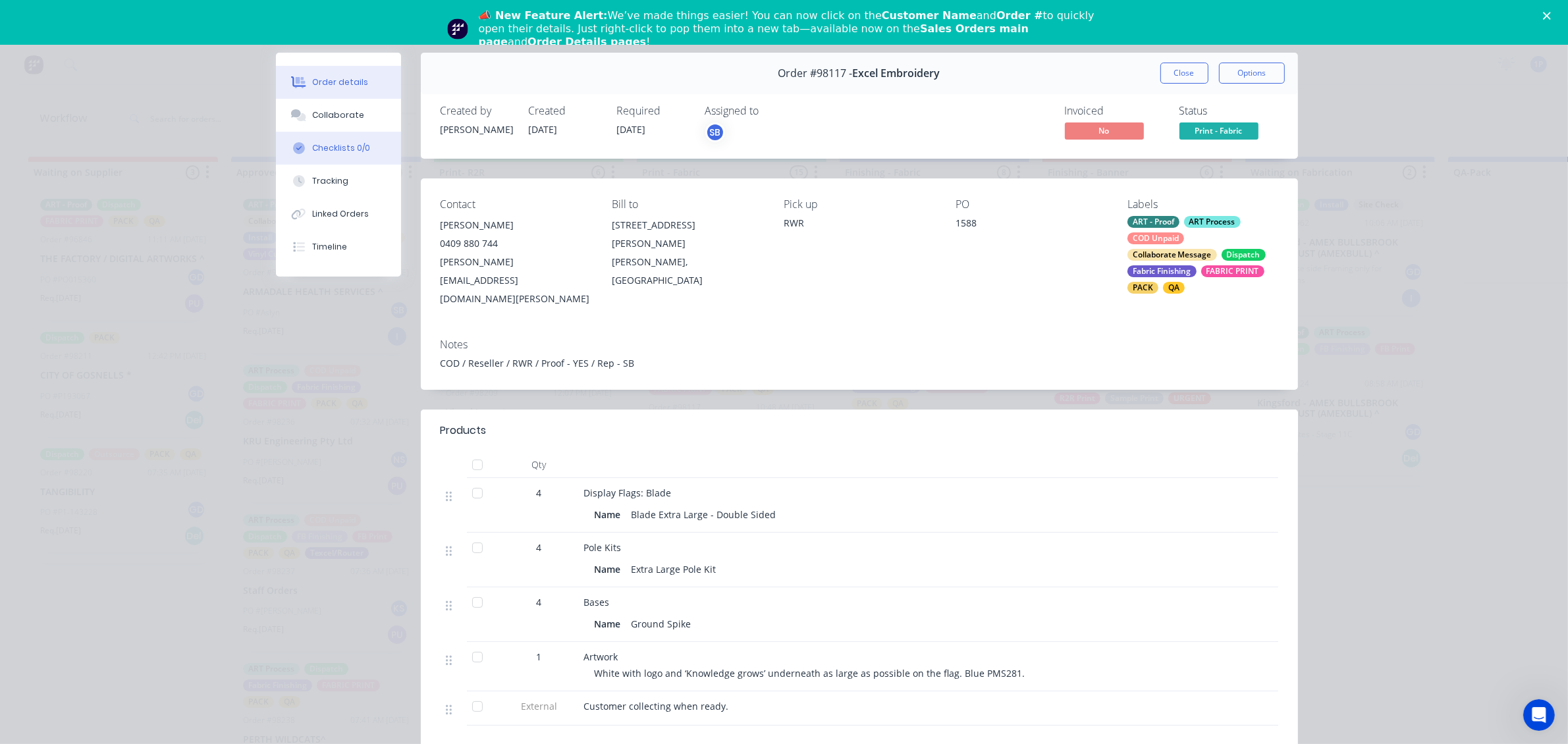
click at [315, 139] on button "Checklists 0/0" at bounding box center [338, 148] width 125 height 32
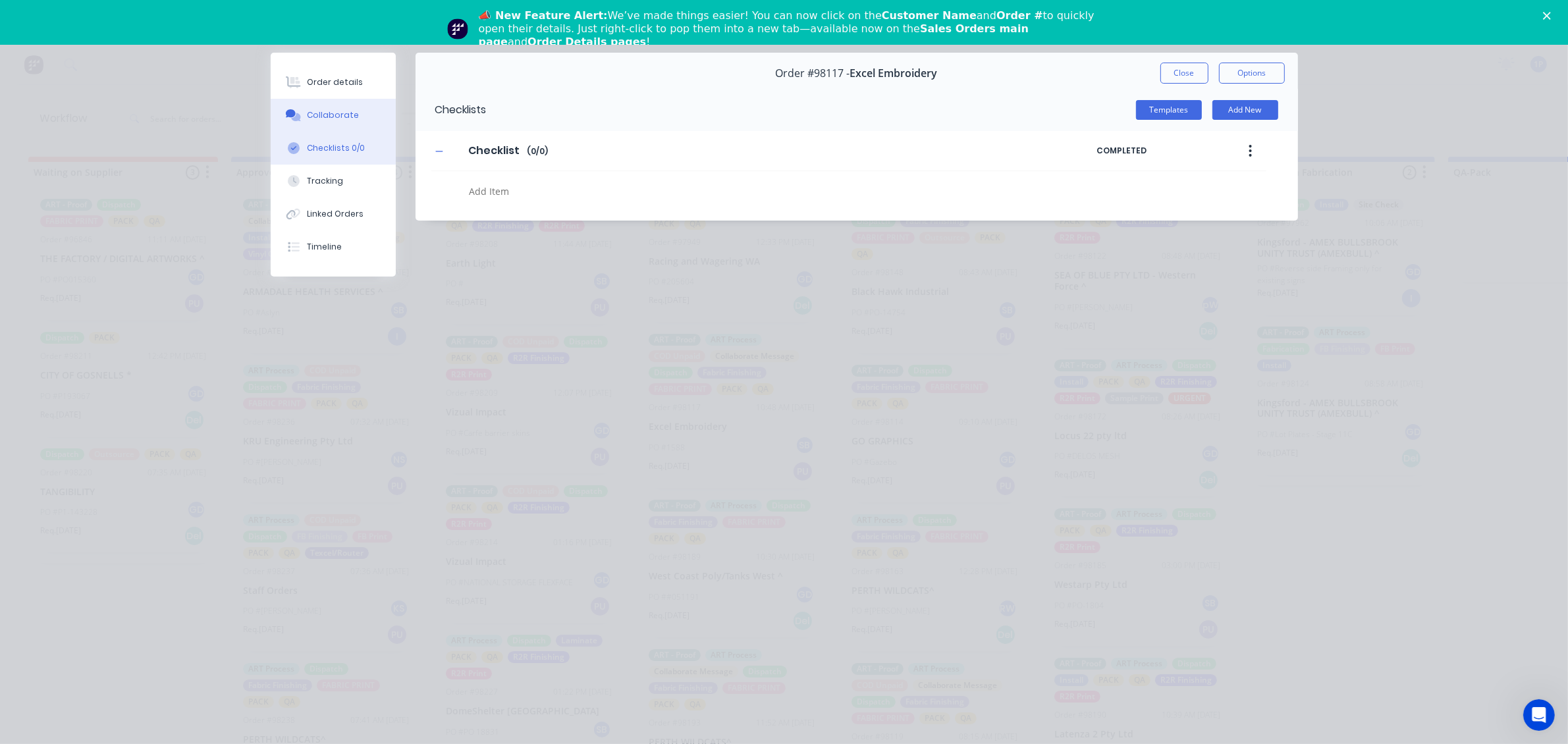
click at [336, 112] on div "Collaborate" at bounding box center [333, 115] width 52 height 12
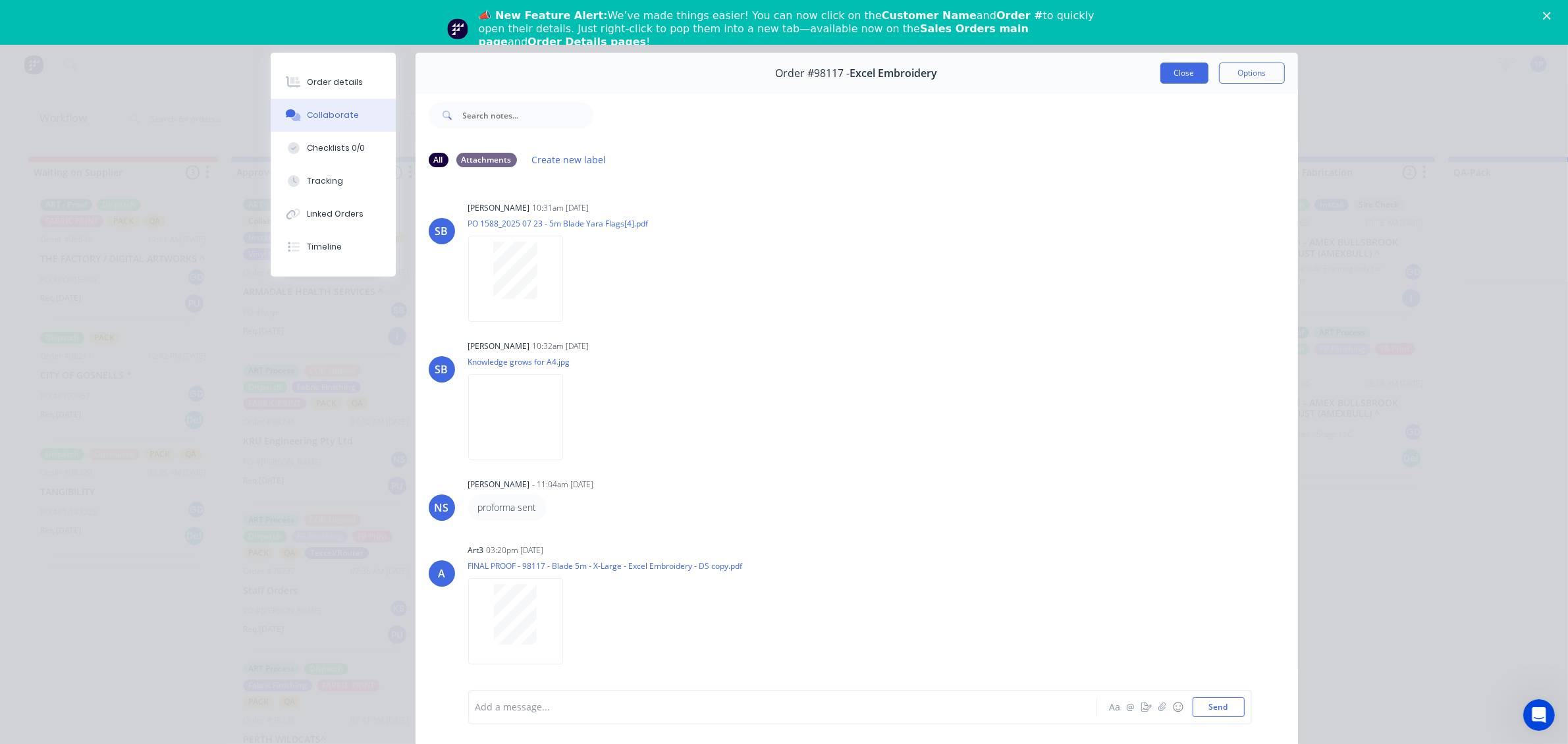
click at [1166, 67] on button "Close" at bounding box center [1185, 72] width 48 height 21
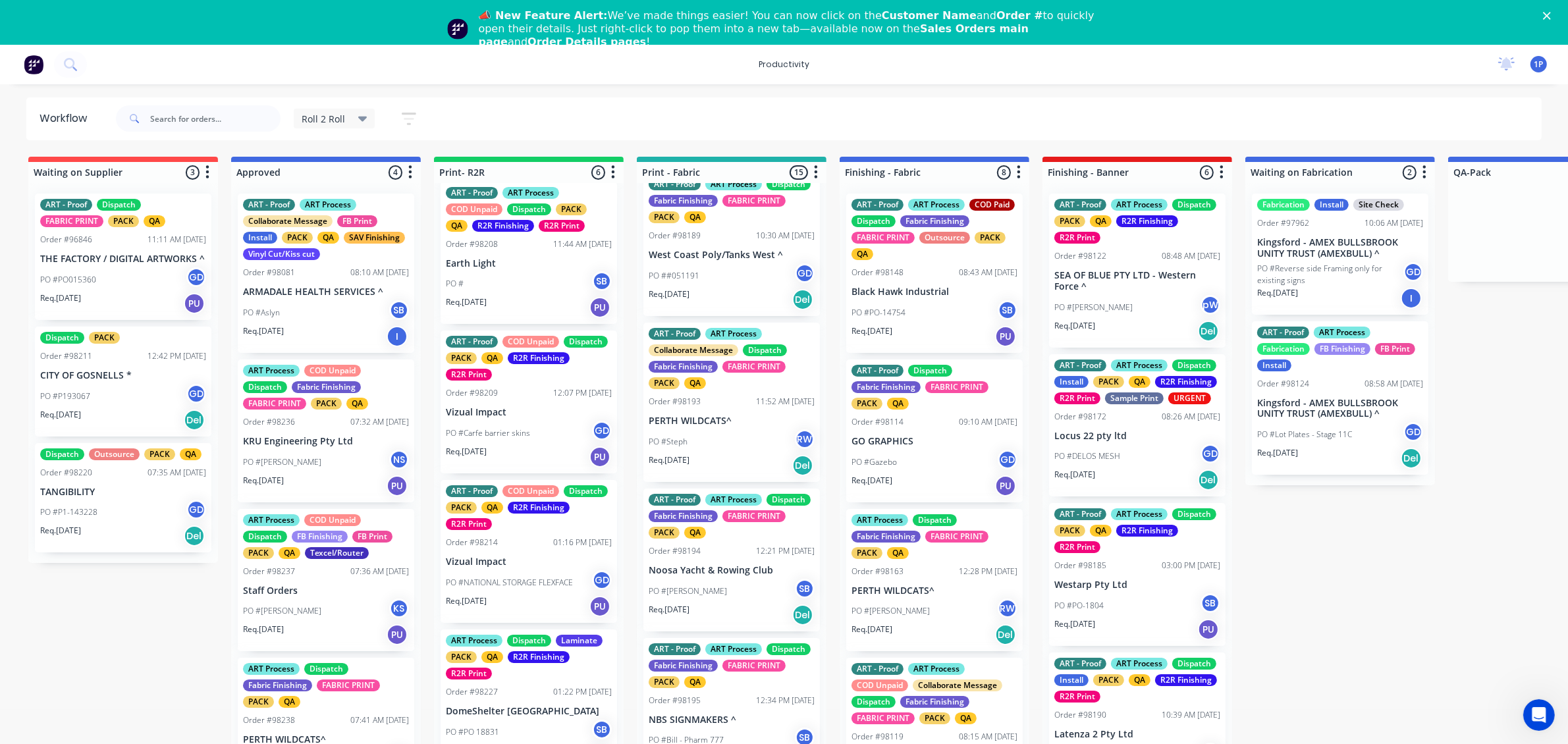
scroll to position [659, 0]
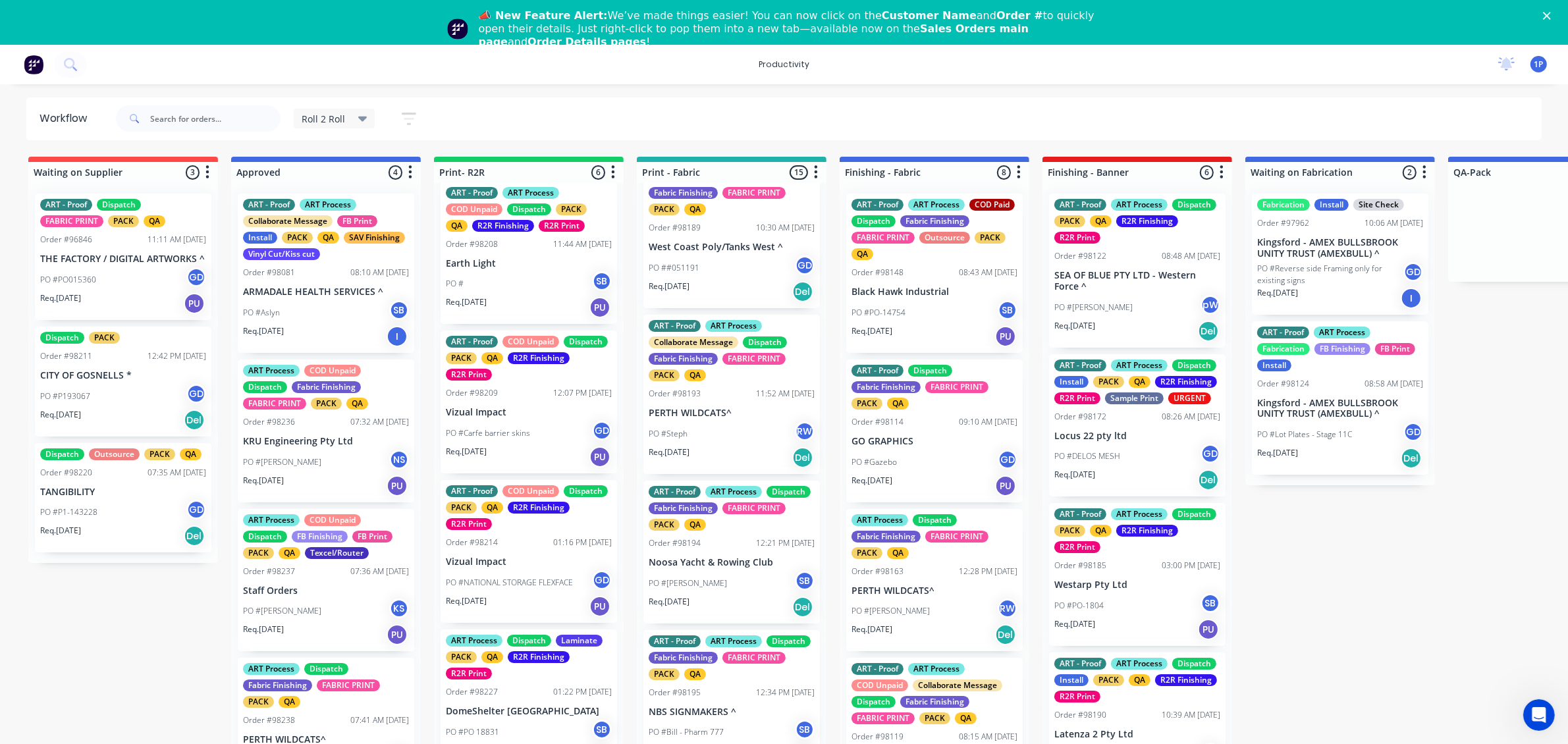
click at [732, 446] on div "PO #Steph RW" at bounding box center [731, 433] width 166 height 25
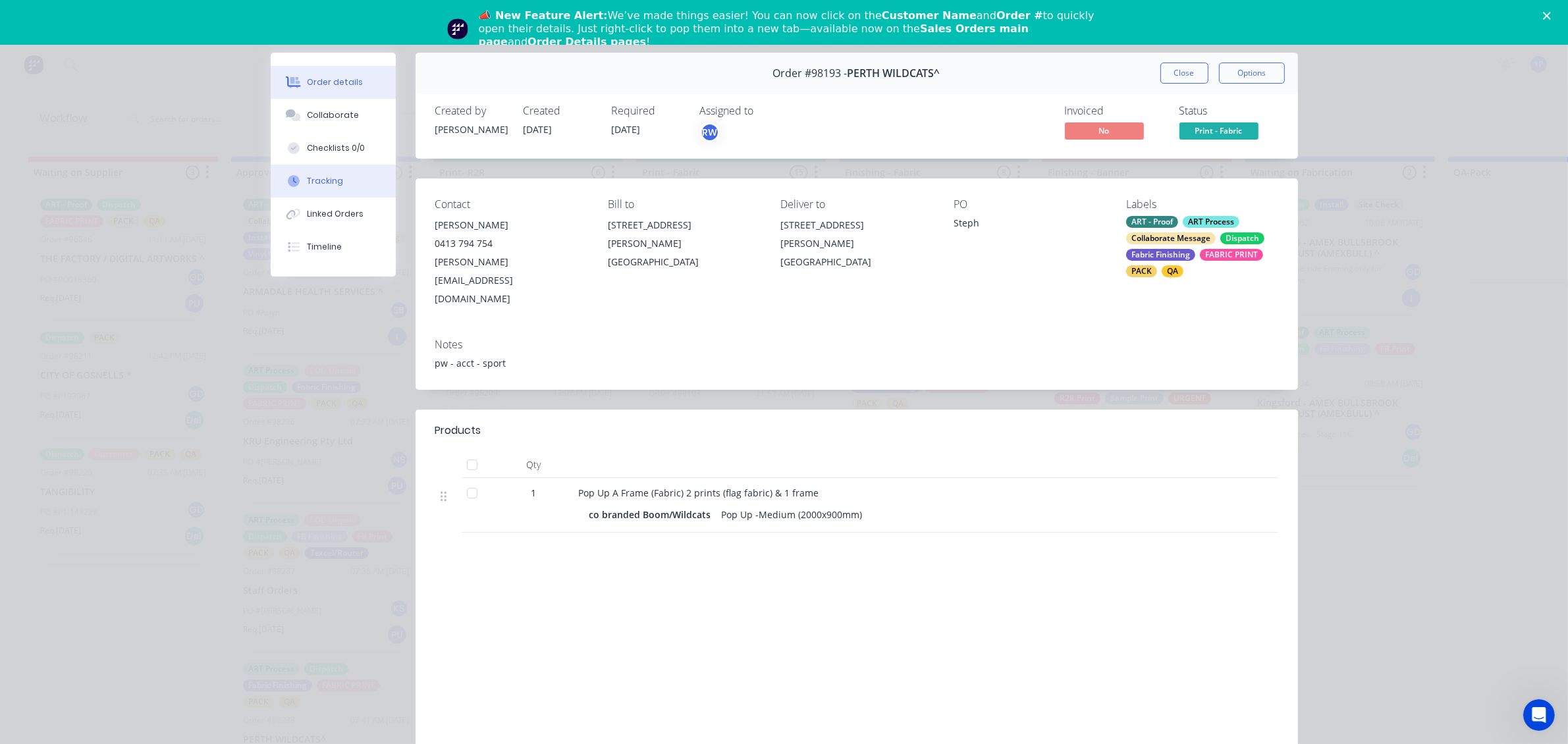
click at [336, 176] on button "Tracking" at bounding box center [333, 180] width 125 height 32
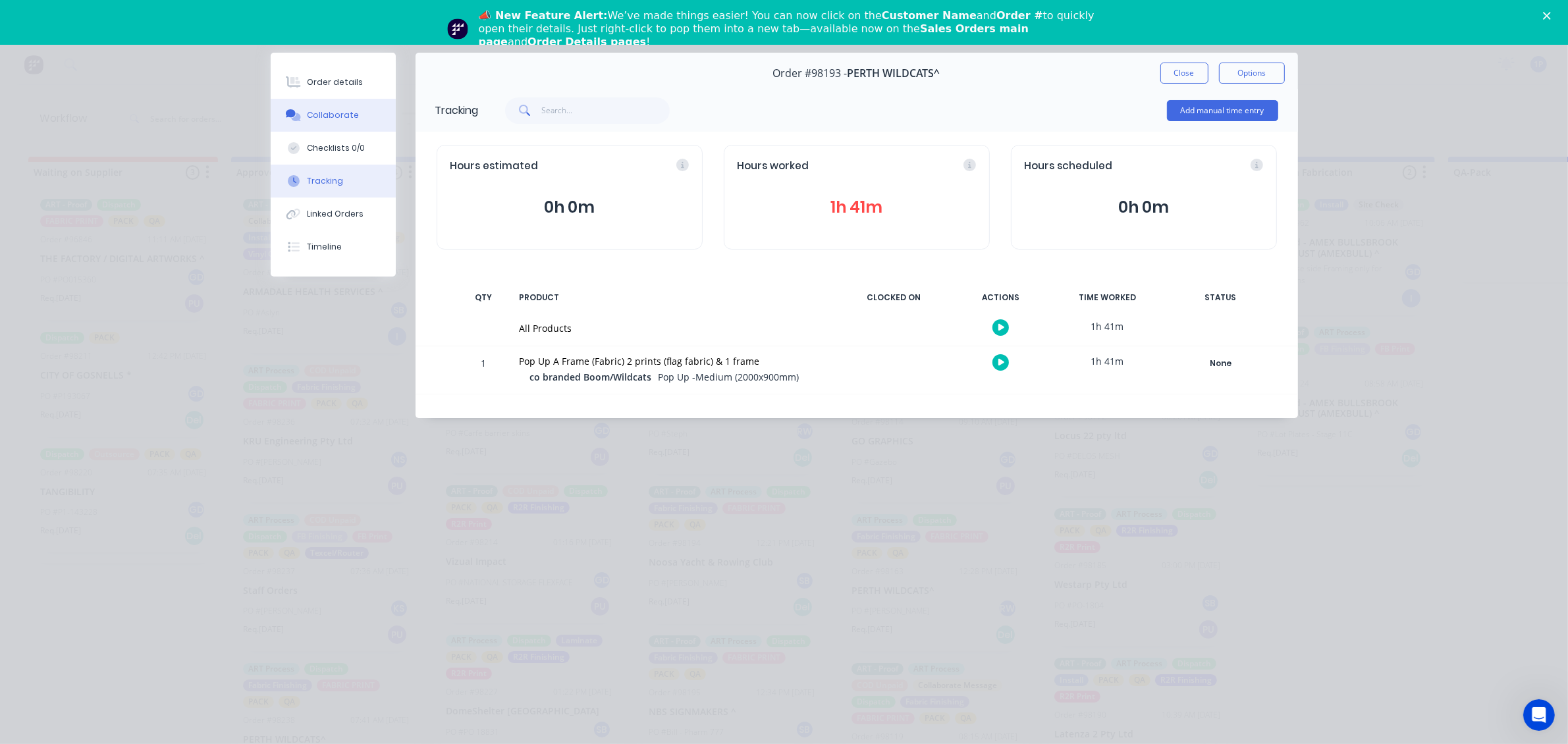
click at [353, 103] on button "Collaborate" at bounding box center [333, 114] width 125 height 32
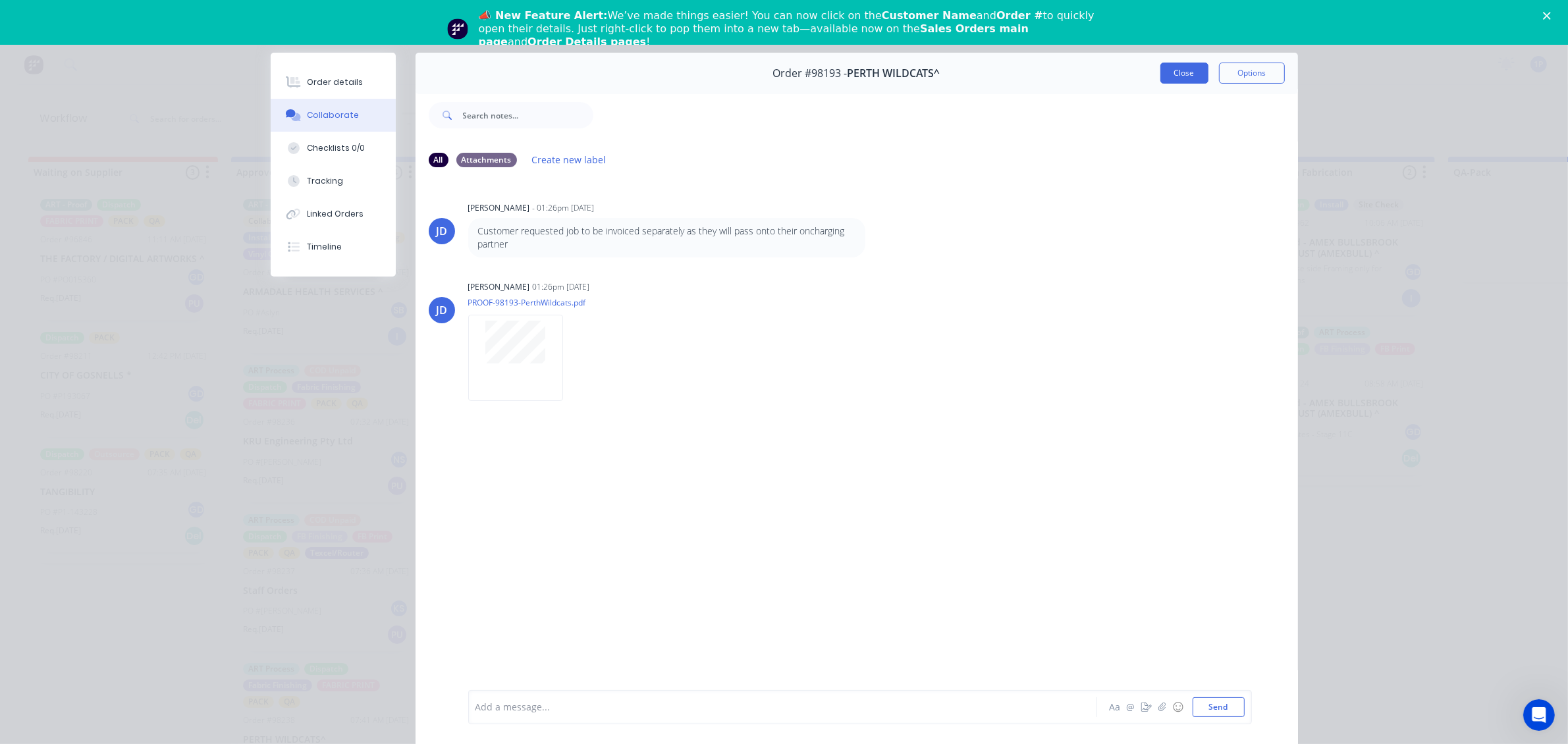
click at [1161, 78] on button "Close" at bounding box center [1185, 72] width 48 height 21
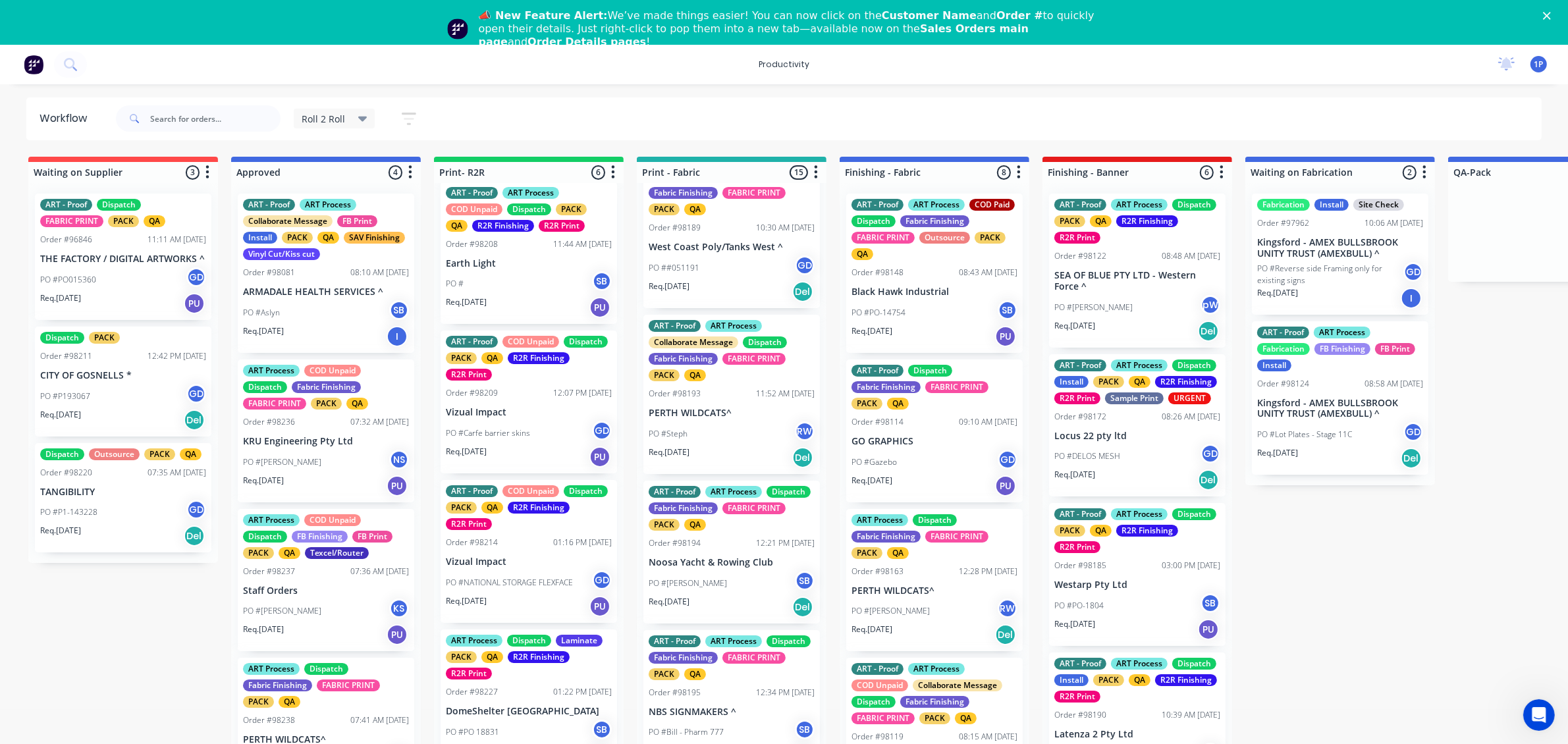
click at [757, 466] on div "Req. [DATE] Del" at bounding box center [731, 457] width 166 height 22
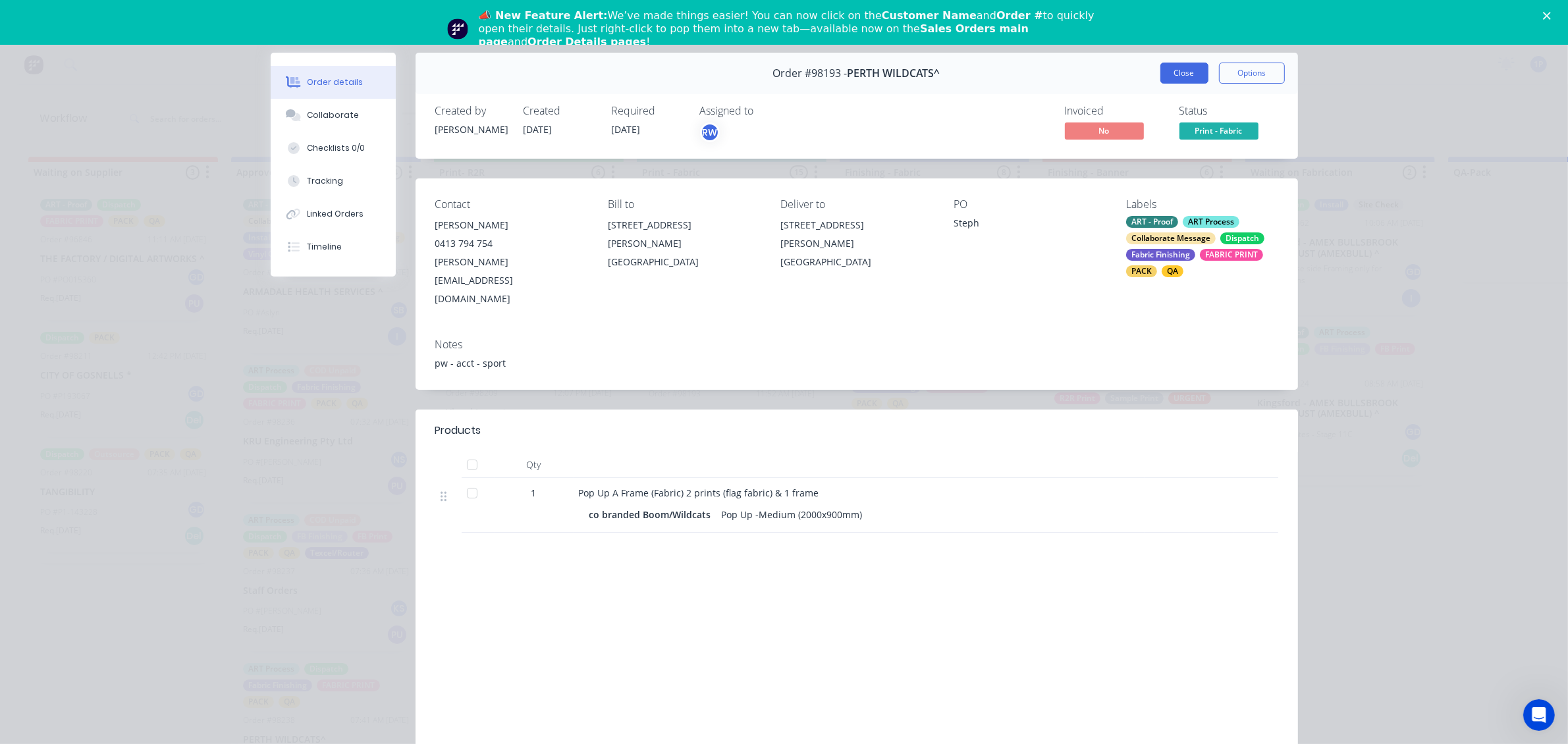
click at [1167, 76] on button "Close" at bounding box center [1185, 72] width 48 height 21
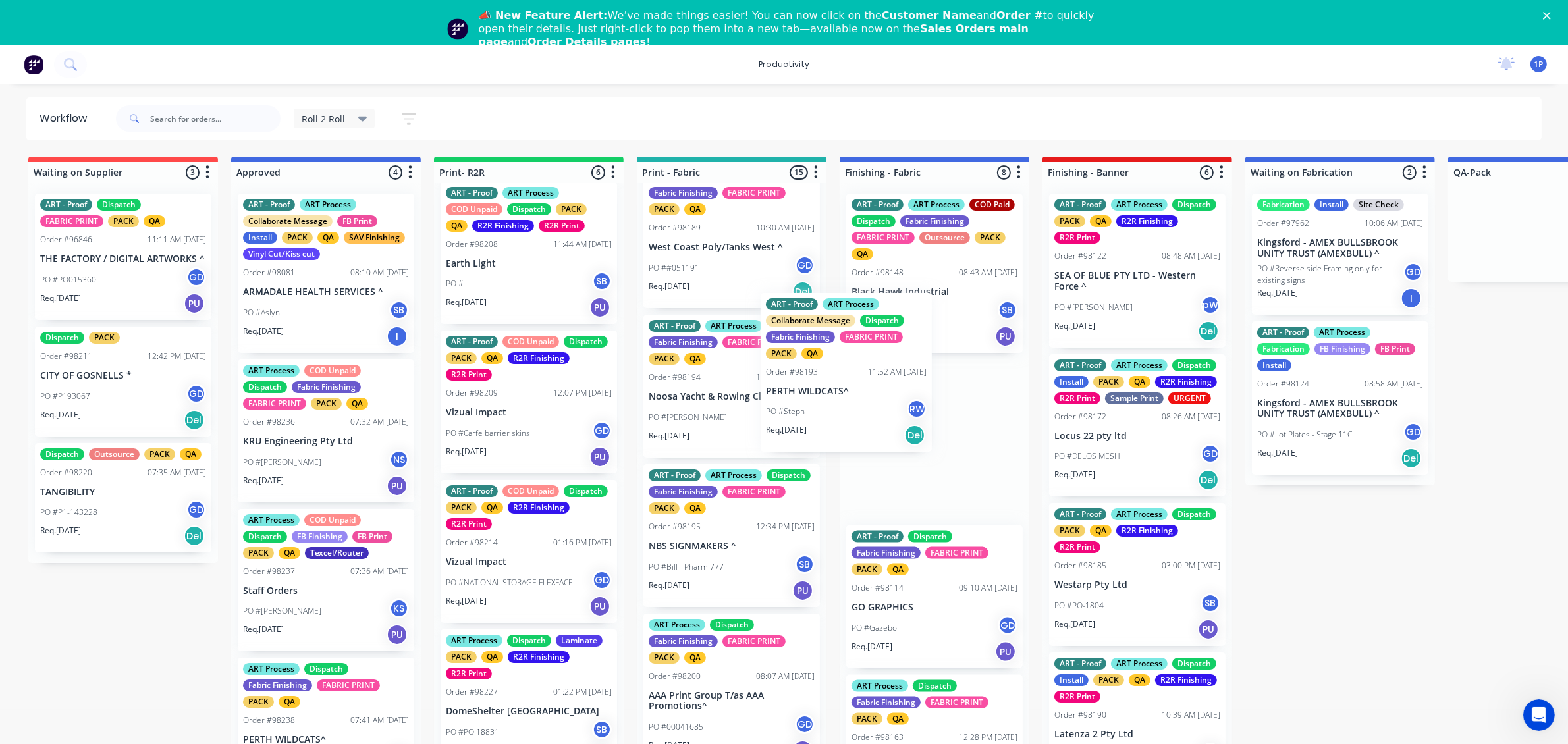
drag, startPoint x: 757, startPoint y: 440, endPoint x: 884, endPoint y: 399, distance: 133.5
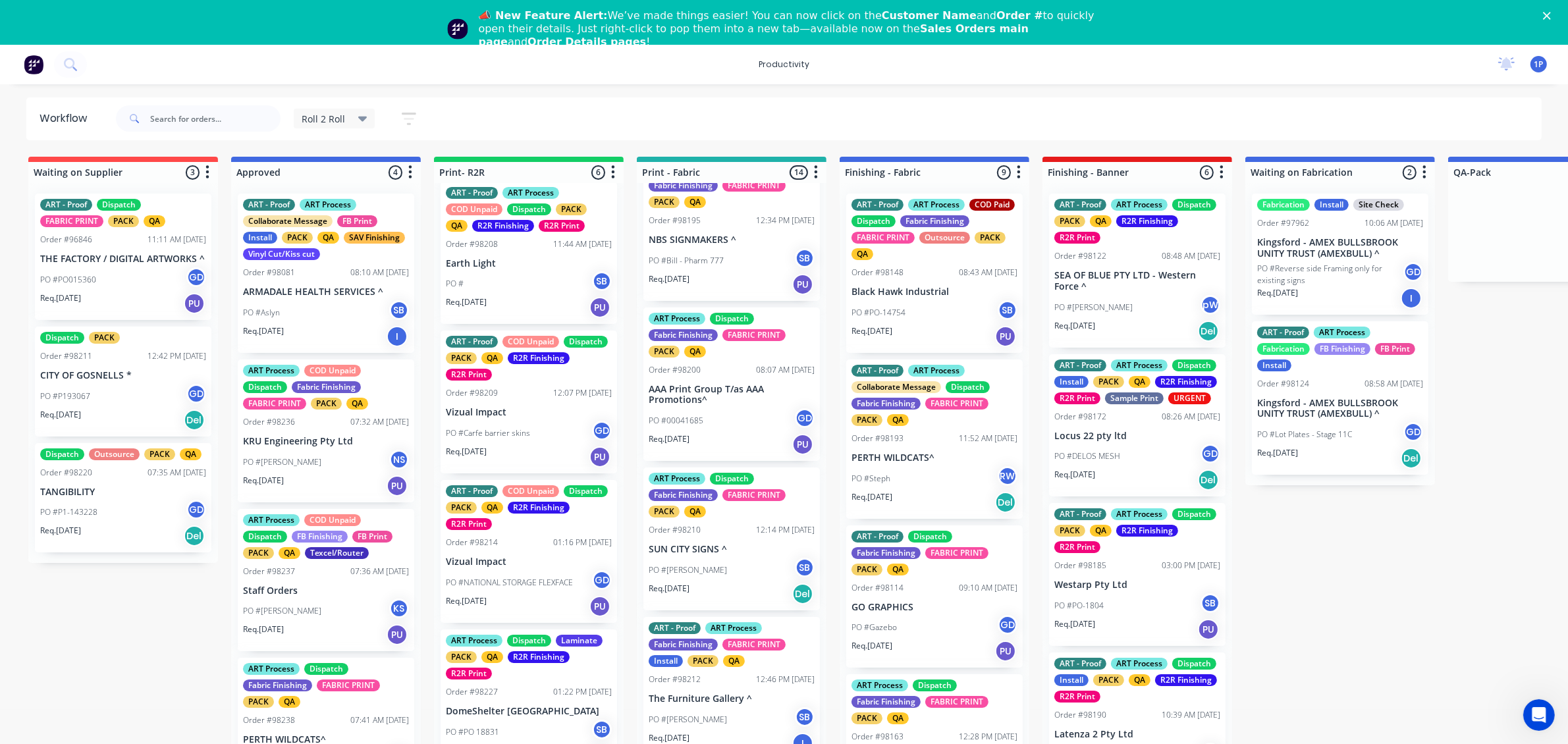
scroll to position [988, 0]
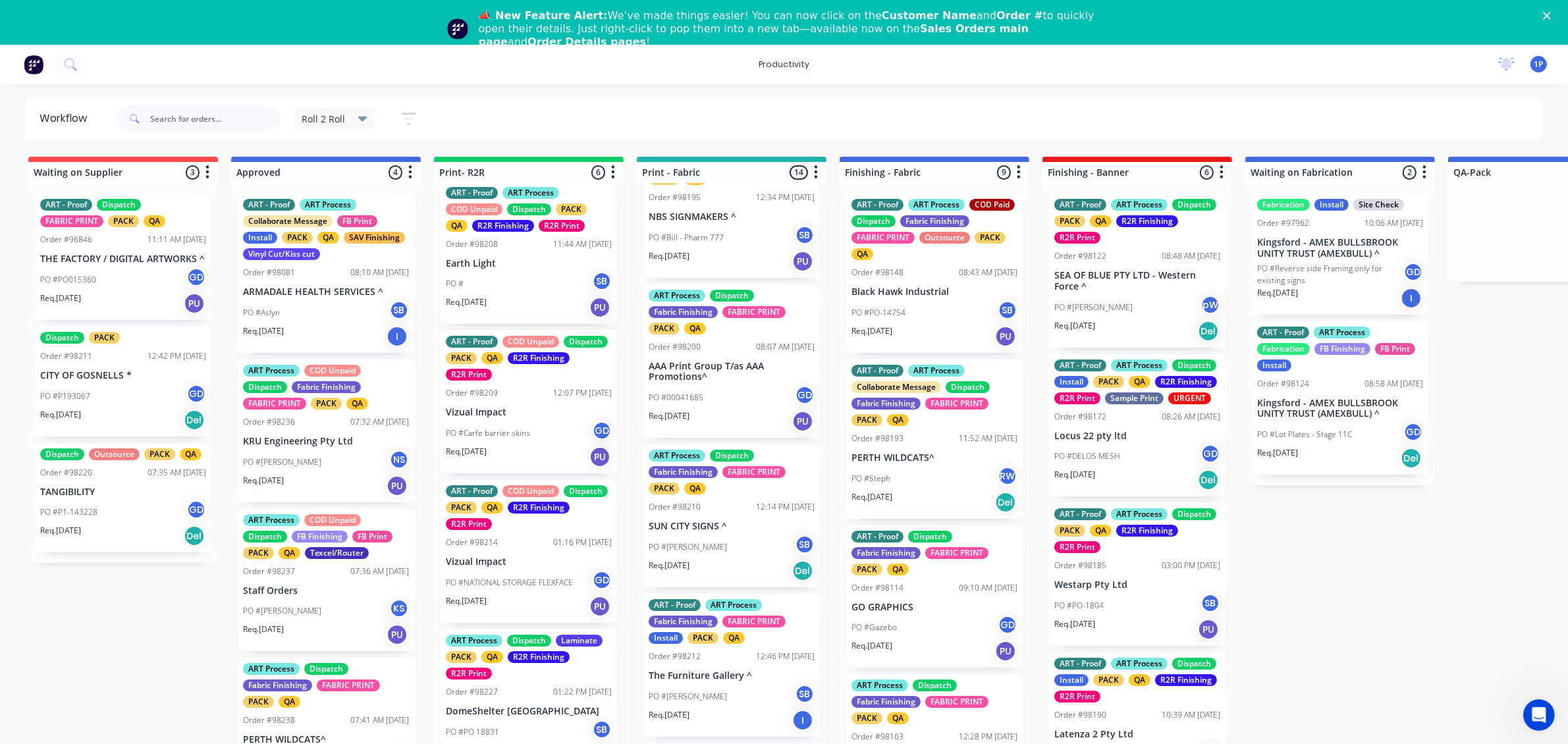
click at [765, 432] on div "Req. [DATE] PU" at bounding box center [731, 421] width 166 height 22
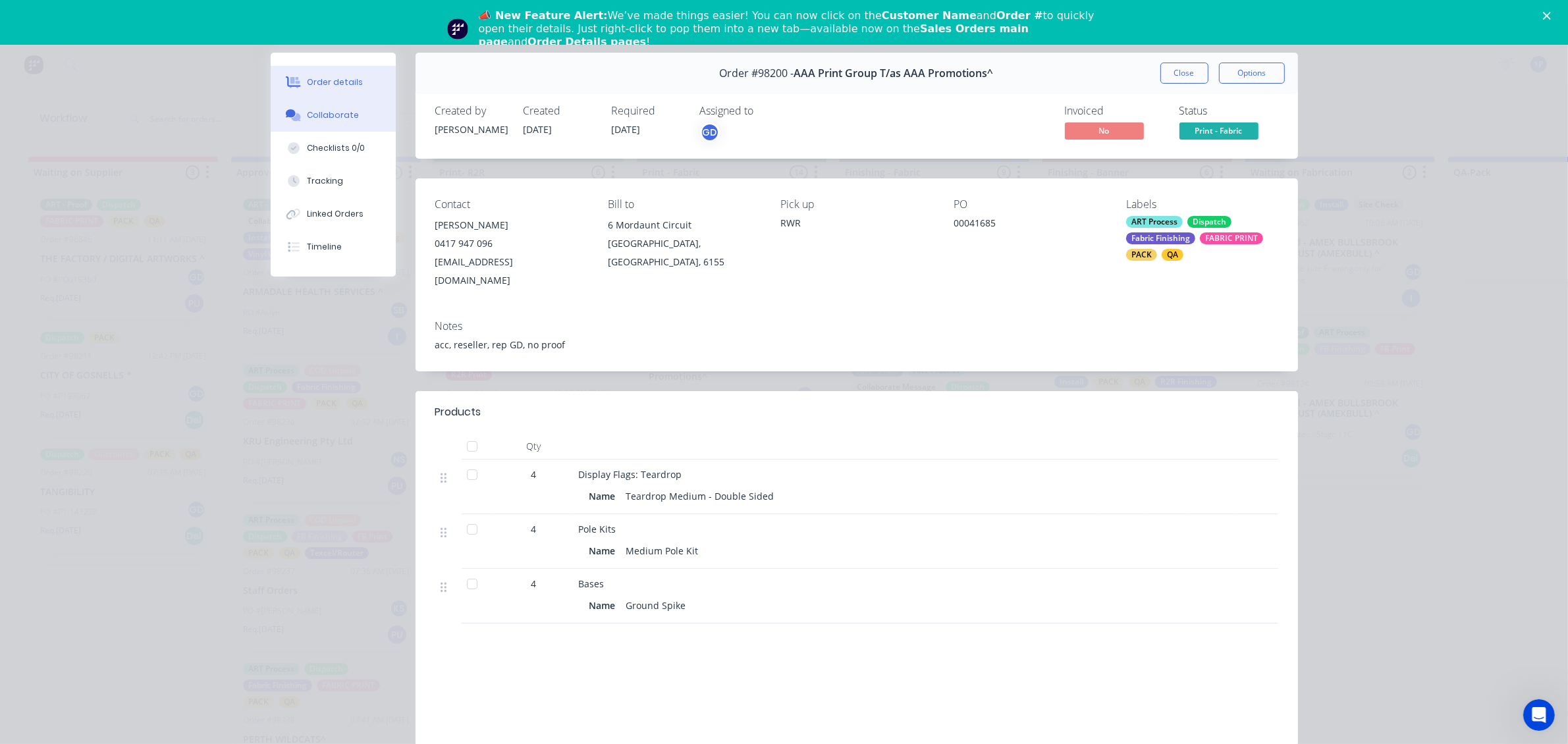
click at [340, 112] on div "Collaborate" at bounding box center [333, 115] width 52 height 12
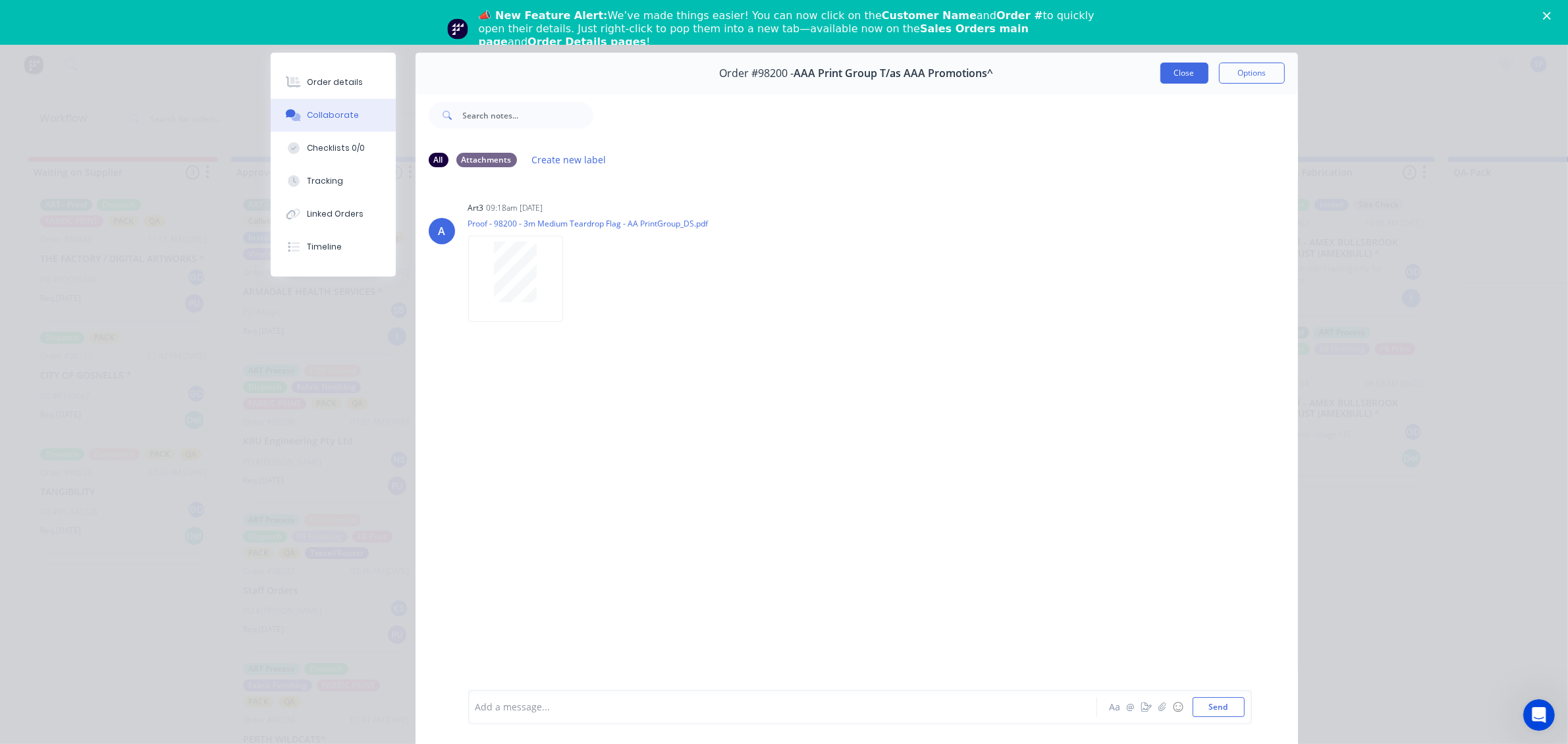
click at [1161, 68] on button "Close" at bounding box center [1185, 72] width 48 height 21
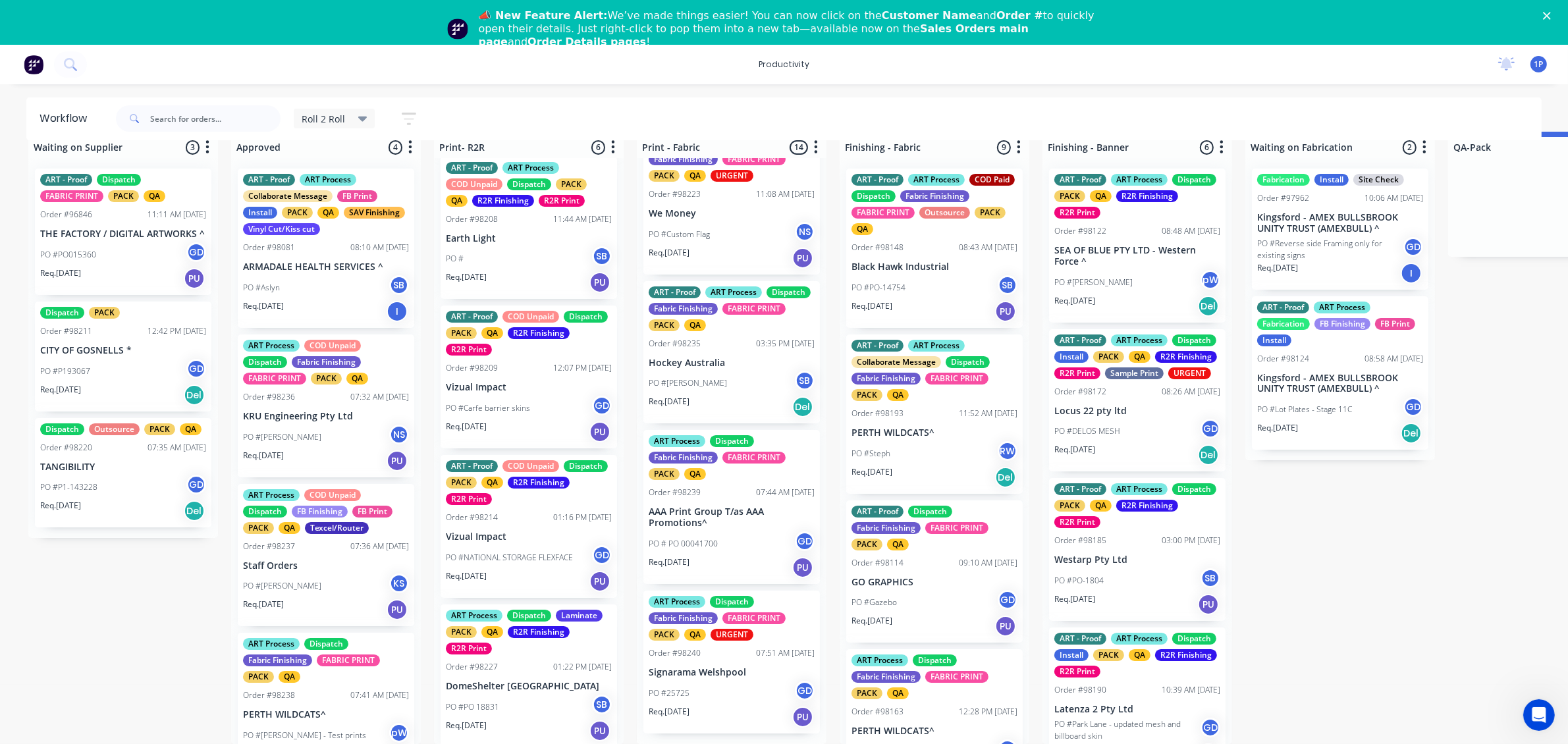
scroll to position [37, 0]
click at [759, 563] on div "Req. [DATE] PU" at bounding box center [731, 568] width 166 height 22
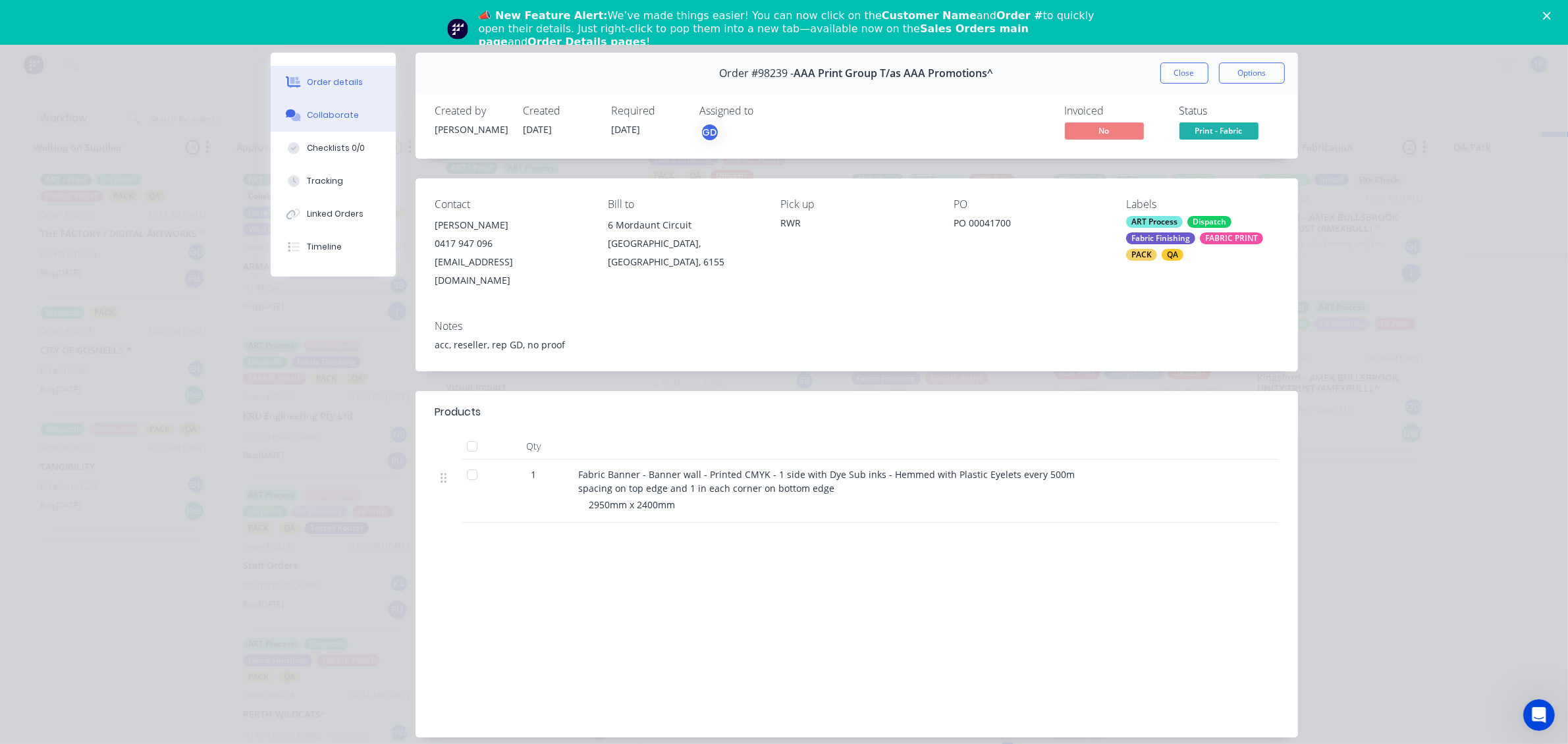
click at [331, 120] on div "Collaborate" at bounding box center [333, 115] width 52 height 12
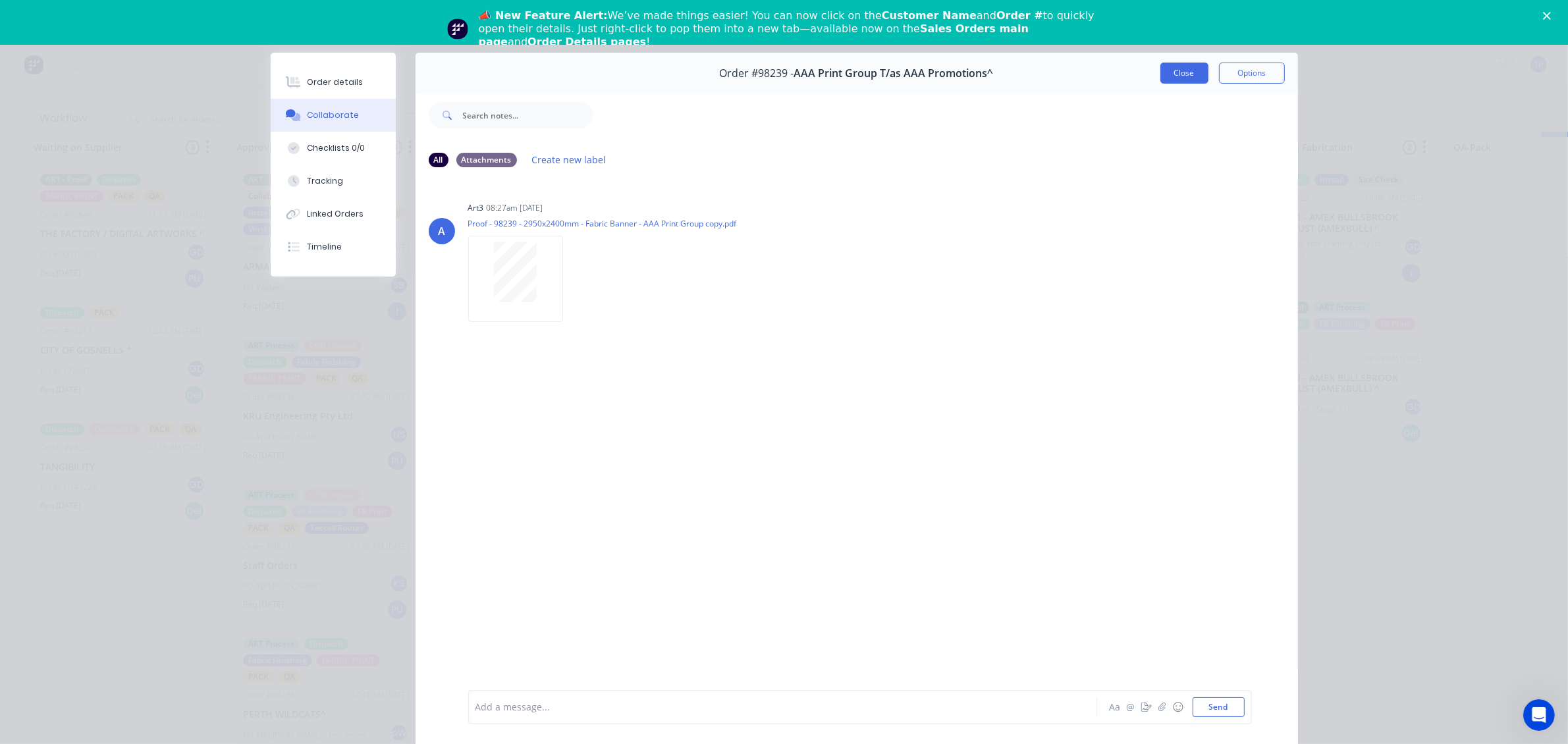
click at [1161, 70] on button "Close" at bounding box center [1185, 72] width 48 height 21
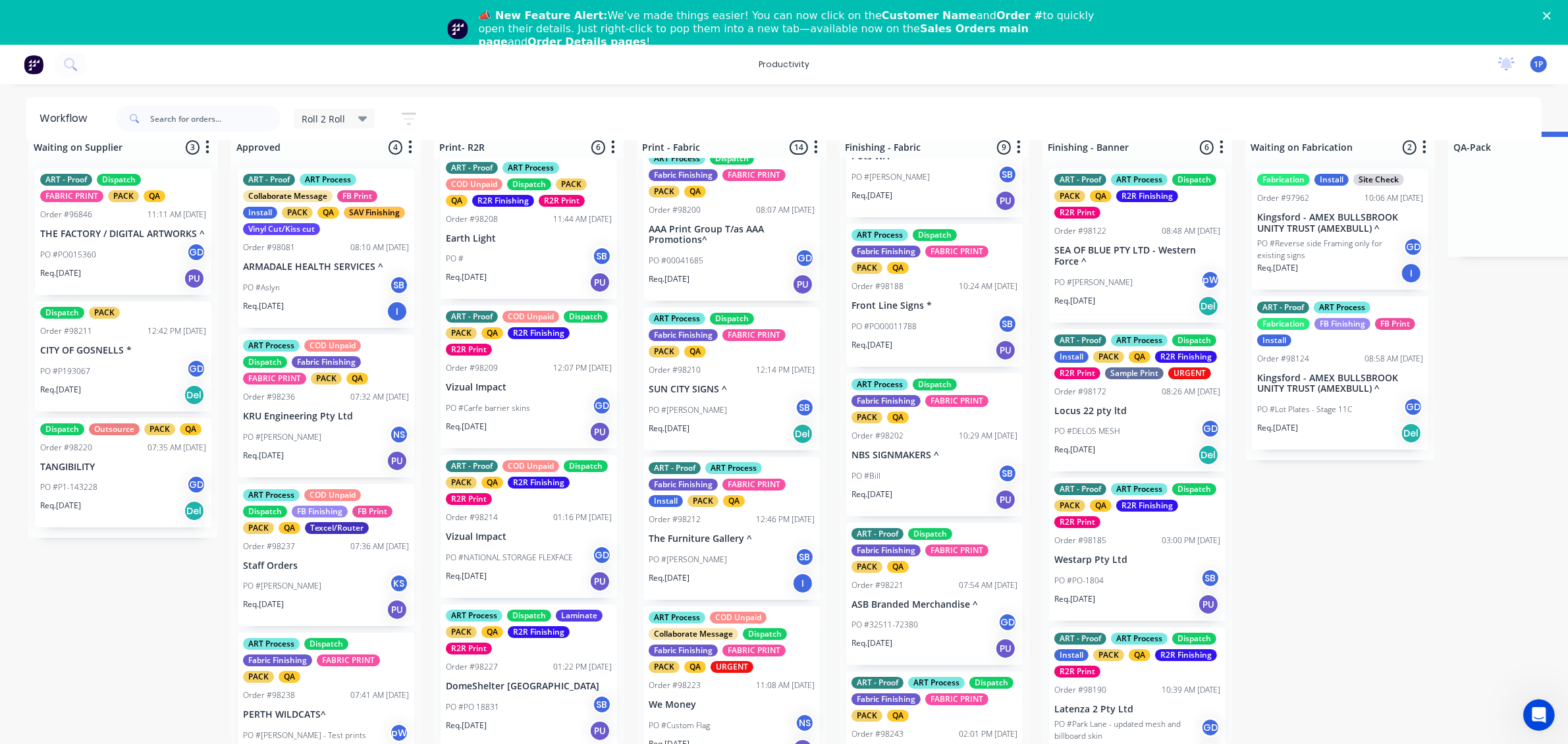
scroll to position [808, 0]
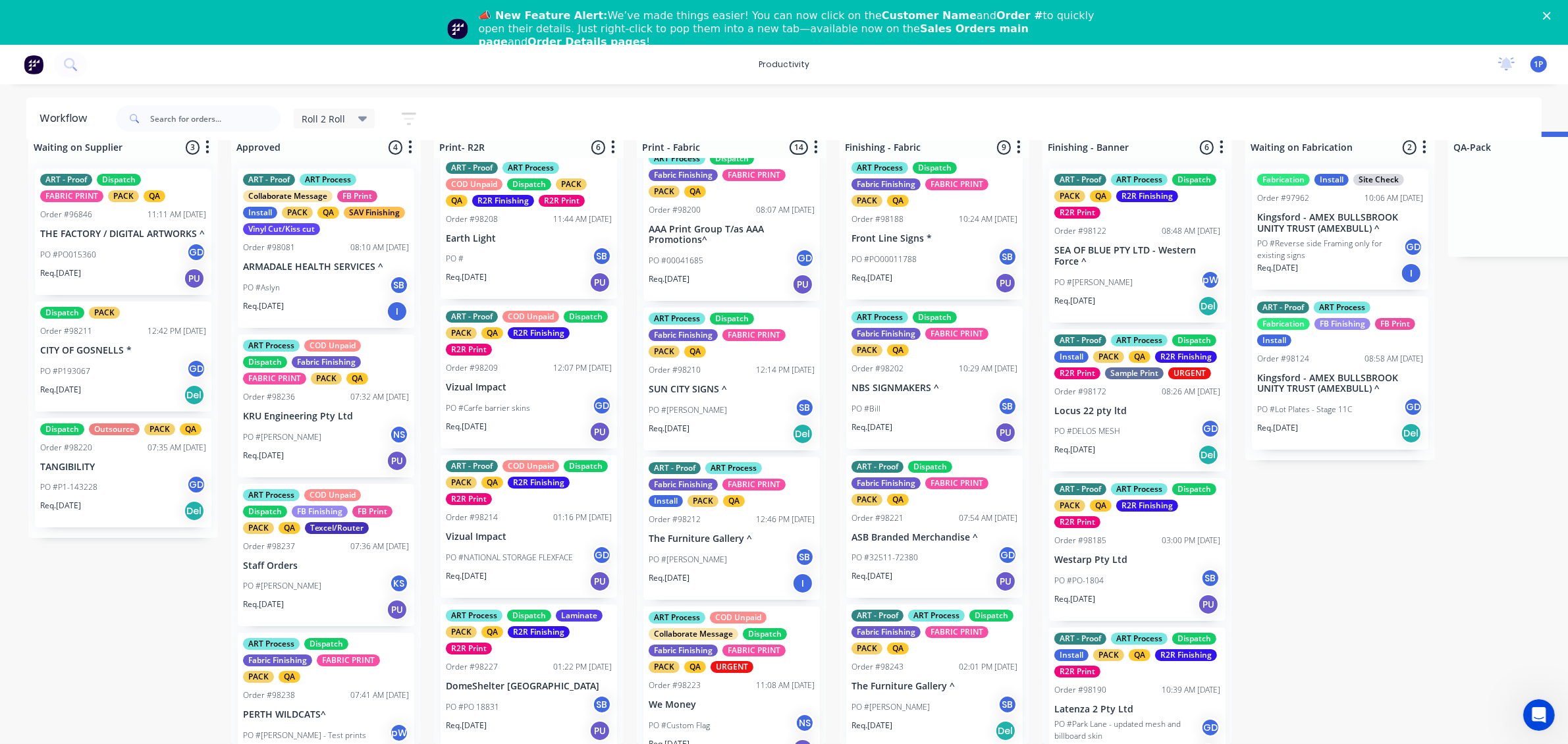
click at [927, 547] on div "PO #32511-72380 GD" at bounding box center [934, 558] width 166 height 25
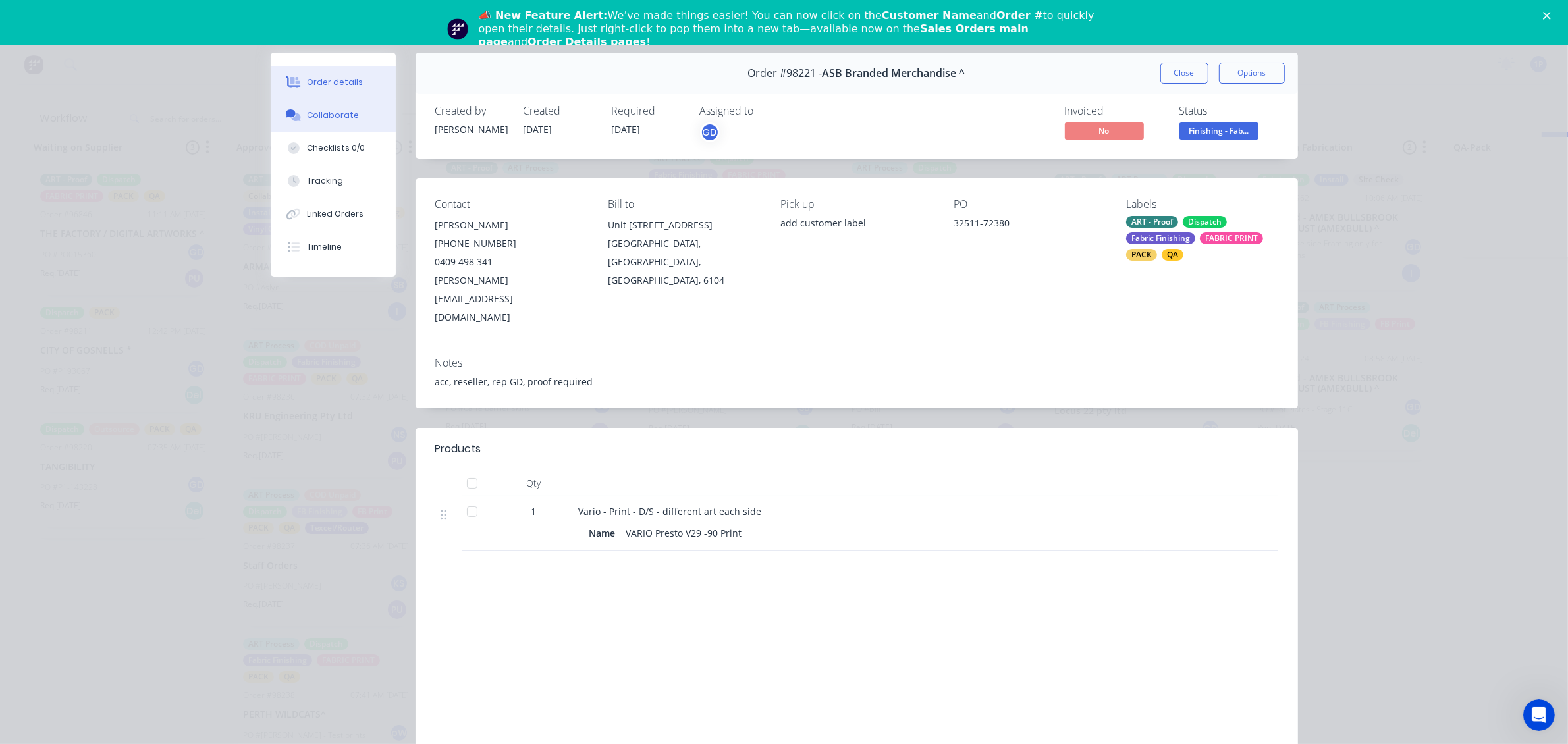
click at [301, 108] on button "Collaborate" at bounding box center [333, 114] width 125 height 32
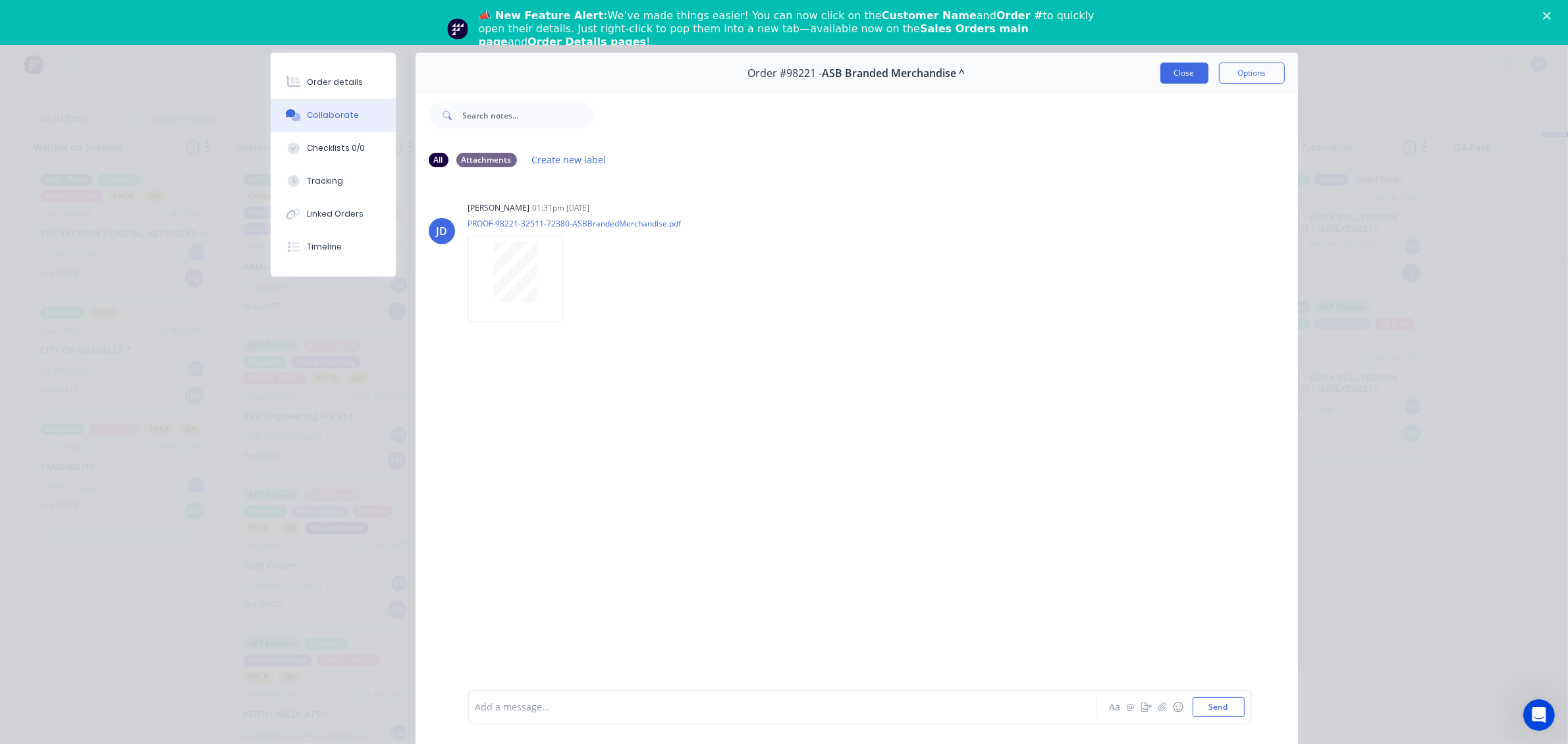
click at [1176, 81] on button "Close" at bounding box center [1185, 72] width 48 height 21
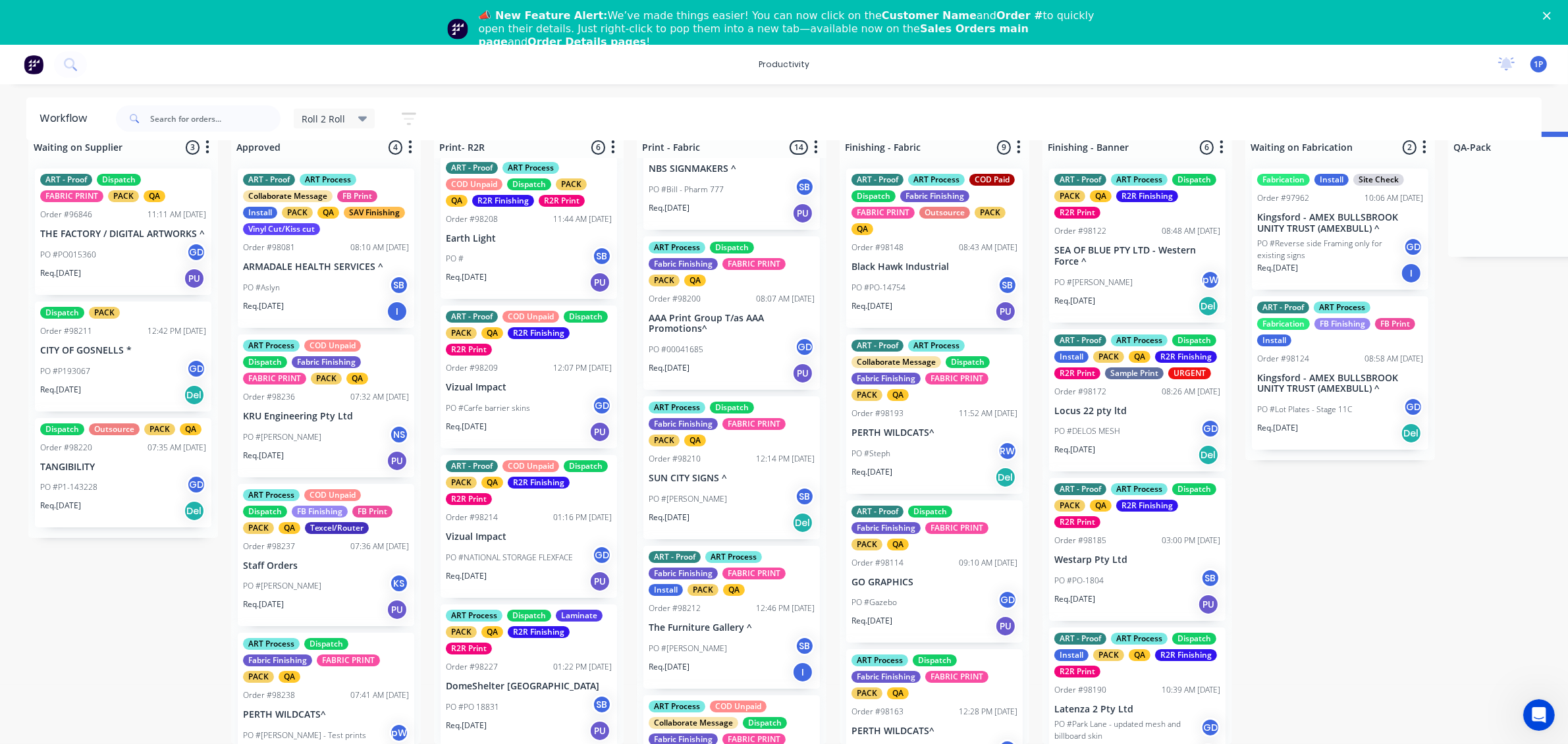
scroll to position [935, 0]
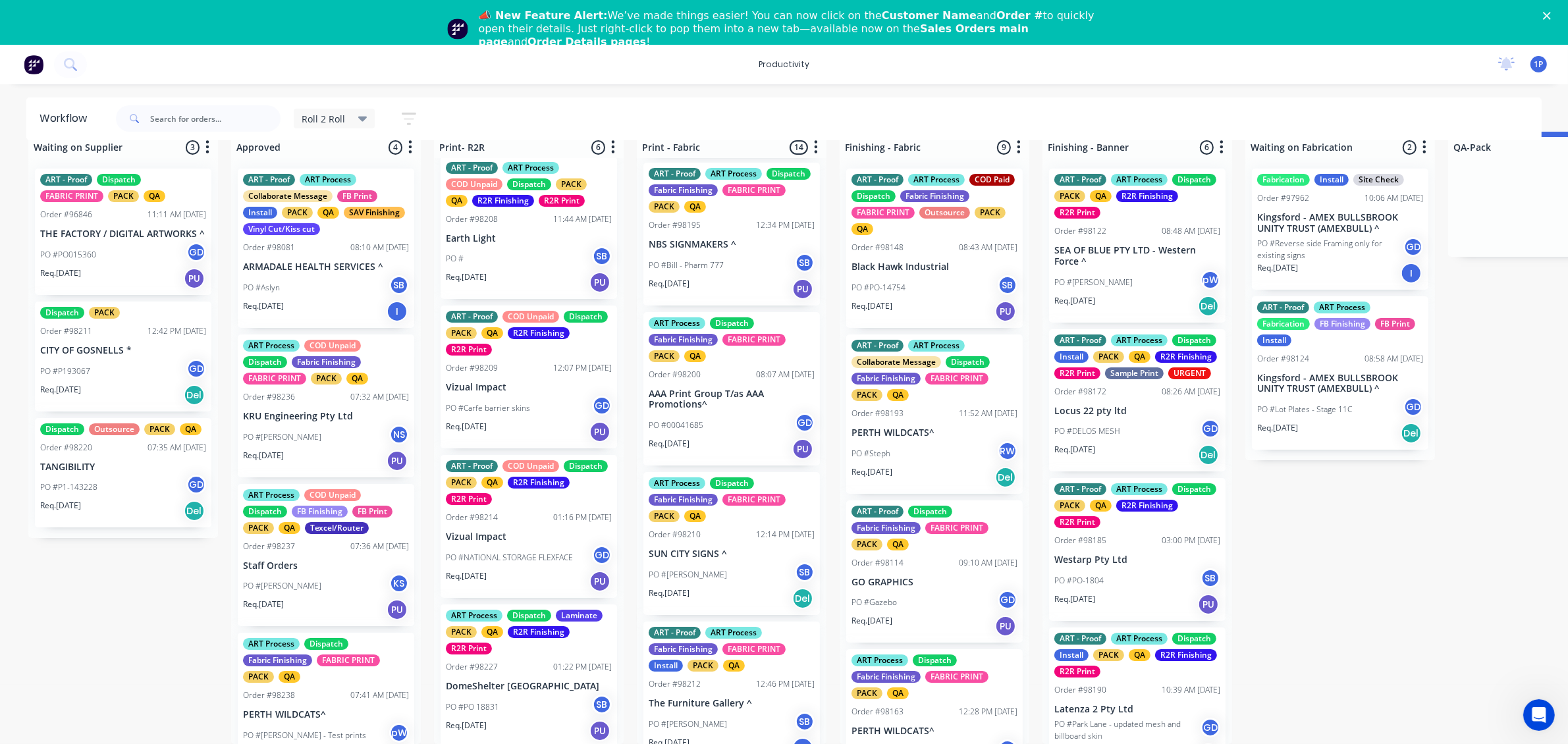
click at [713, 391] on p "AAA Print Group T/as AAA Promotions^" at bounding box center [731, 400] width 166 height 22
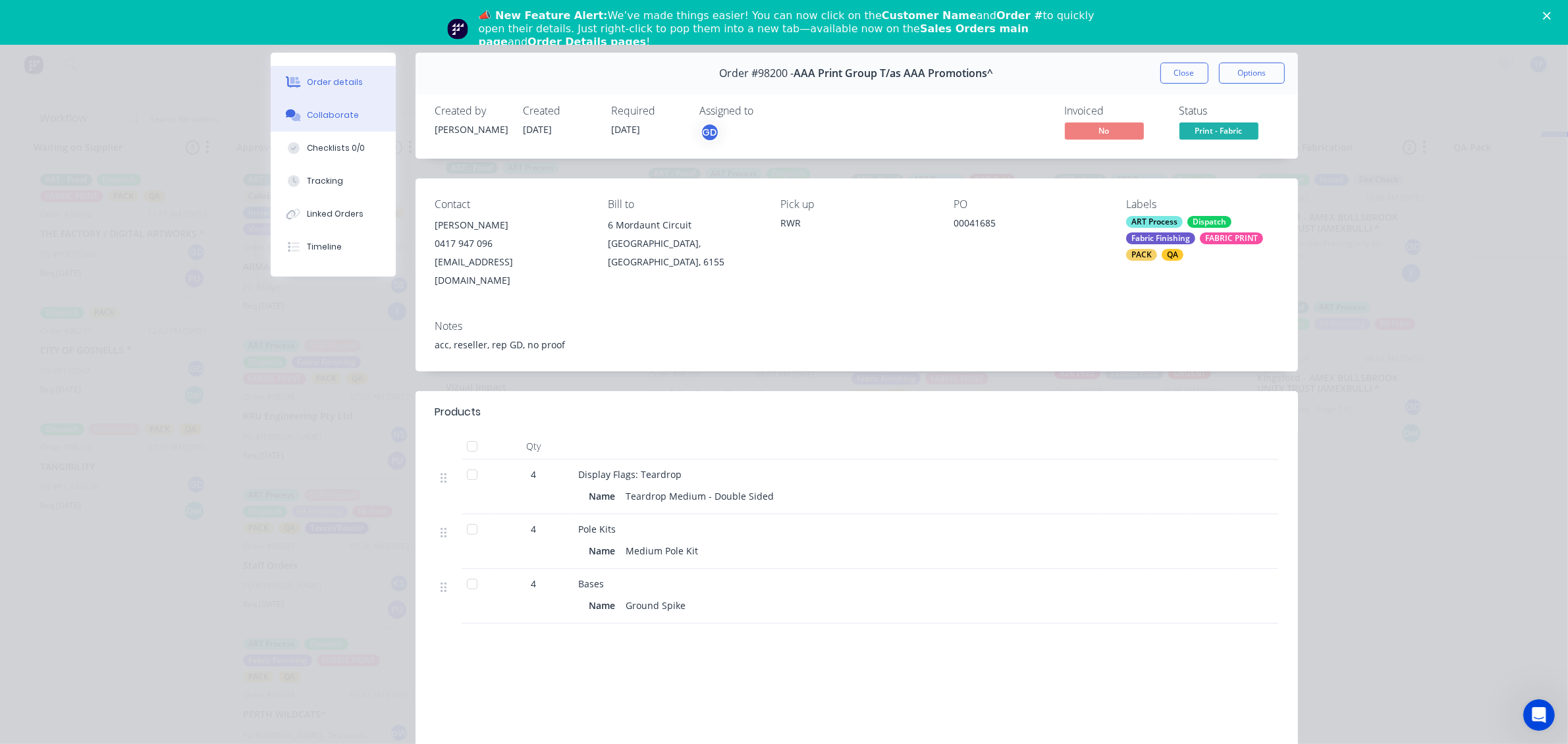
click at [330, 119] on div "Collaborate" at bounding box center [333, 115] width 52 height 12
